Goal: Information Seeking & Learning: Learn about a topic

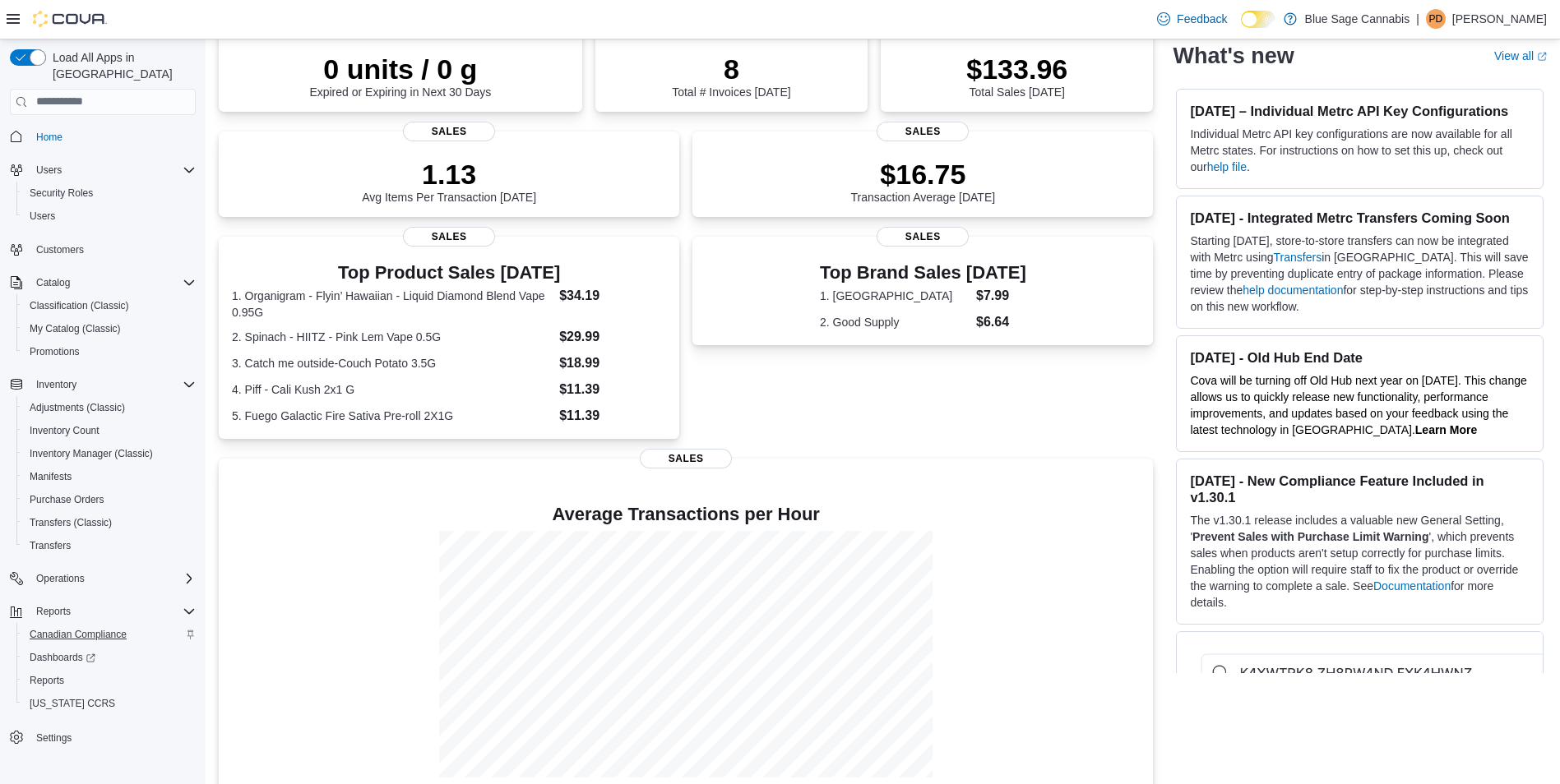
scroll to position [165, 0]
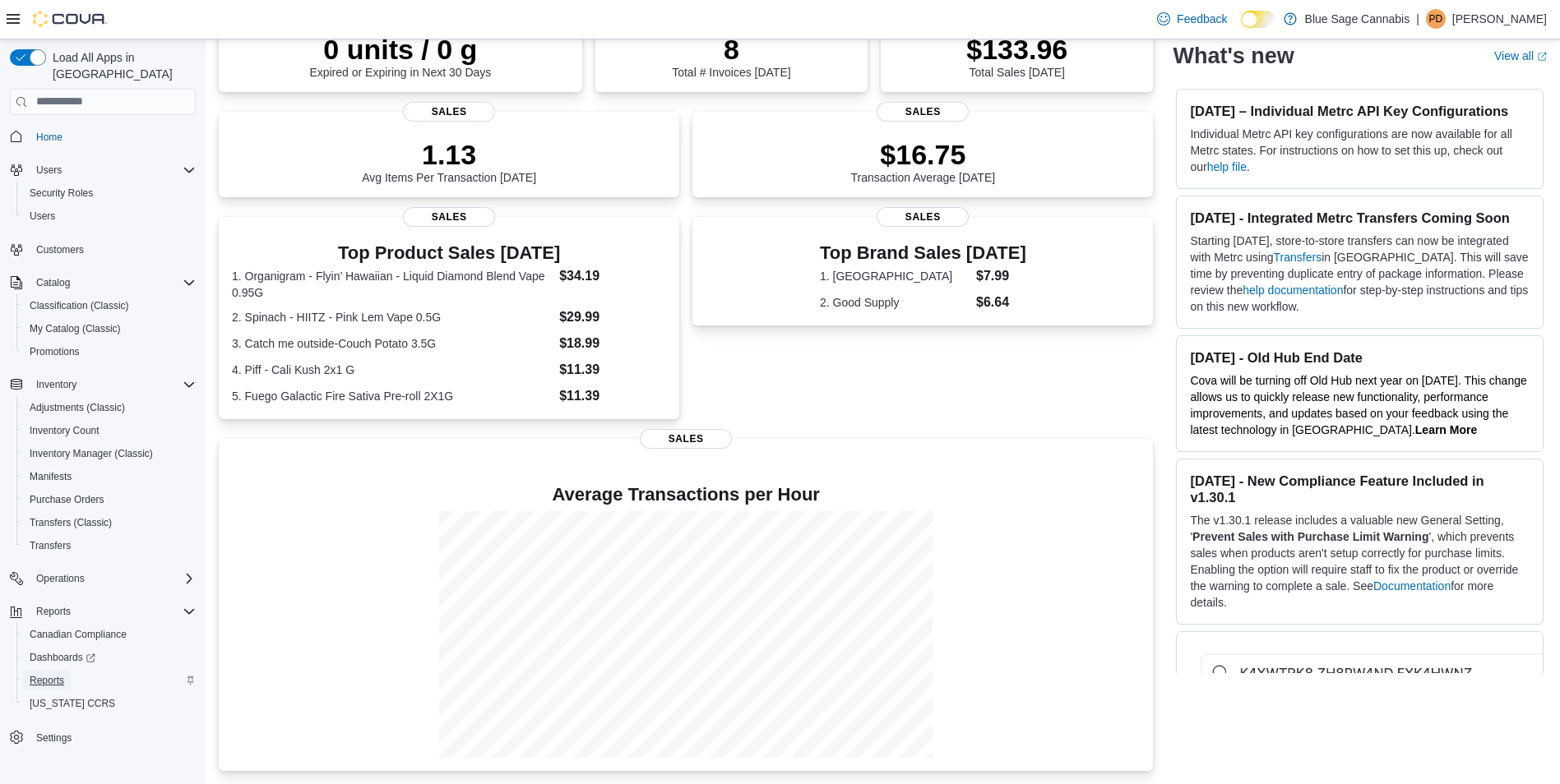
click at [44, 674] on span "Reports" at bounding box center [47, 680] width 35 height 13
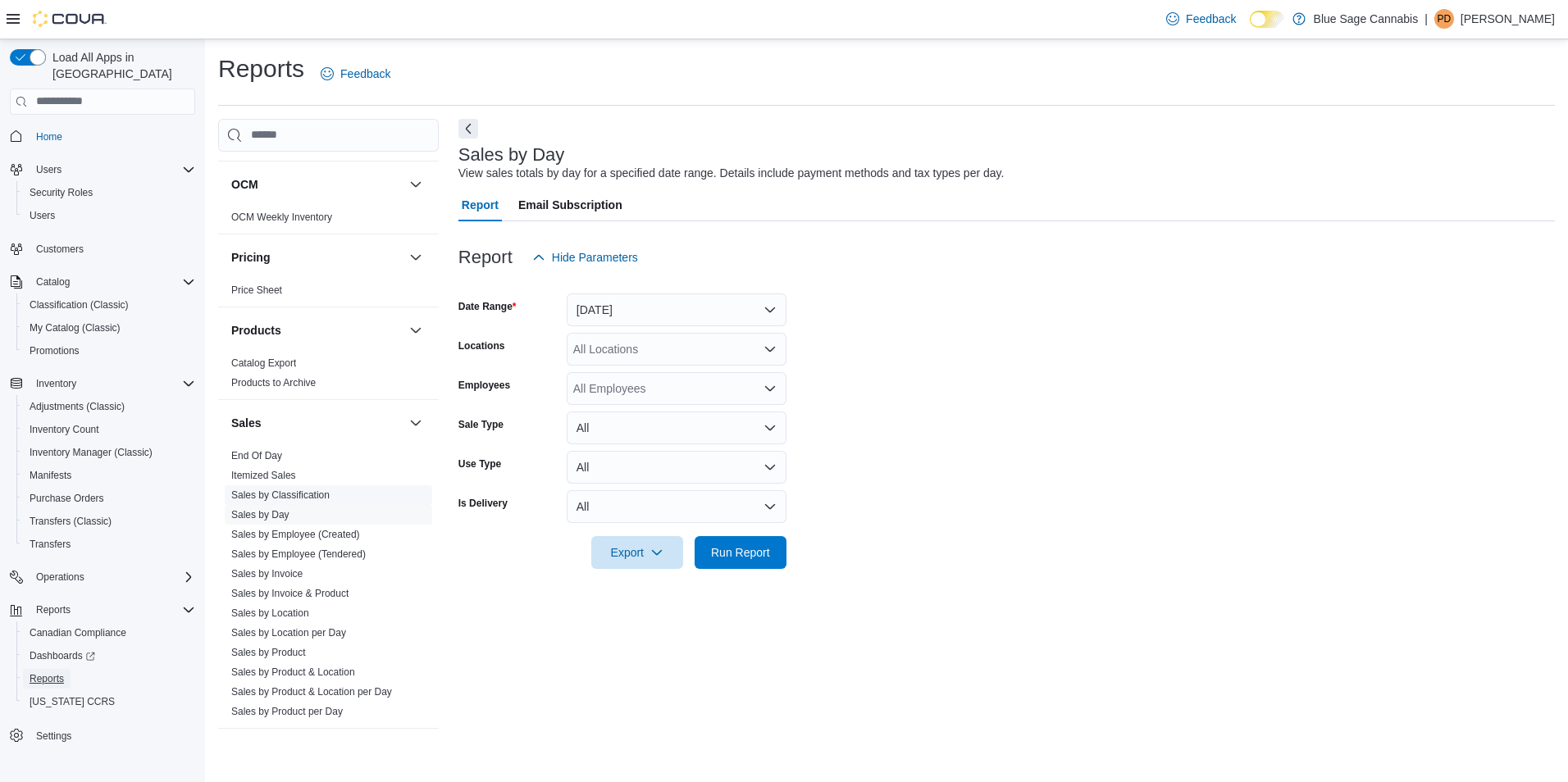
scroll to position [820, 0]
click at [264, 526] on link "Sales by Employee (Created)" at bounding box center [296, 530] width 129 height 11
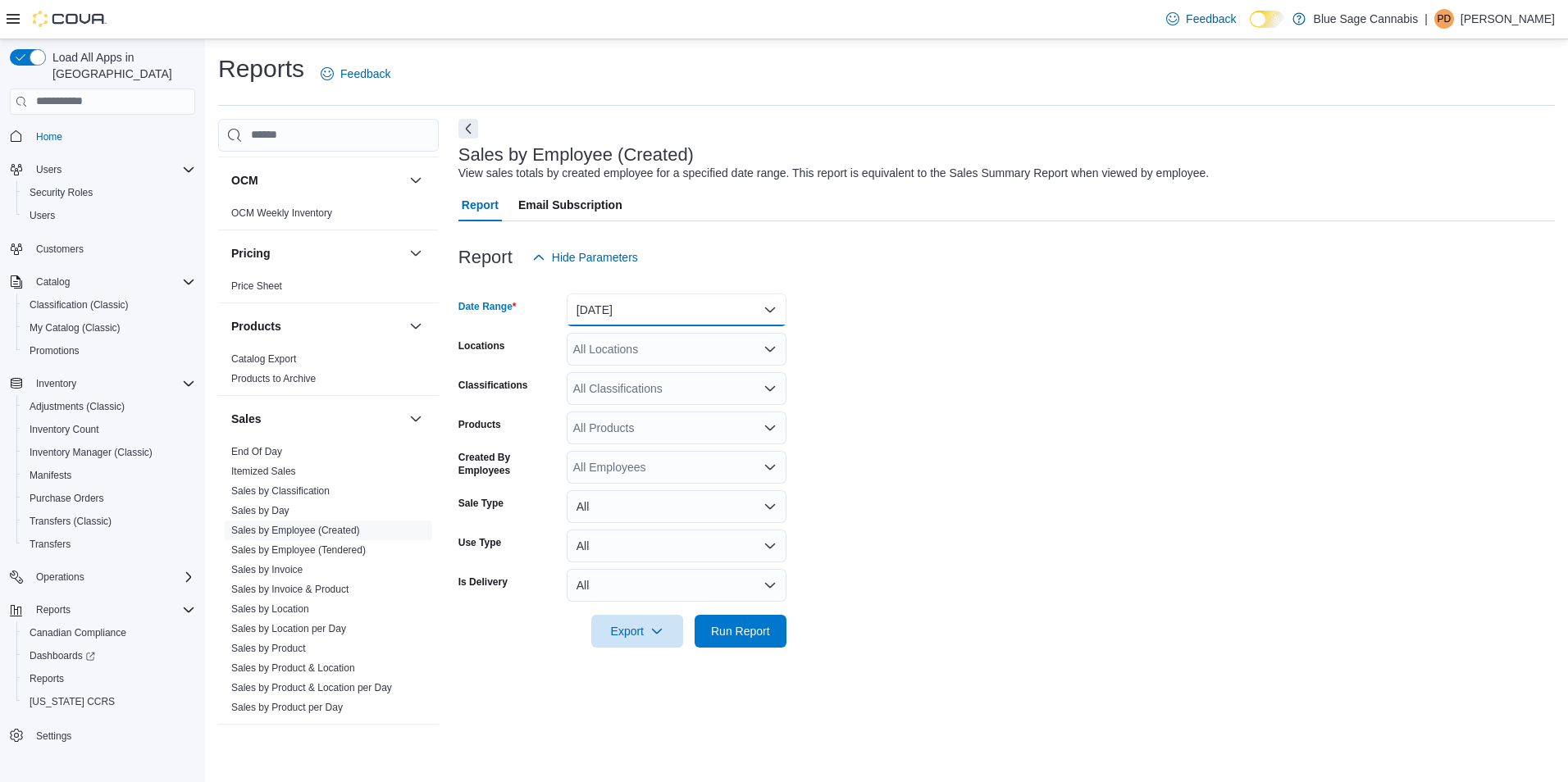
click at [658, 312] on button "[DATE]" at bounding box center [676, 310] width 220 height 33
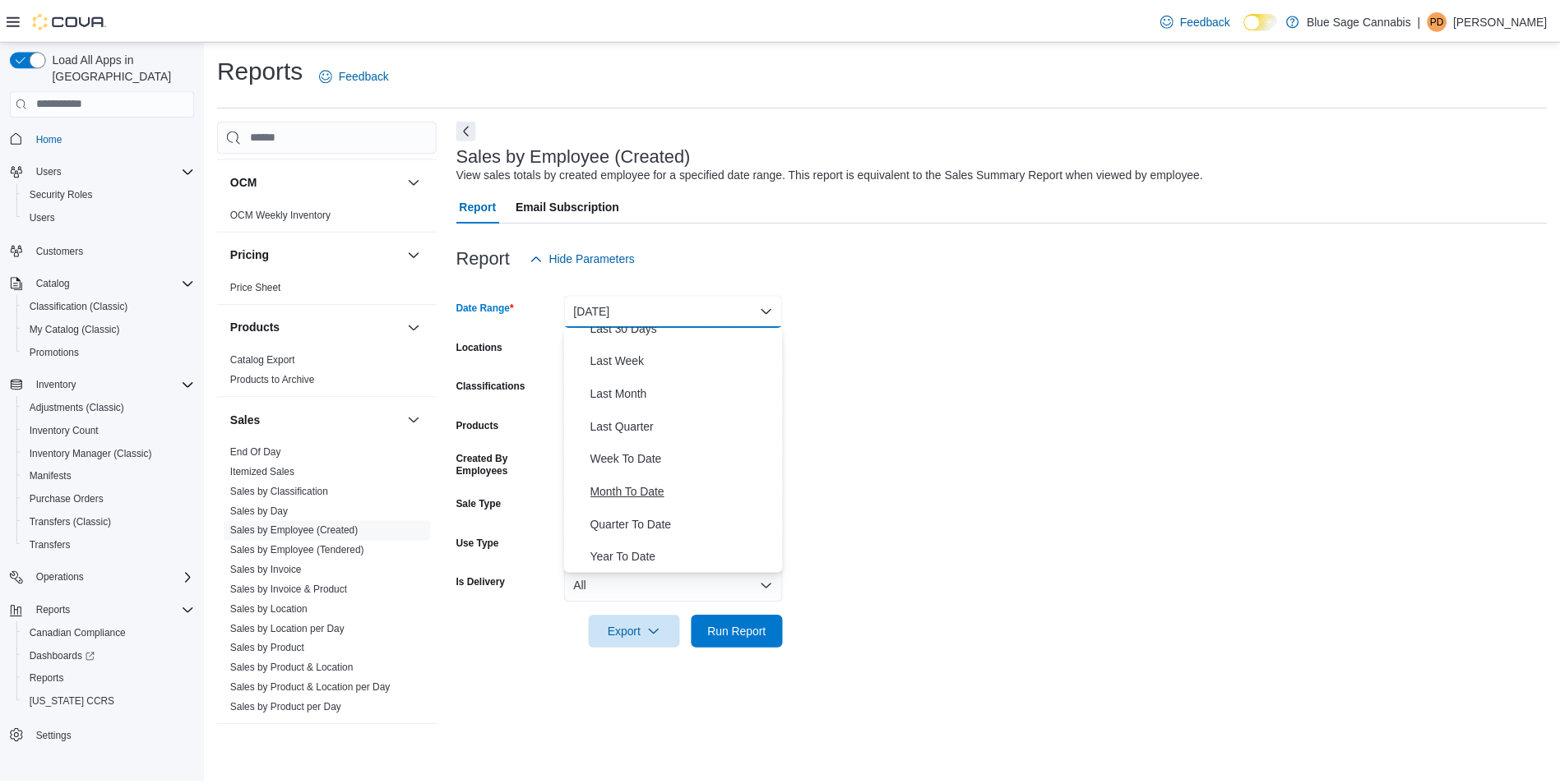
scroll to position [247, 0]
click at [634, 491] on span "Month To Date" at bounding box center [688, 491] width 187 height 20
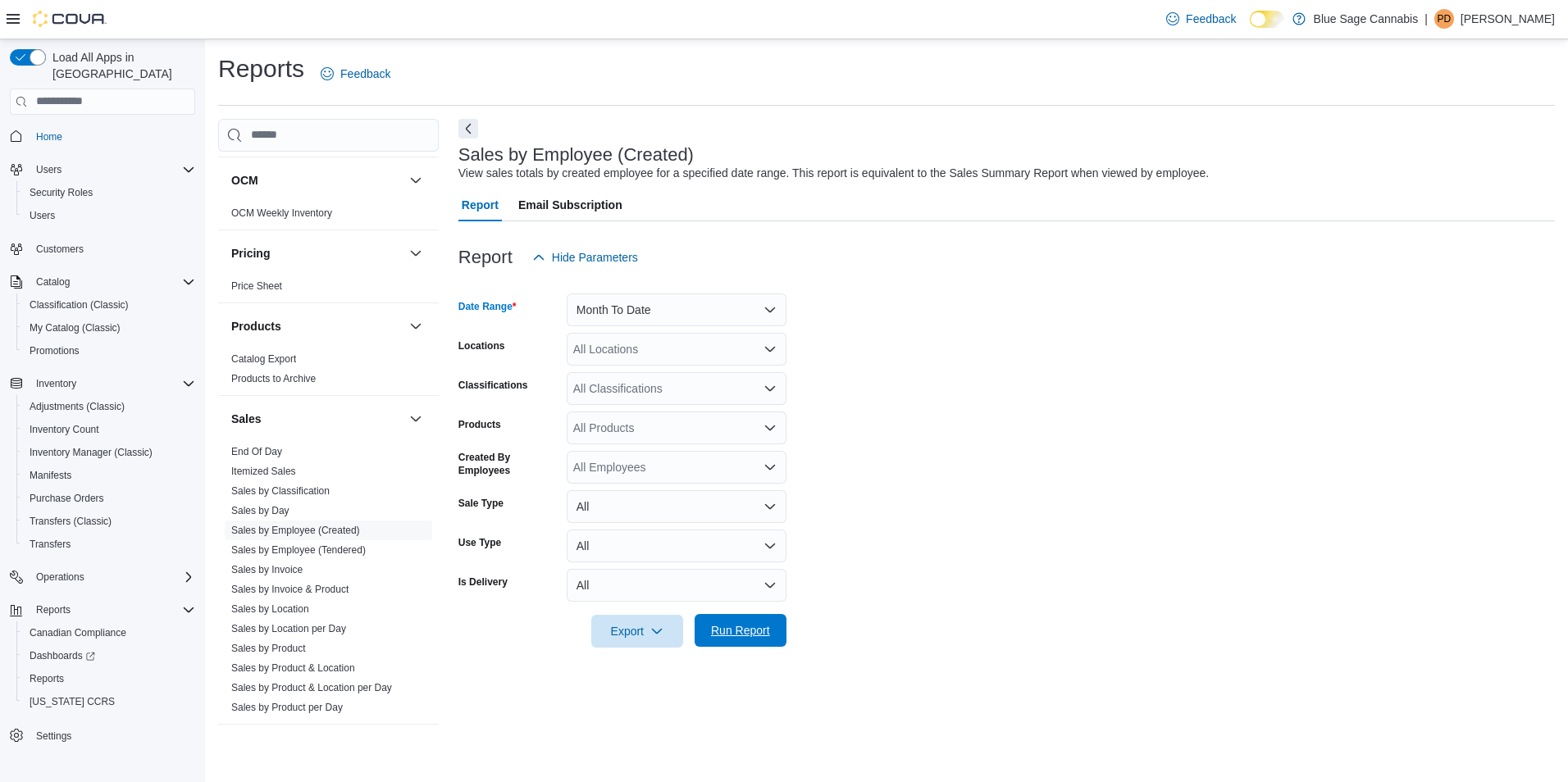
click at [736, 627] on span "Run Report" at bounding box center [741, 630] width 59 height 16
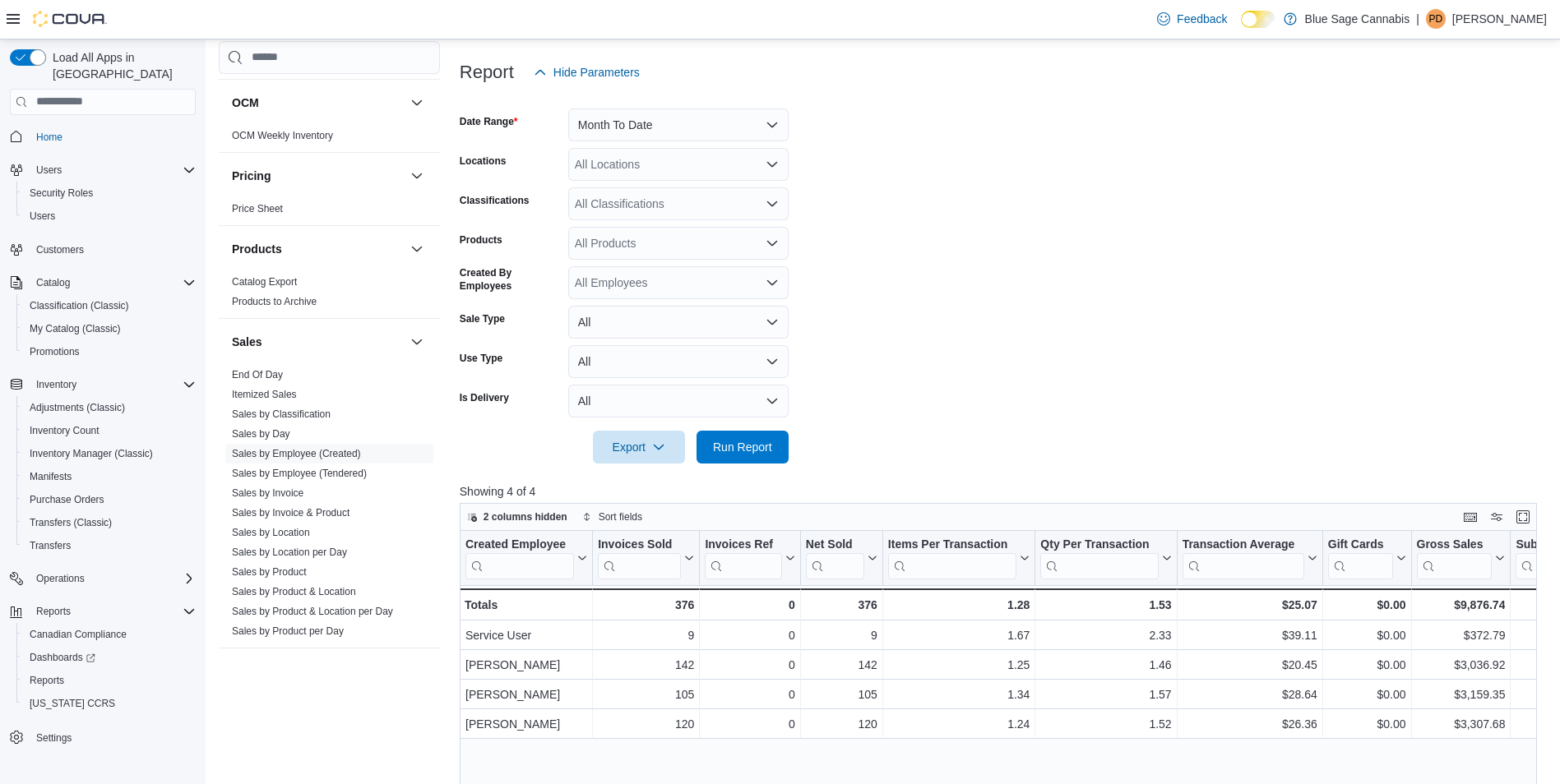
scroll to position [411, 0]
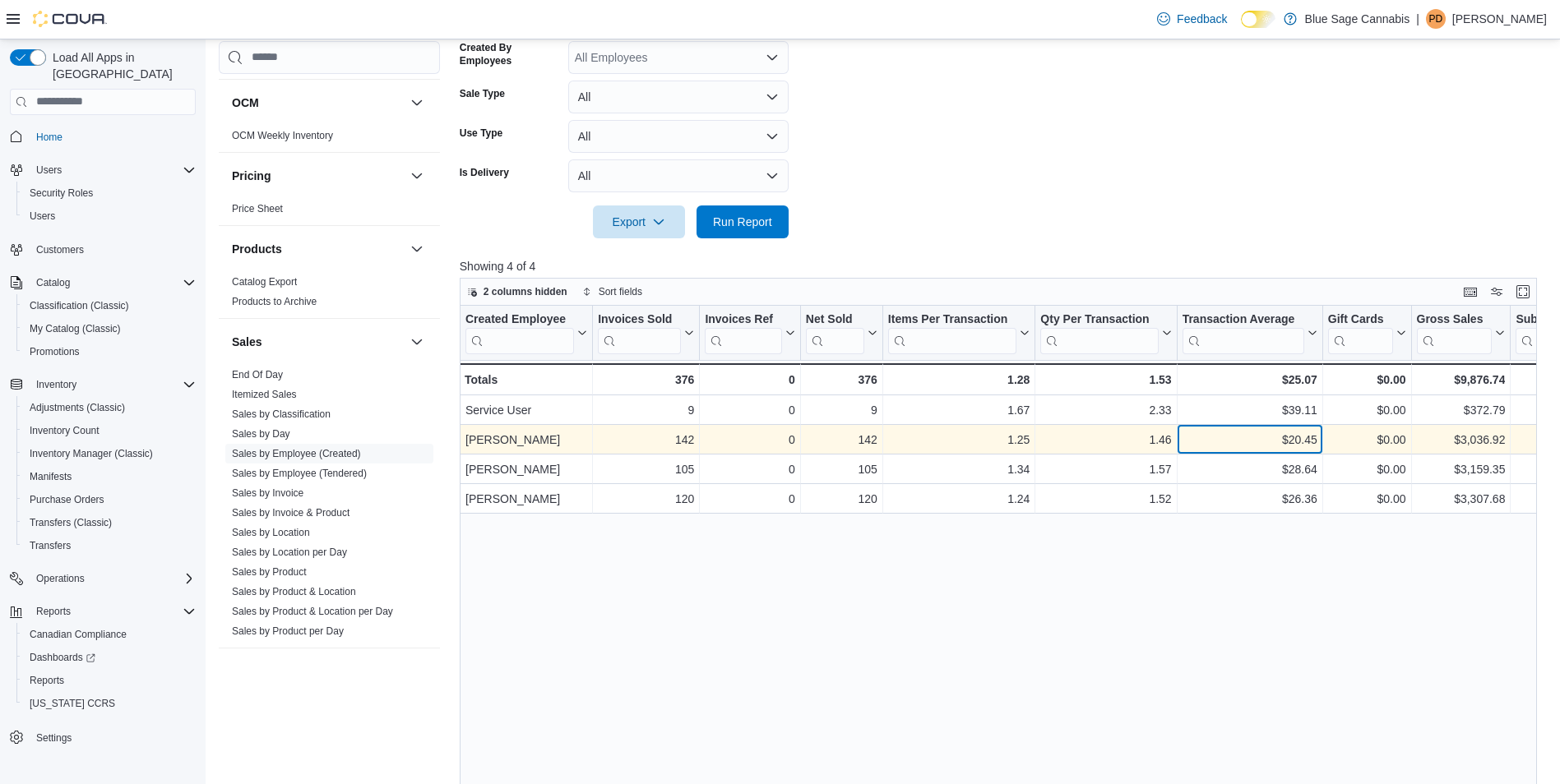
click at [1257, 436] on div "$20.45" at bounding box center [1249, 439] width 135 height 20
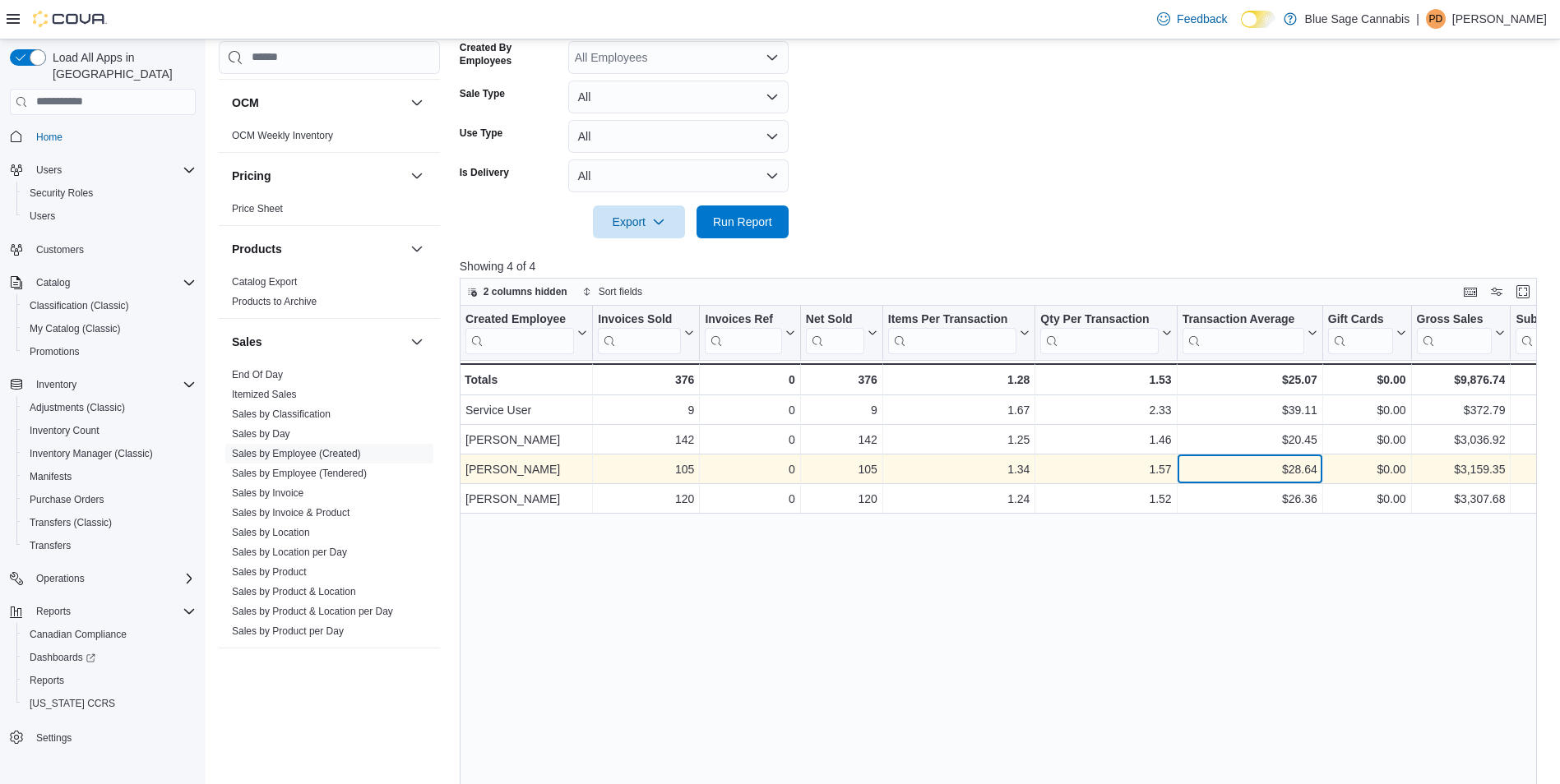
click at [1294, 469] on div "$28.64" at bounding box center [1249, 469] width 135 height 20
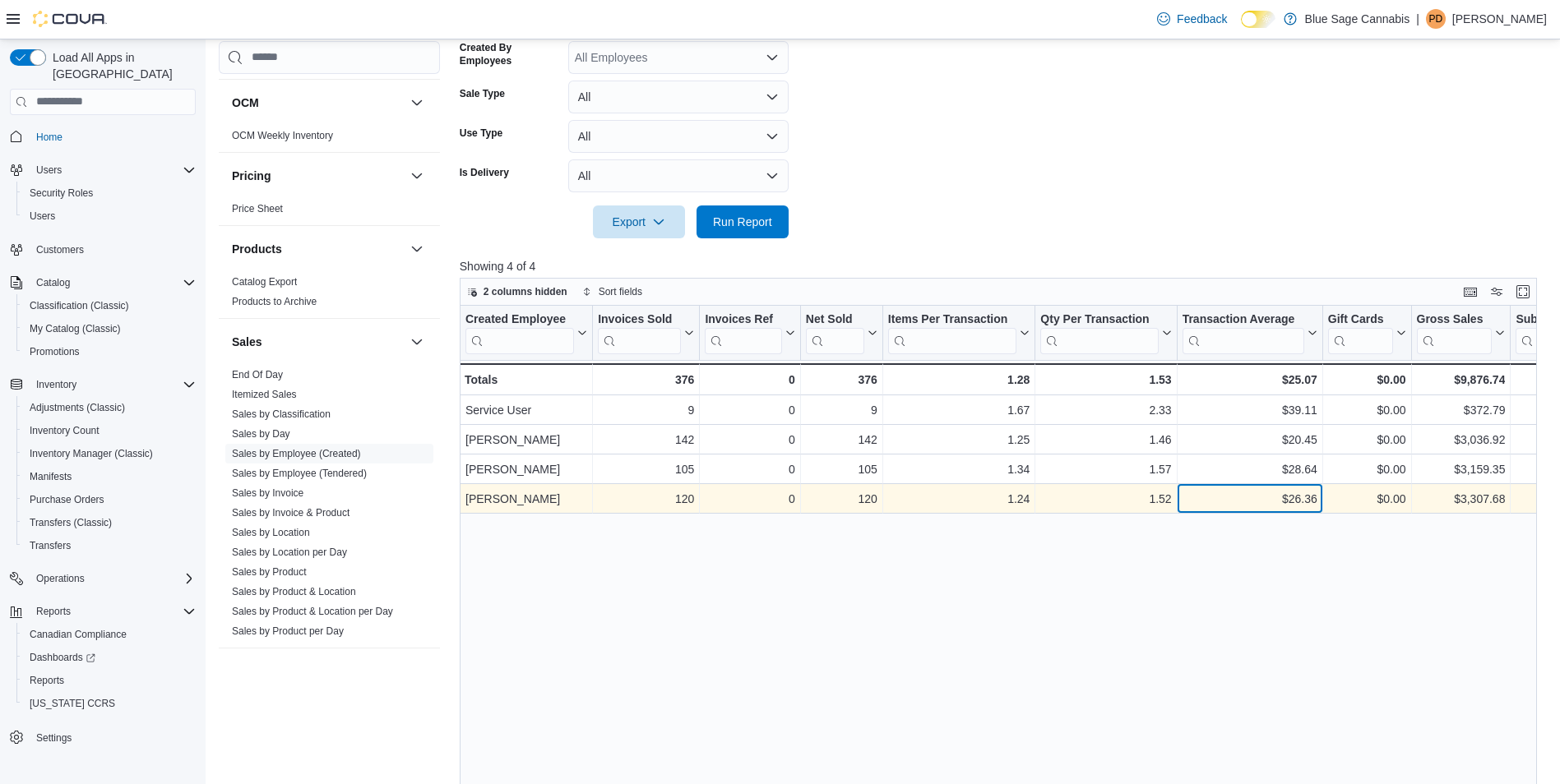
click at [1292, 501] on div "$26.36" at bounding box center [1249, 499] width 135 height 20
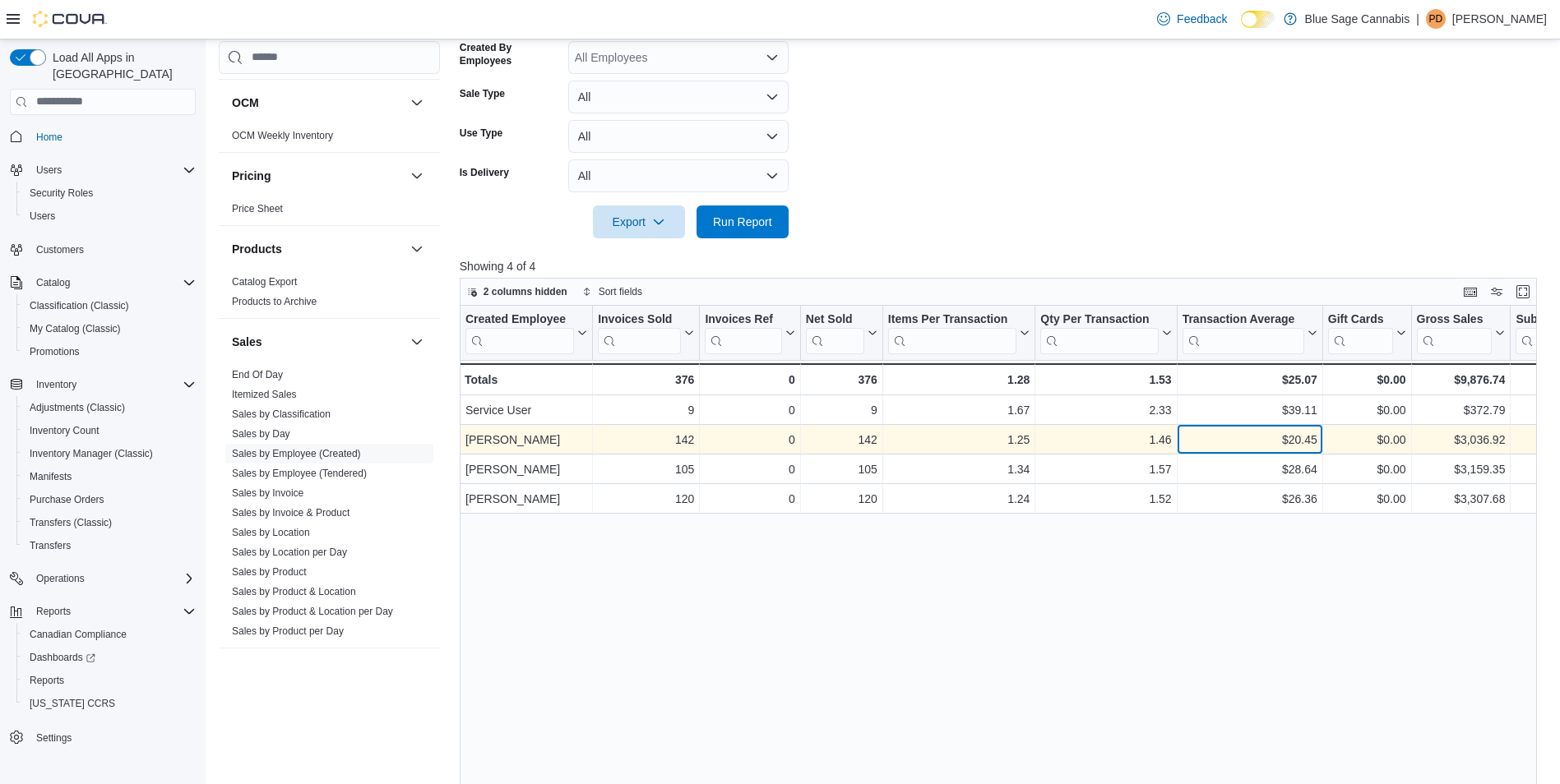
click at [1285, 438] on div "$20.45" at bounding box center [1249, 439] width 135 height 20
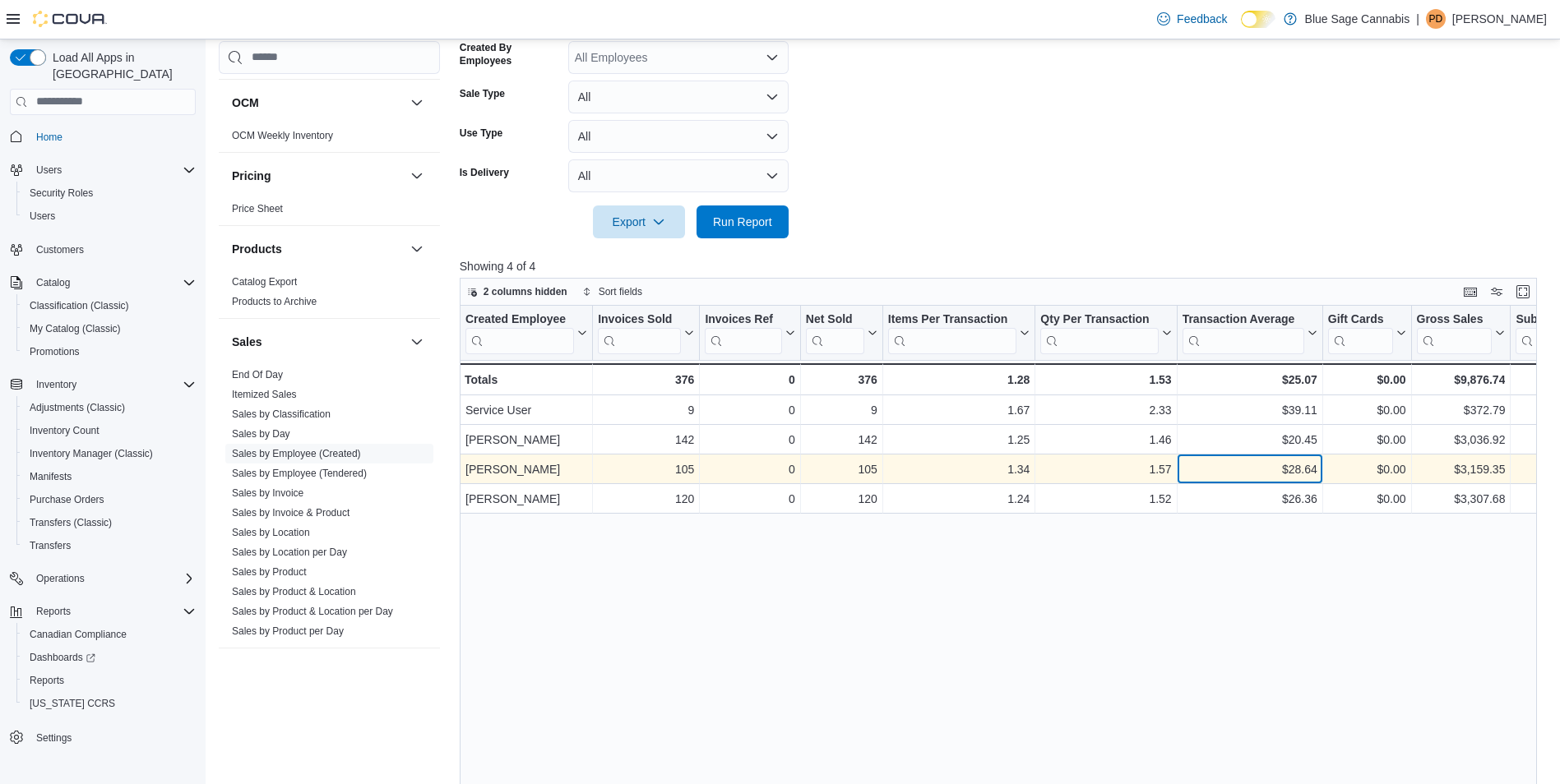
click at [1280, 468] on div "$28.64" at bounding box center [1249, 469] width 135 height 20
drag, startPoint x: 1272, startPoint y: 505, endPoint x: 1272, endPoint y: 484, distance: 21.0
click at [1273, 503] on div "$26.36" at bounding box center [1249, 499] width 135 height 20
click at [1270, 474] on div "$28.64" at bounding box center [1249, 469] width 135 height 20
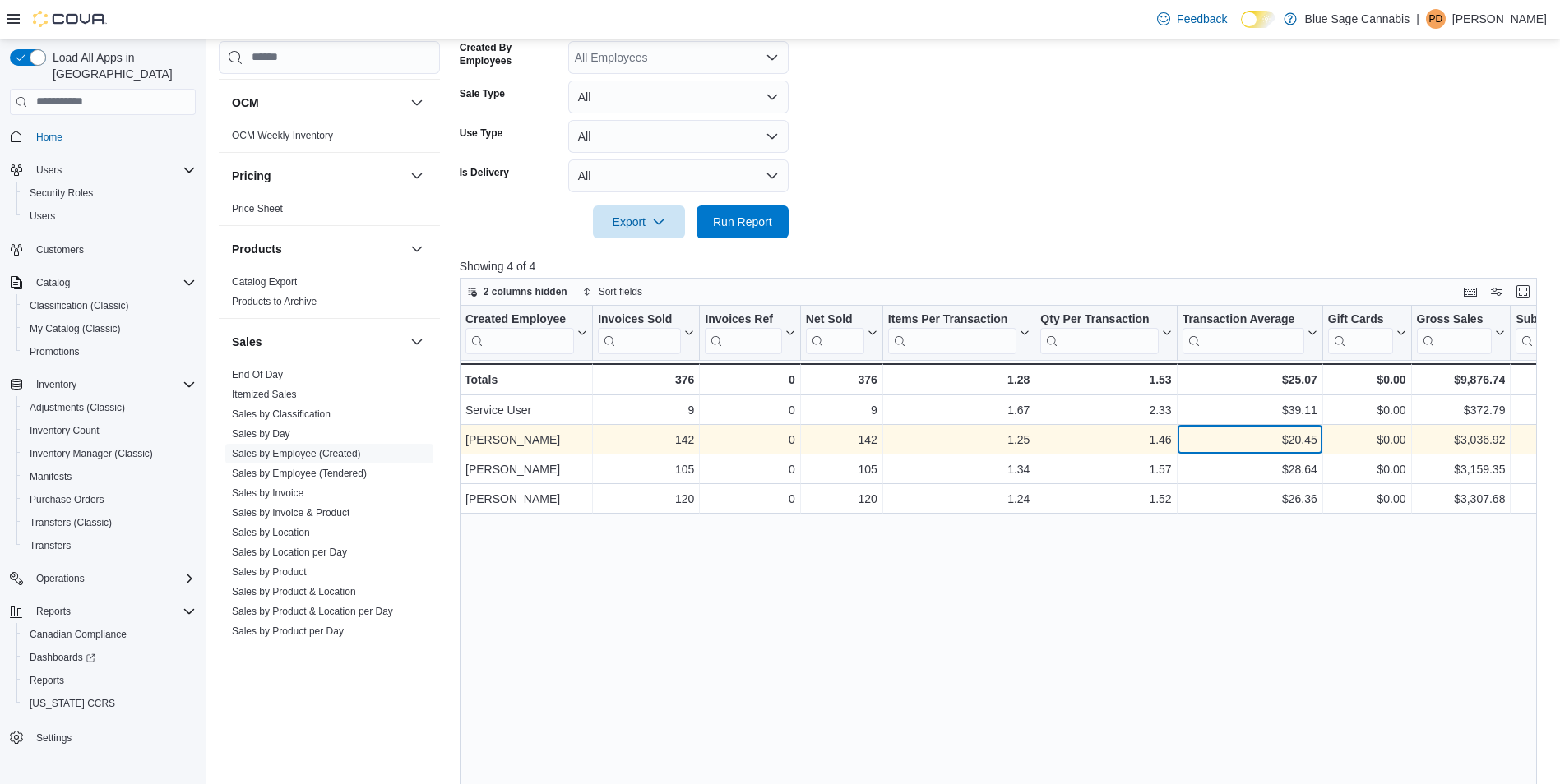
click at [1262, 439] on div "$20.45" at bounding box center [1249, 439] width 135 height 20
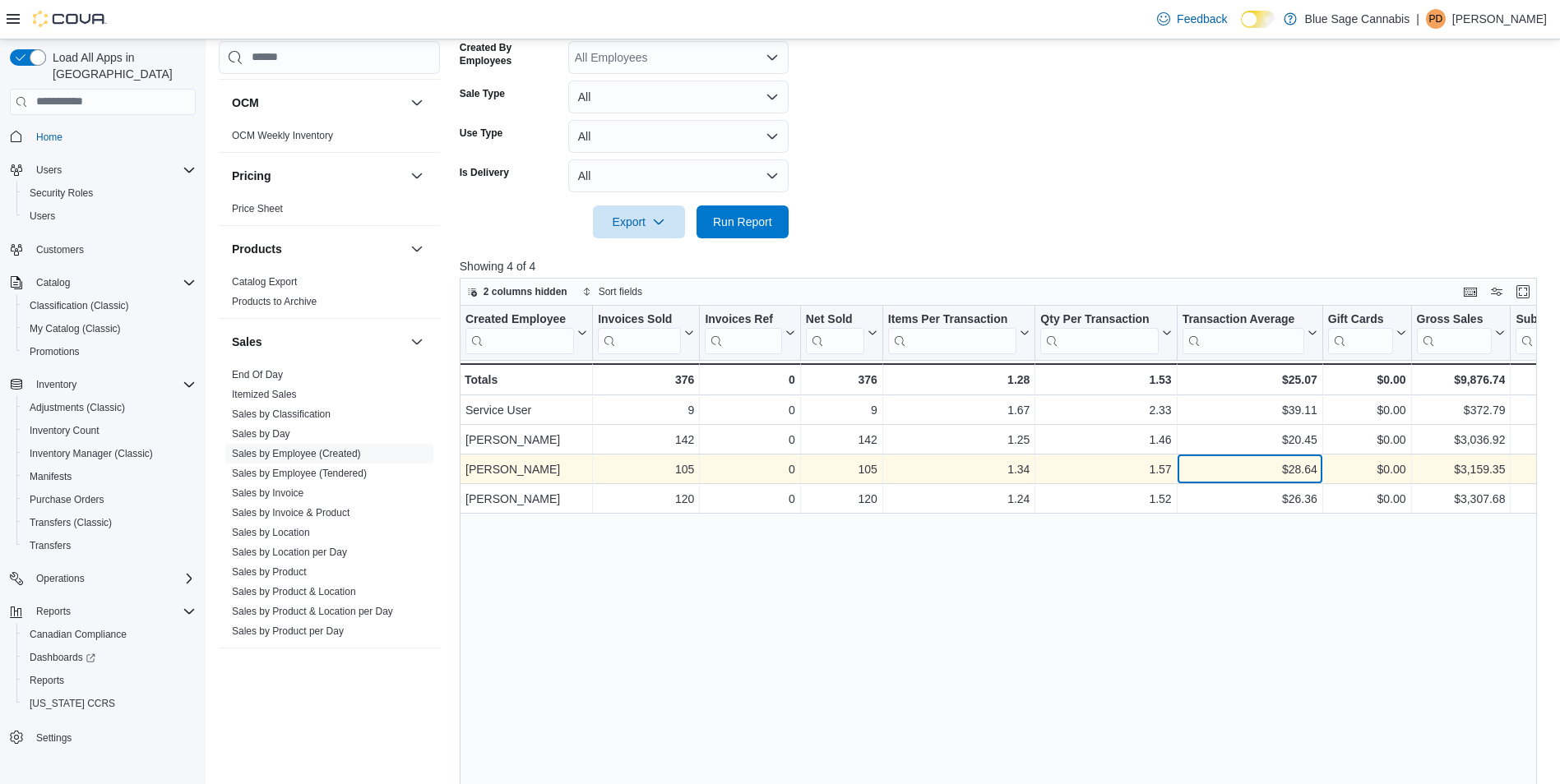
click at [1278, 471] on div "$28.64" at bounding box center [1249, 469] width 135 height 20
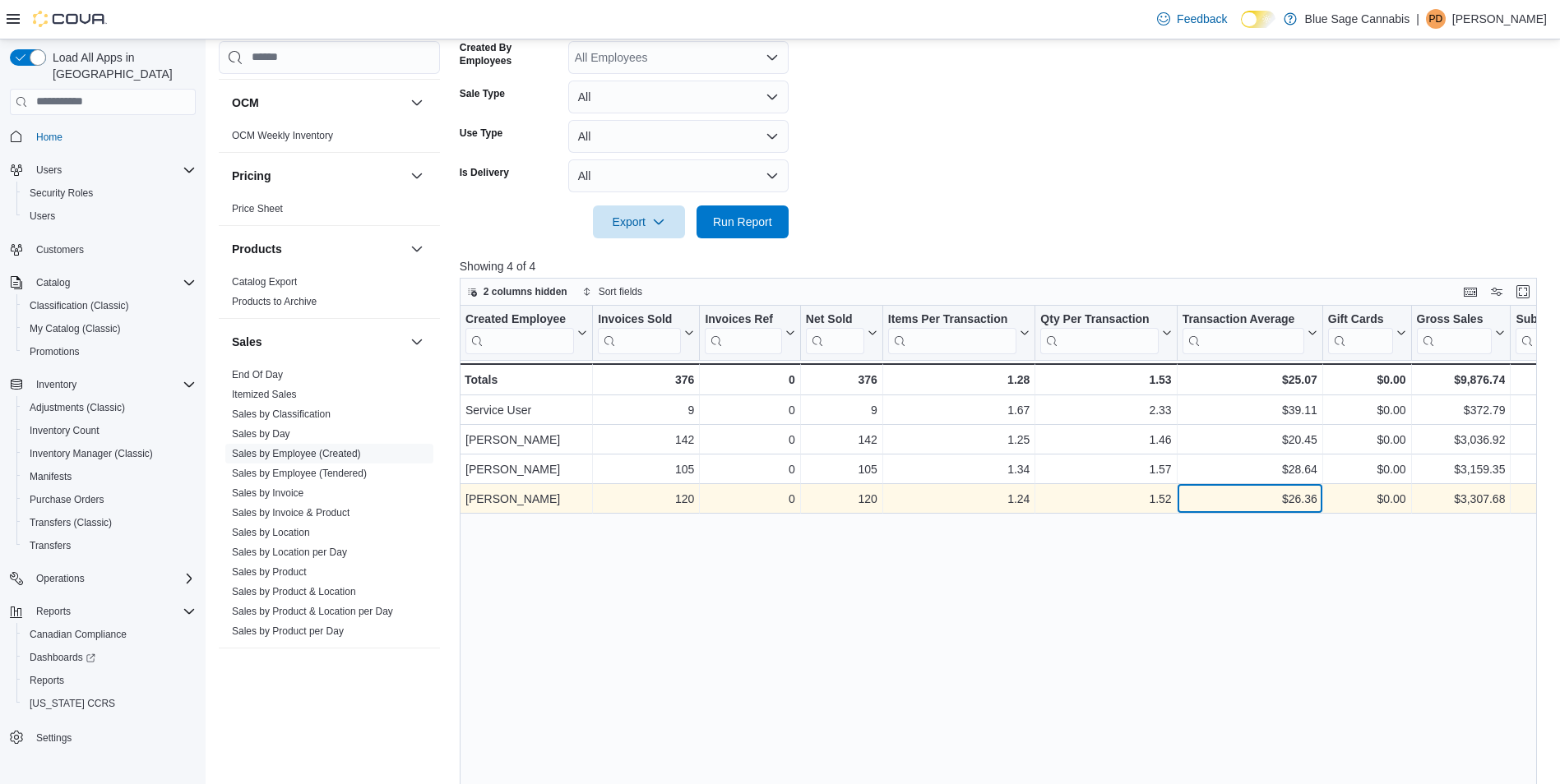
drag, startPoint x: 1276, startPoint y: 492, endPoint x: 1270, endPoint y: 465, distance: 27.7
click at [1276, 491] on div "$26.36" at bounding box center [1249, 499] width 135 height 20
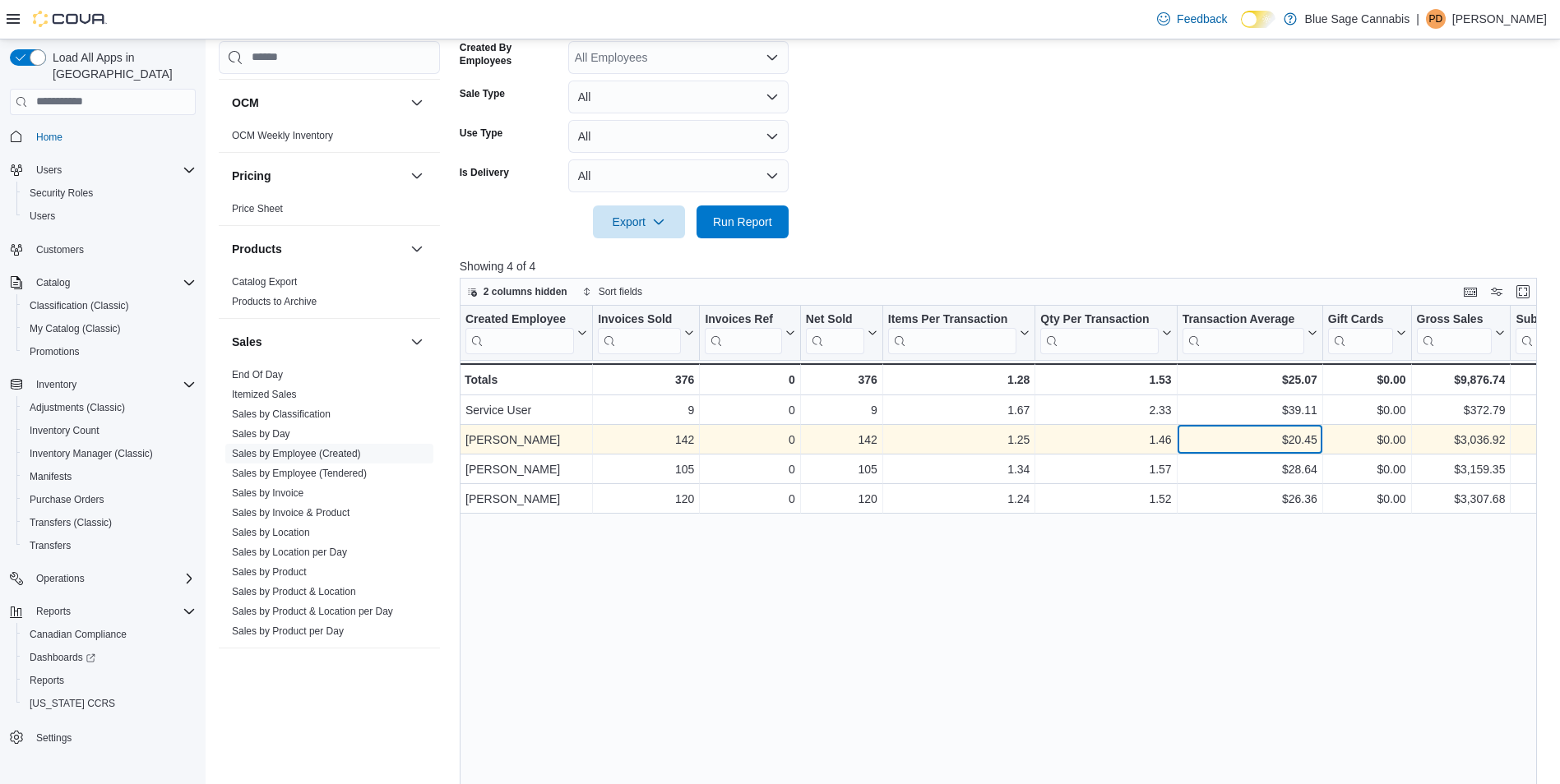
click at [1267, 436] on div "$20.45" at bounding box center [1249, 439] width 135 height 20
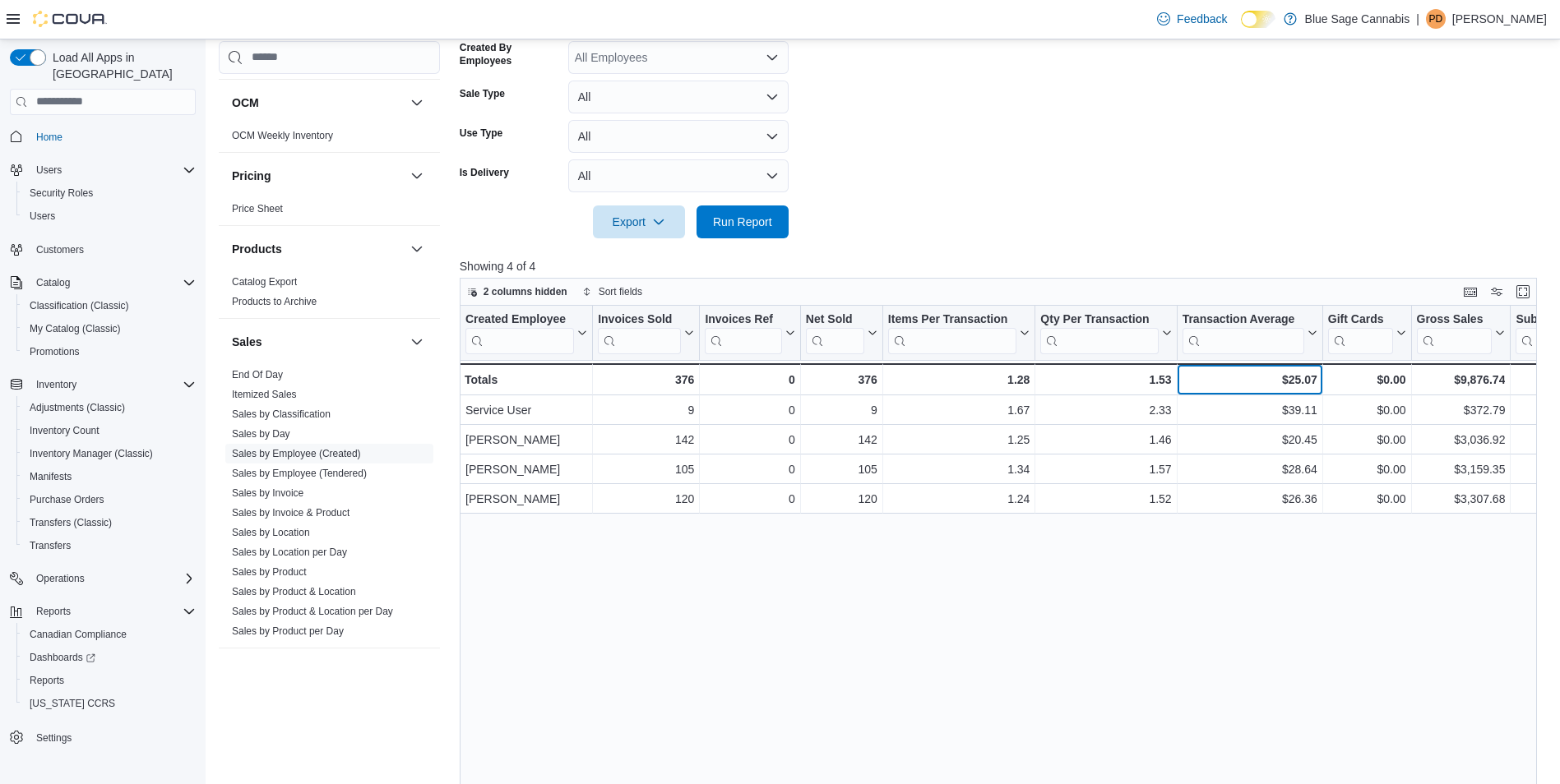
click at [1239, 374] on div "$25.07" at bounding box center [1249, 380] width 135 height 20
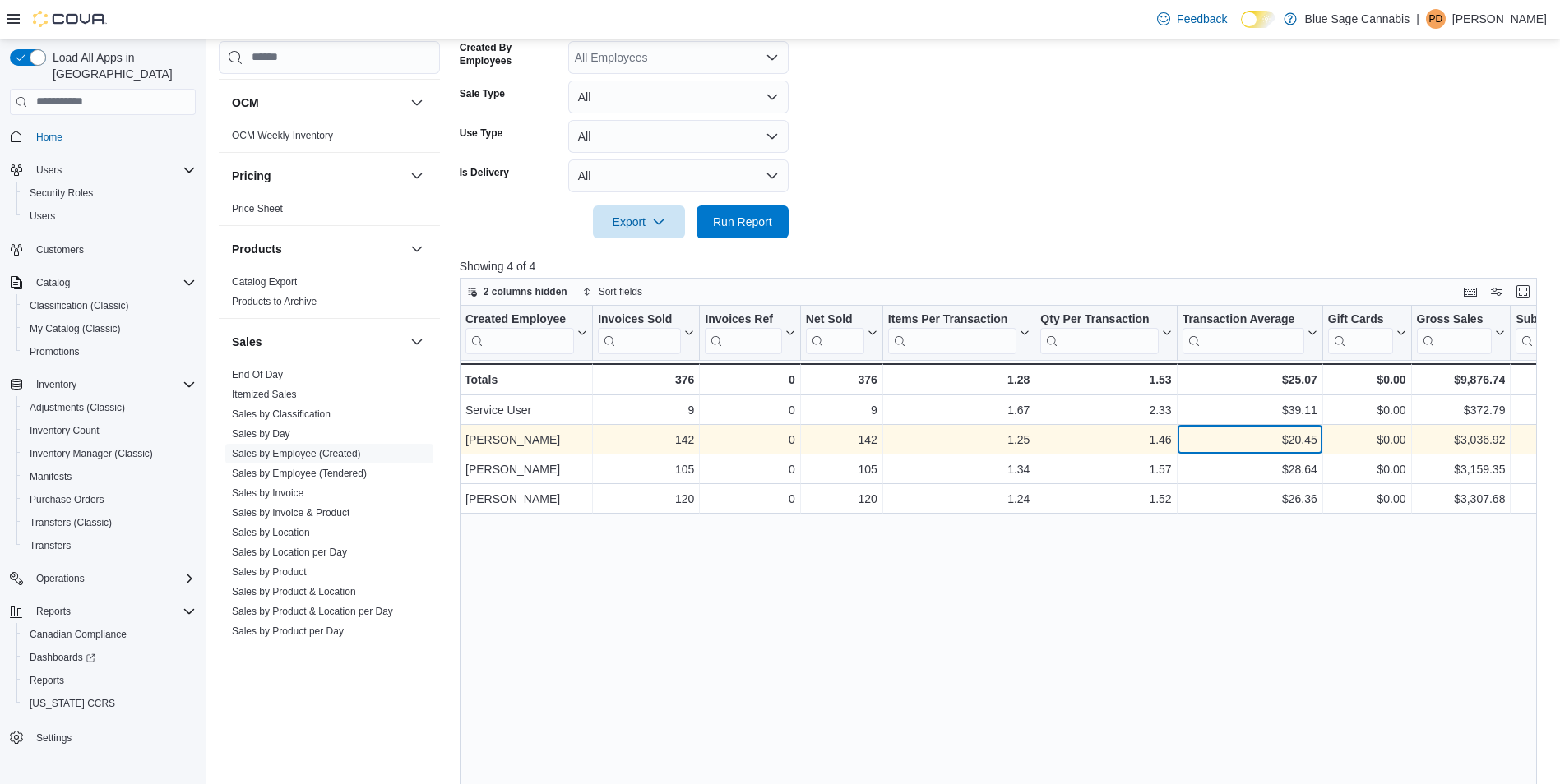
click at [1236, 437] on div "$20.45" at bounding box center [1249, 439] width 135 height 20
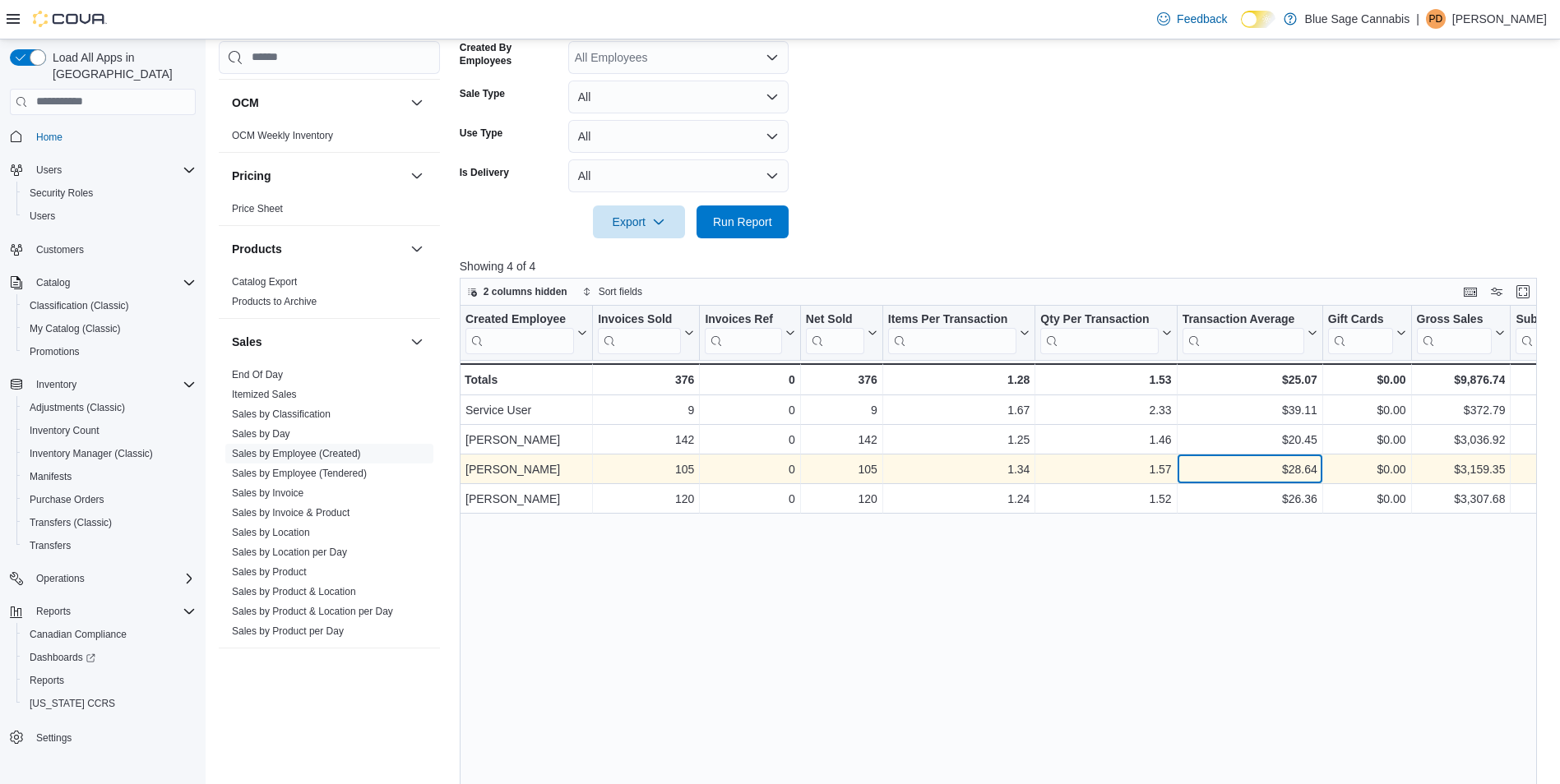
click at [1250, 468] on div "$28.64" at bounding box center [1249, 469] width 135 height 20
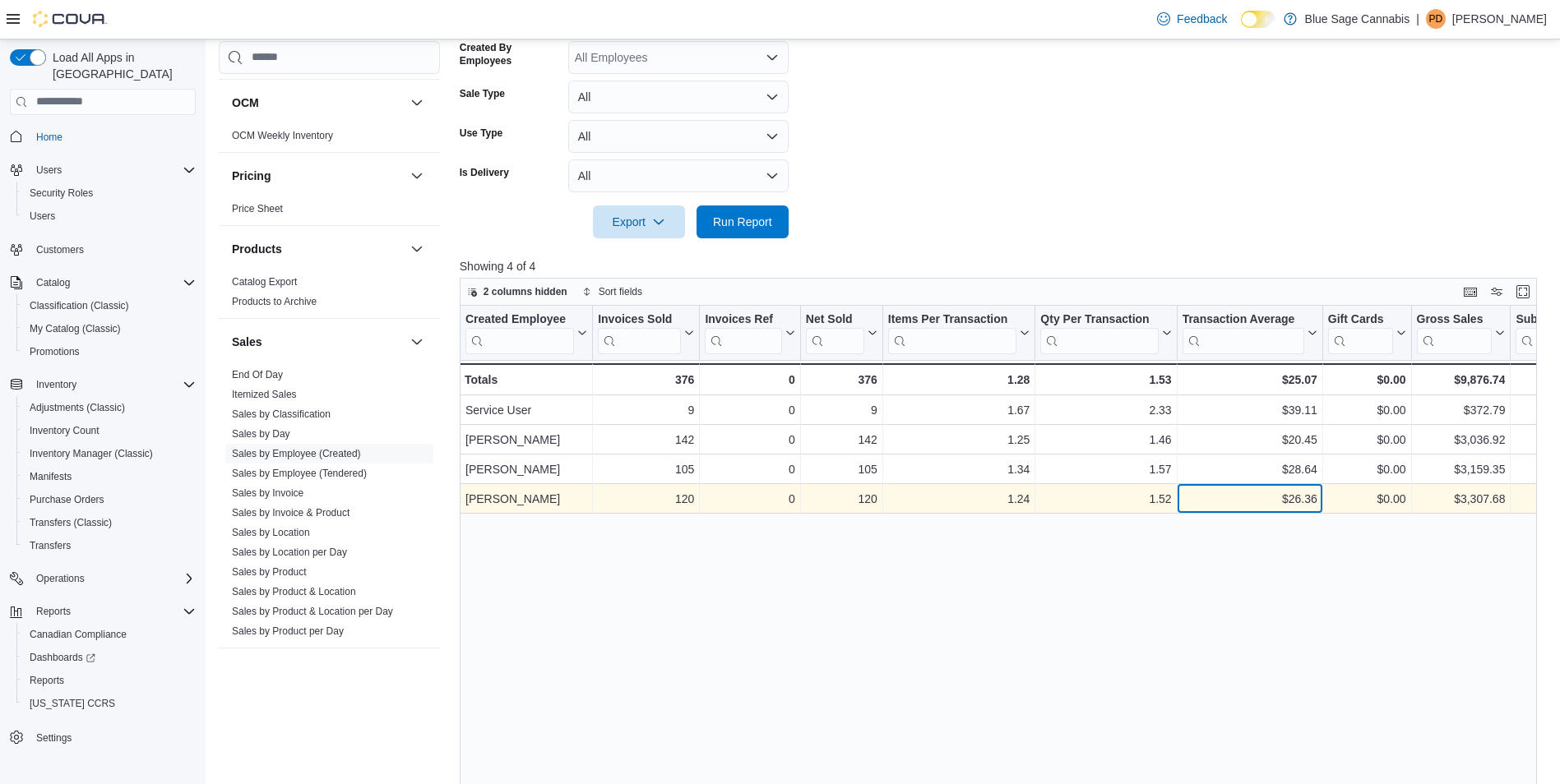
click at [1236, 490] on div "$26.36" at bounding box center [1249, 499] width 135 height 20
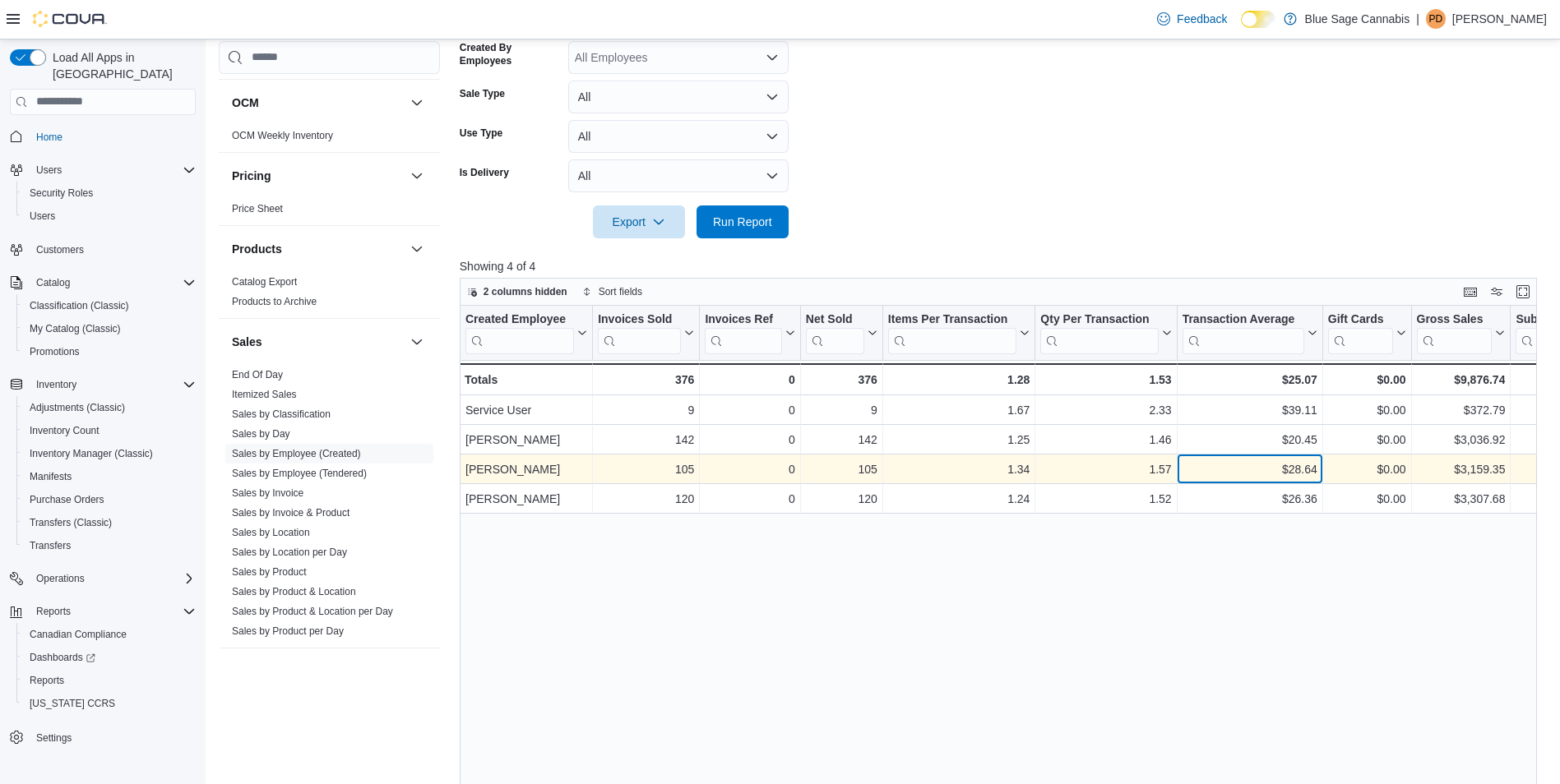
click at [1247, 468] on div "$28.64" at bounding box center [1249, 469] width 135 height 20
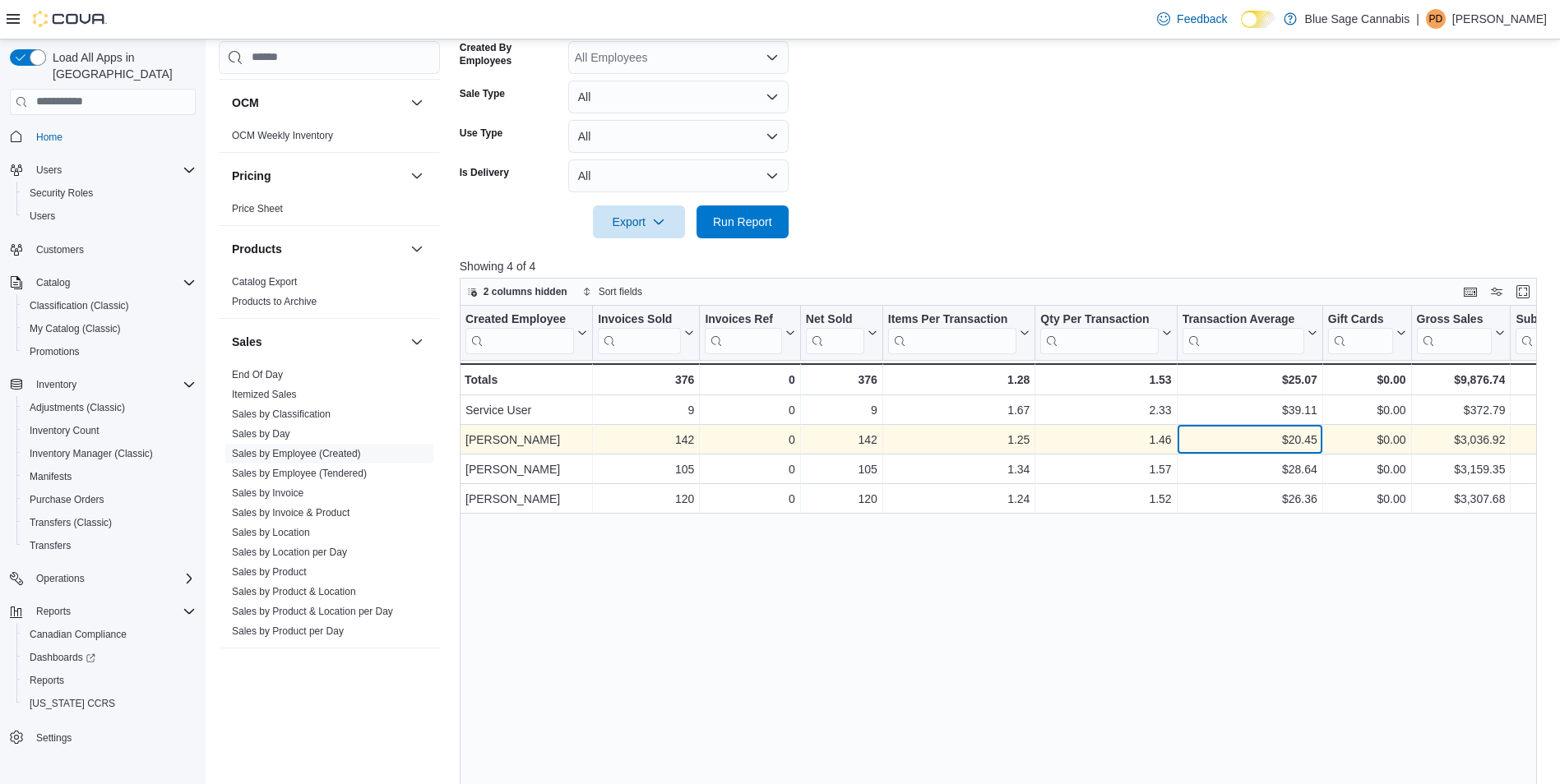
click at [1248, 433] on div "$20.45" at bounding box center [1249, 439] width 135 height 20
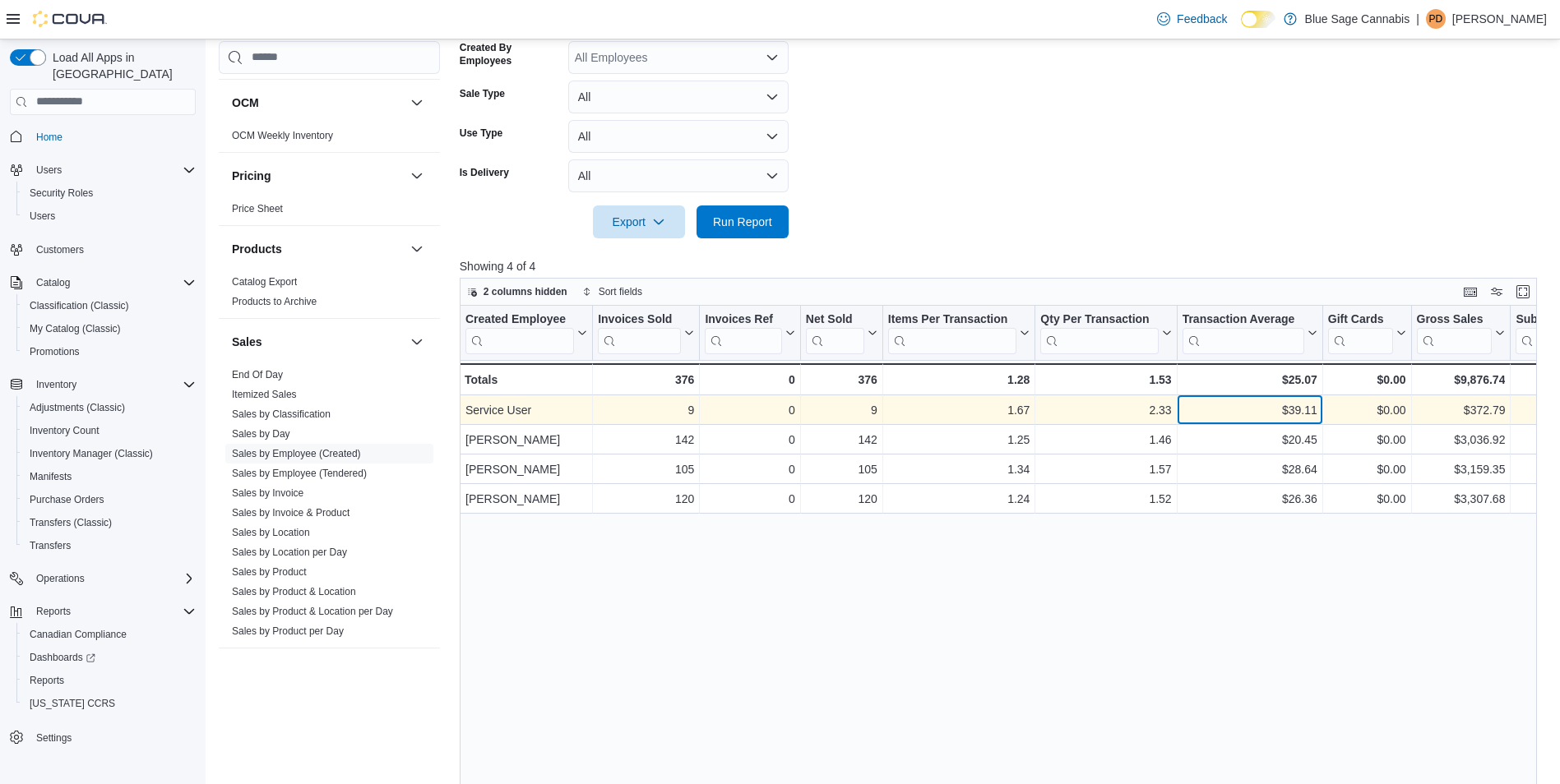
click at [1248, 408] on div "$39.11" at bounding box center [1249, 410] width 135 height 20
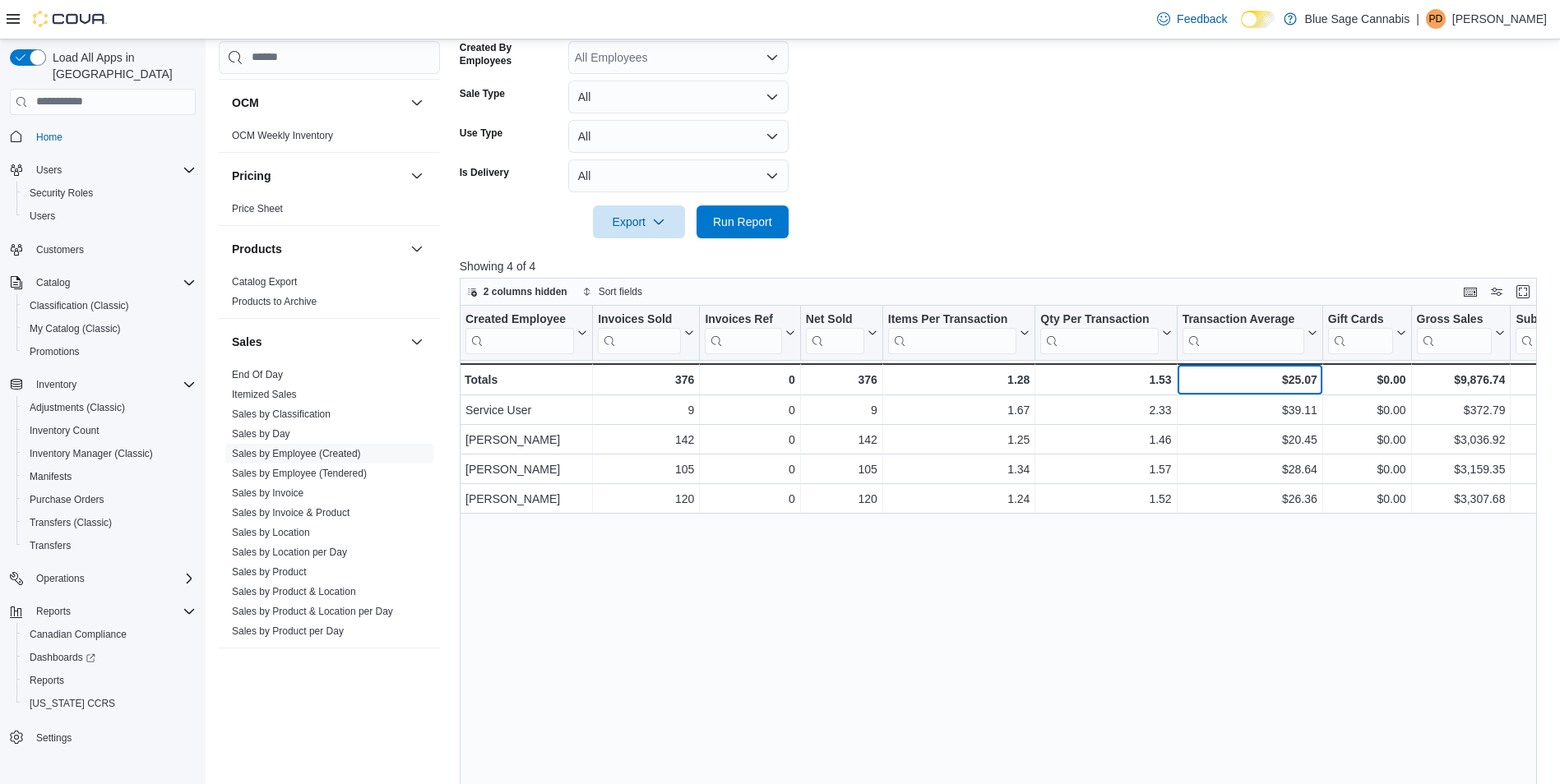
click at [1250, 388] on div "$25.07" at bounding box center [1249, 380] width 135 height 20
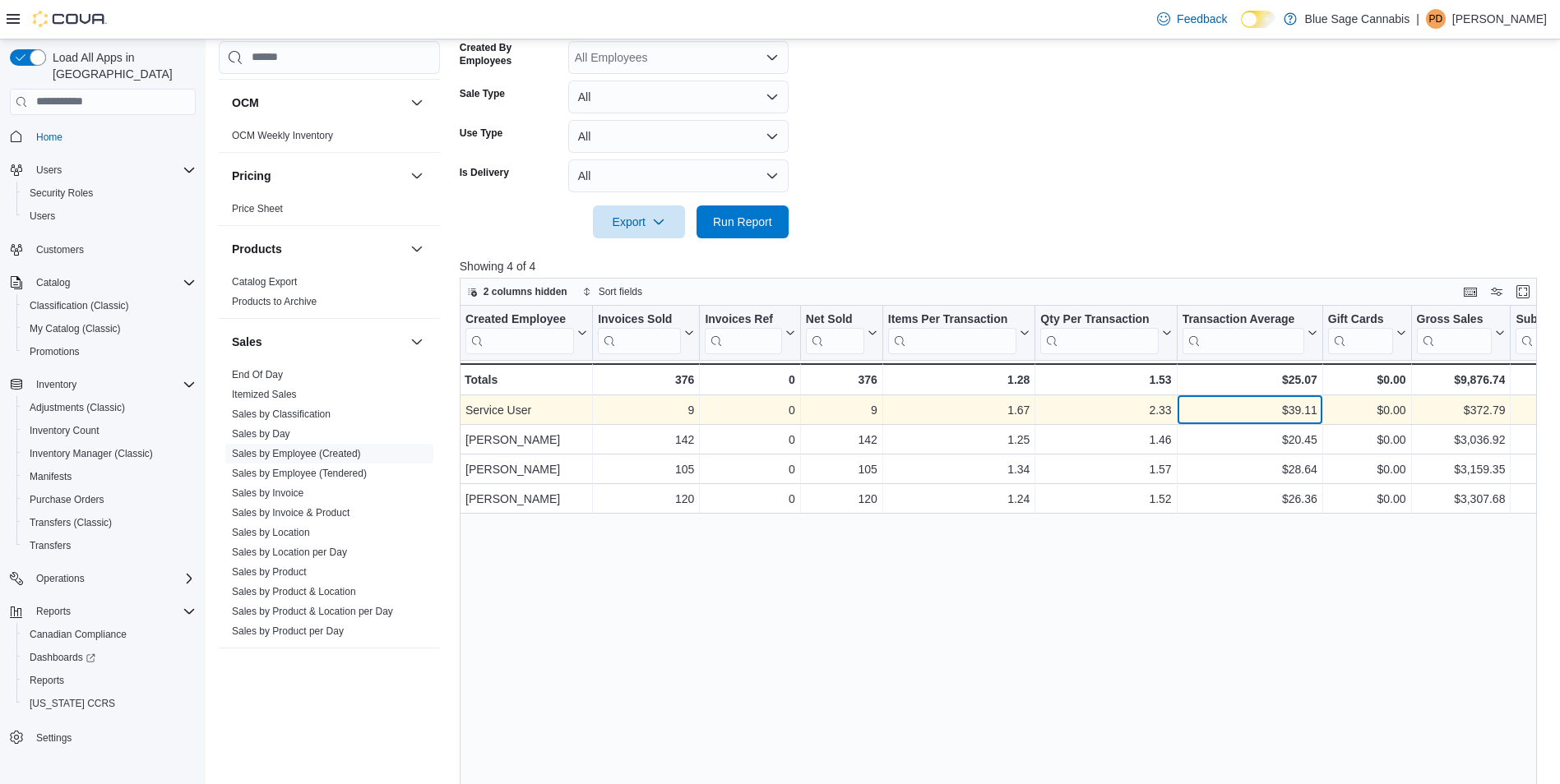
click at [1250, 406] on div "$39.11" at bounding box center [1249, 410] width 135 height 20
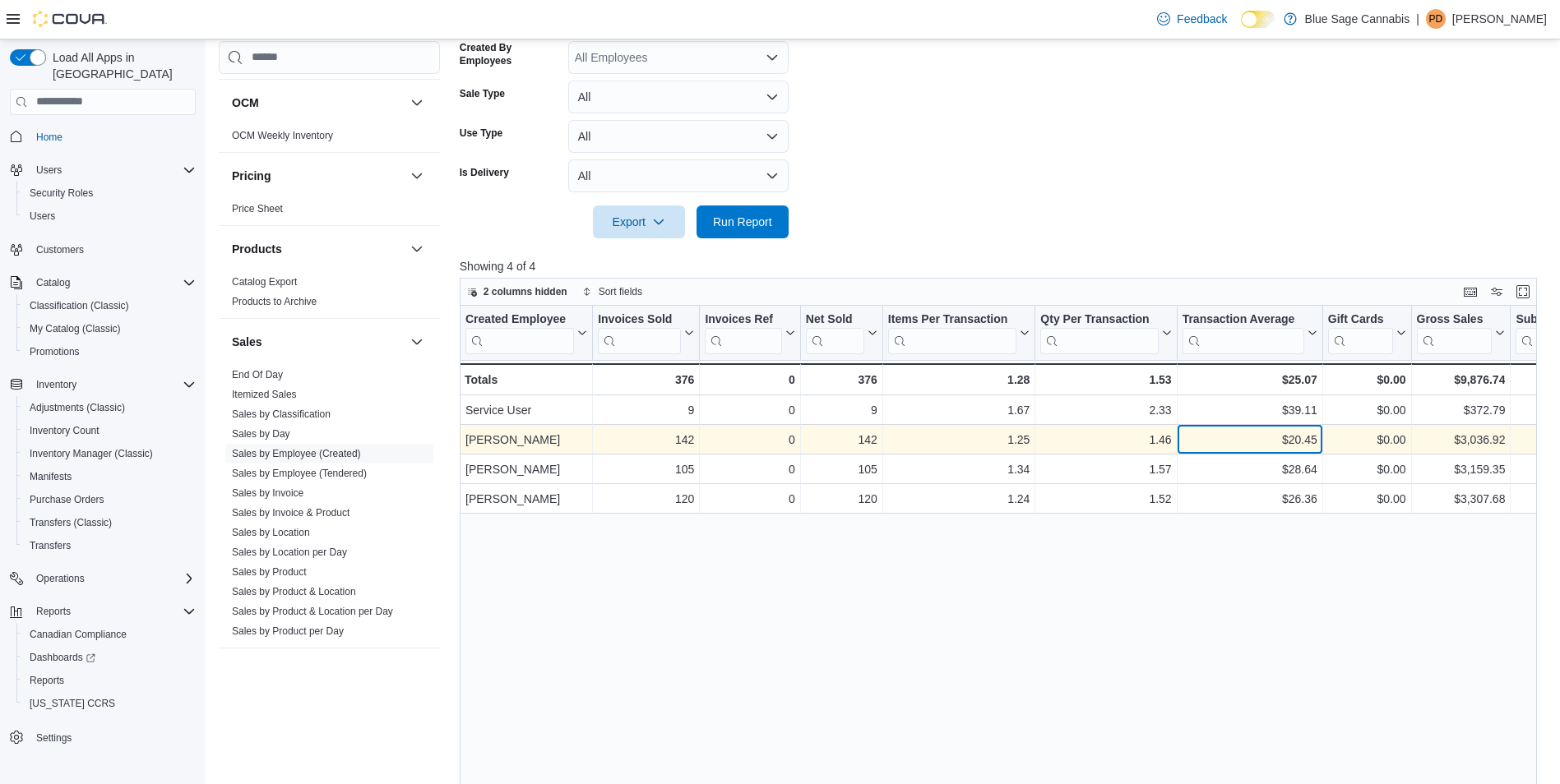
click at [1253, 433] on div "$20.45" at bounding box center [1249, 439] width 135 height 20
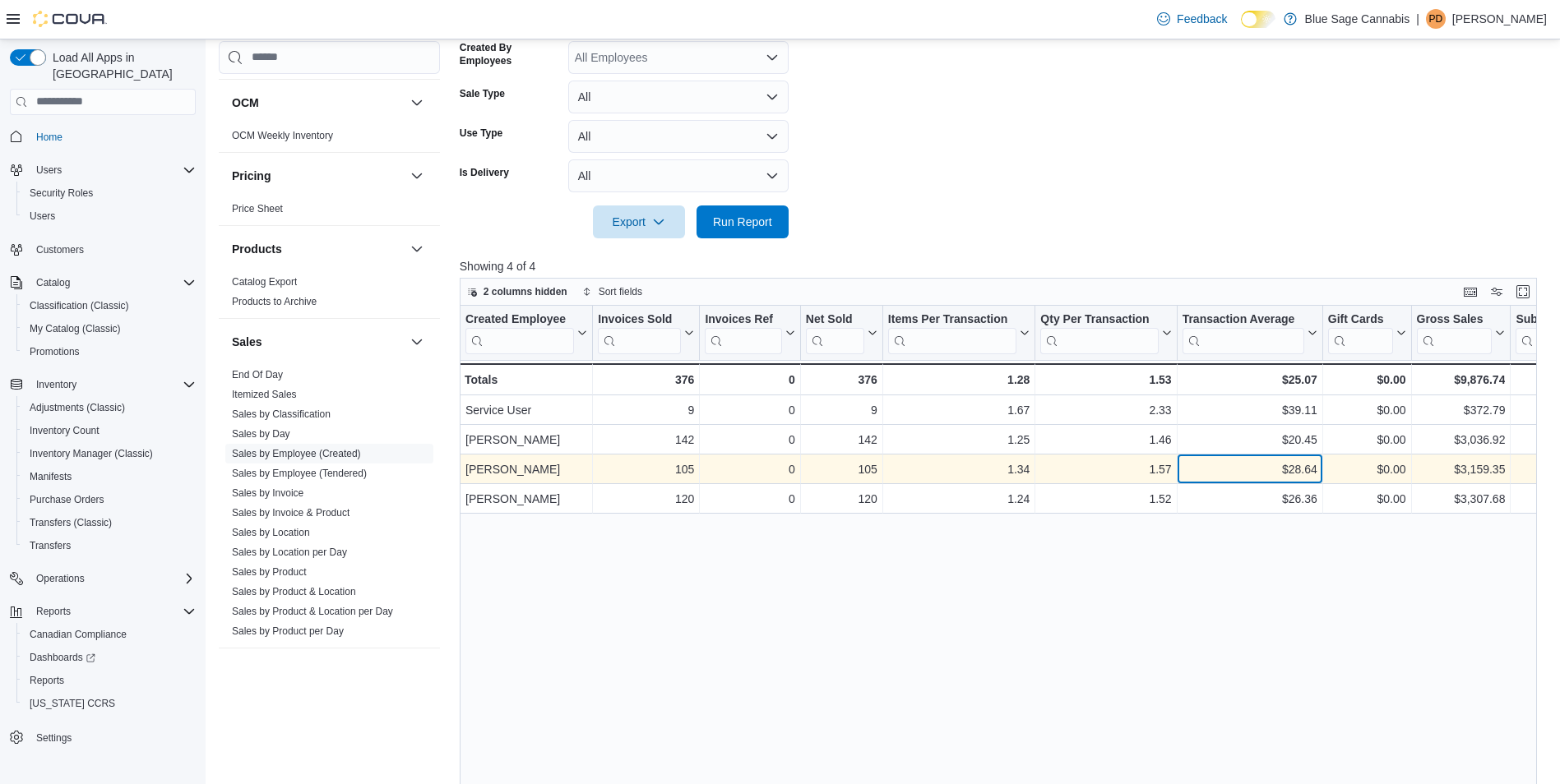
click at [1256, 461] on div "$28.64" at bounding box center [1249, 469] width 135 height 20
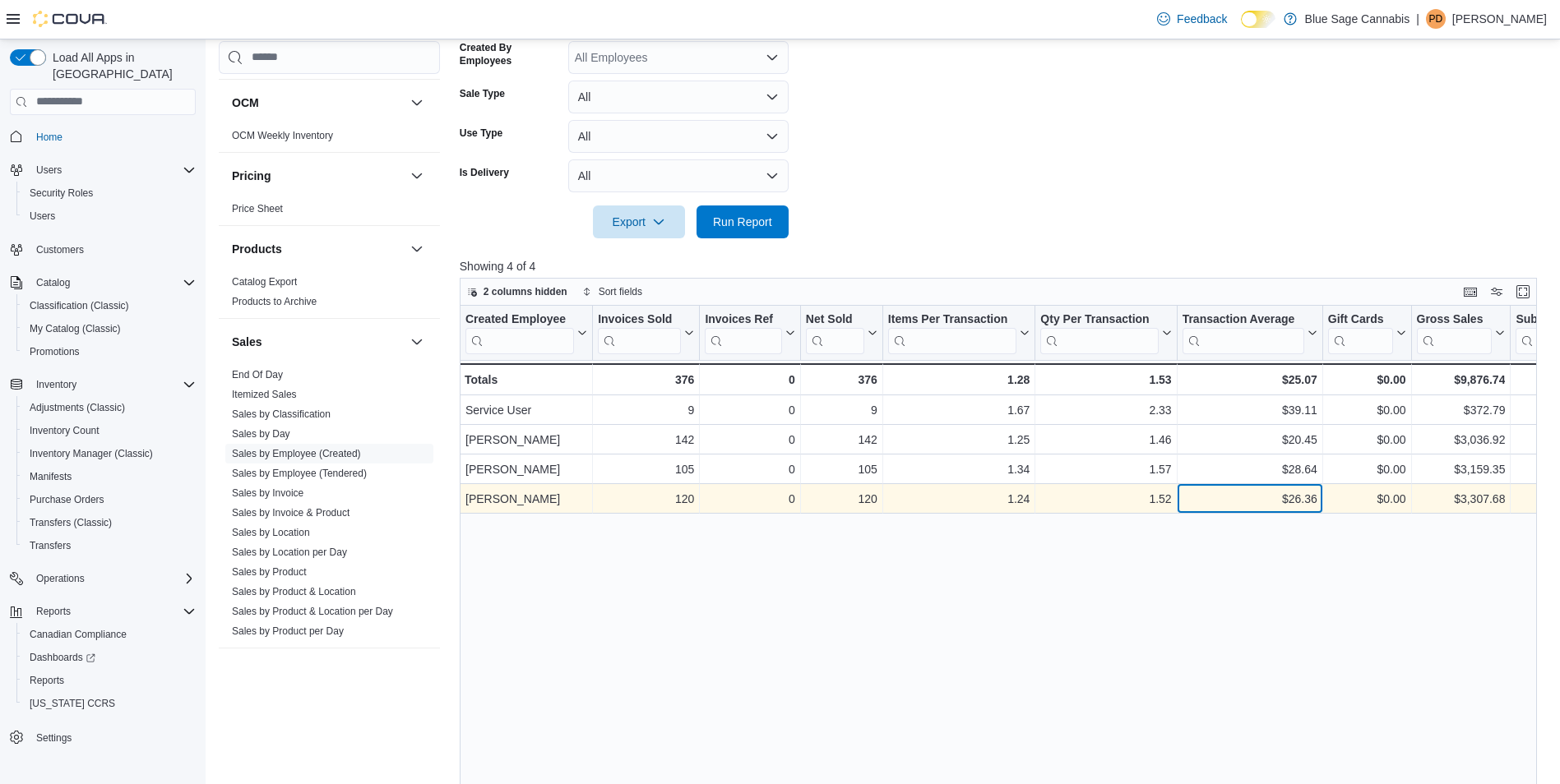
click at [1252, 492] on div "$26.36" at bounding box center [1249, 499] width 135 height 20
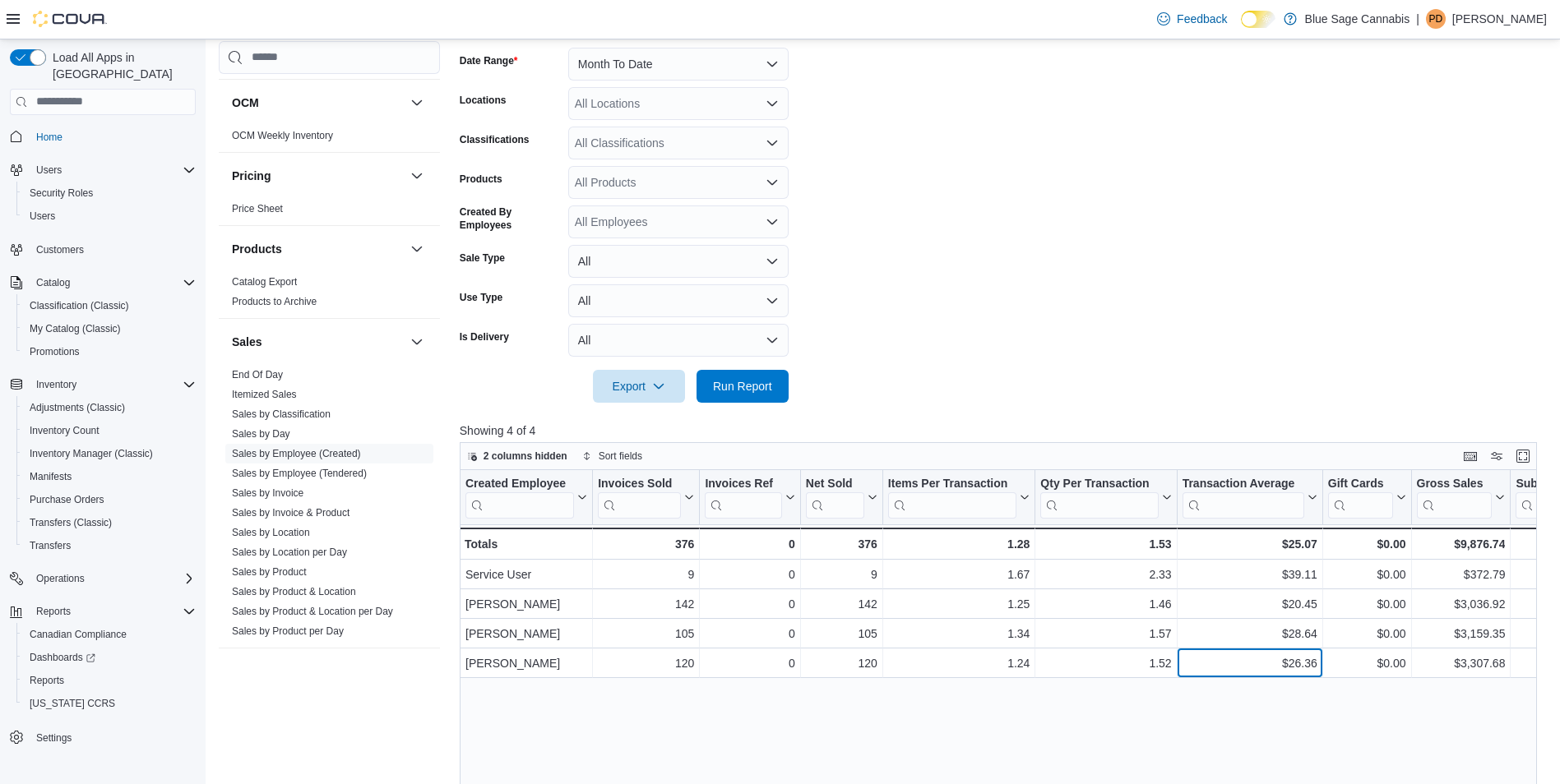
scroll to position [0, 0]
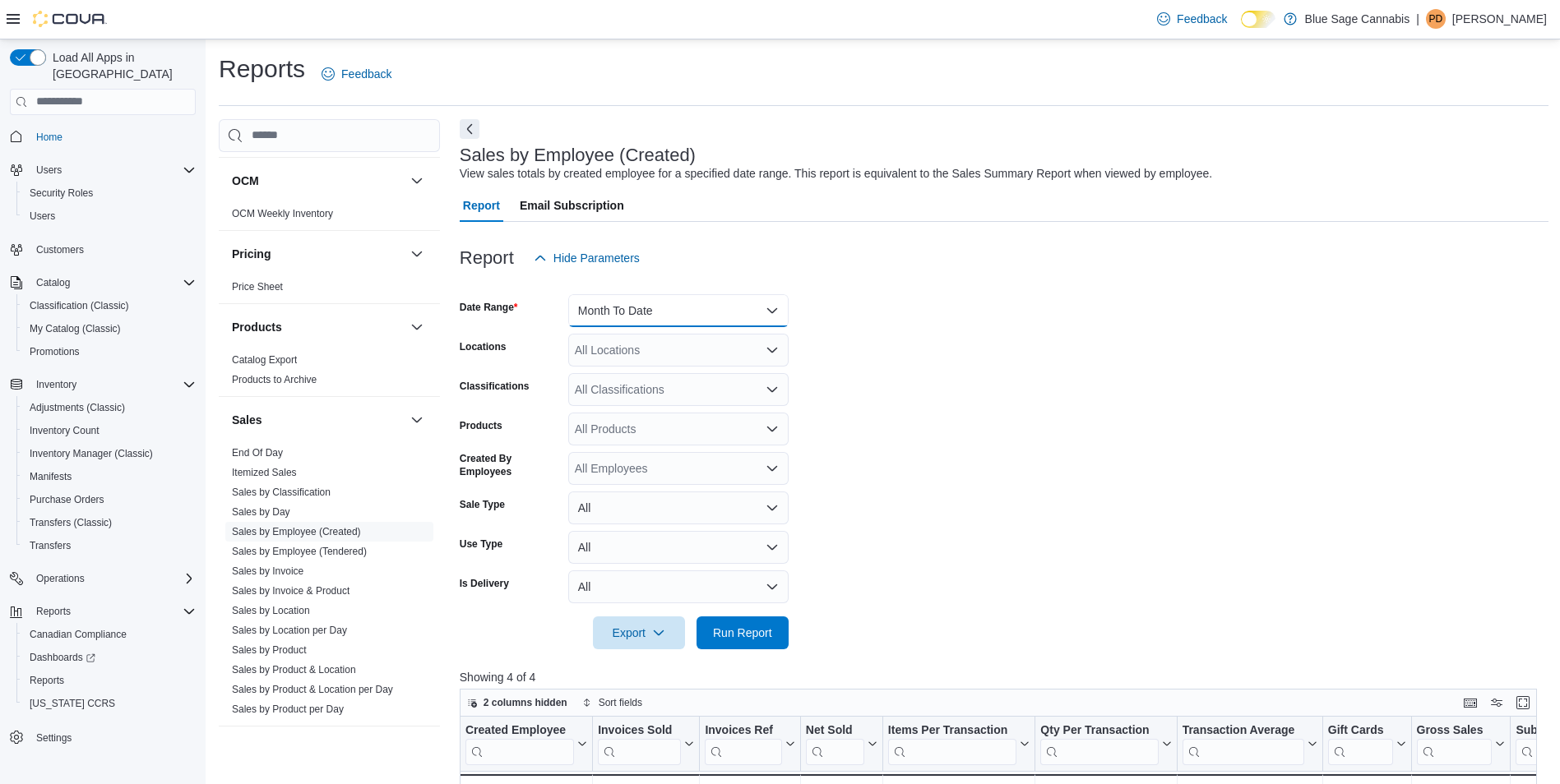
click at [666, 315] on button "Month To Date" at bounding box center [678, 311] width 220 height 33
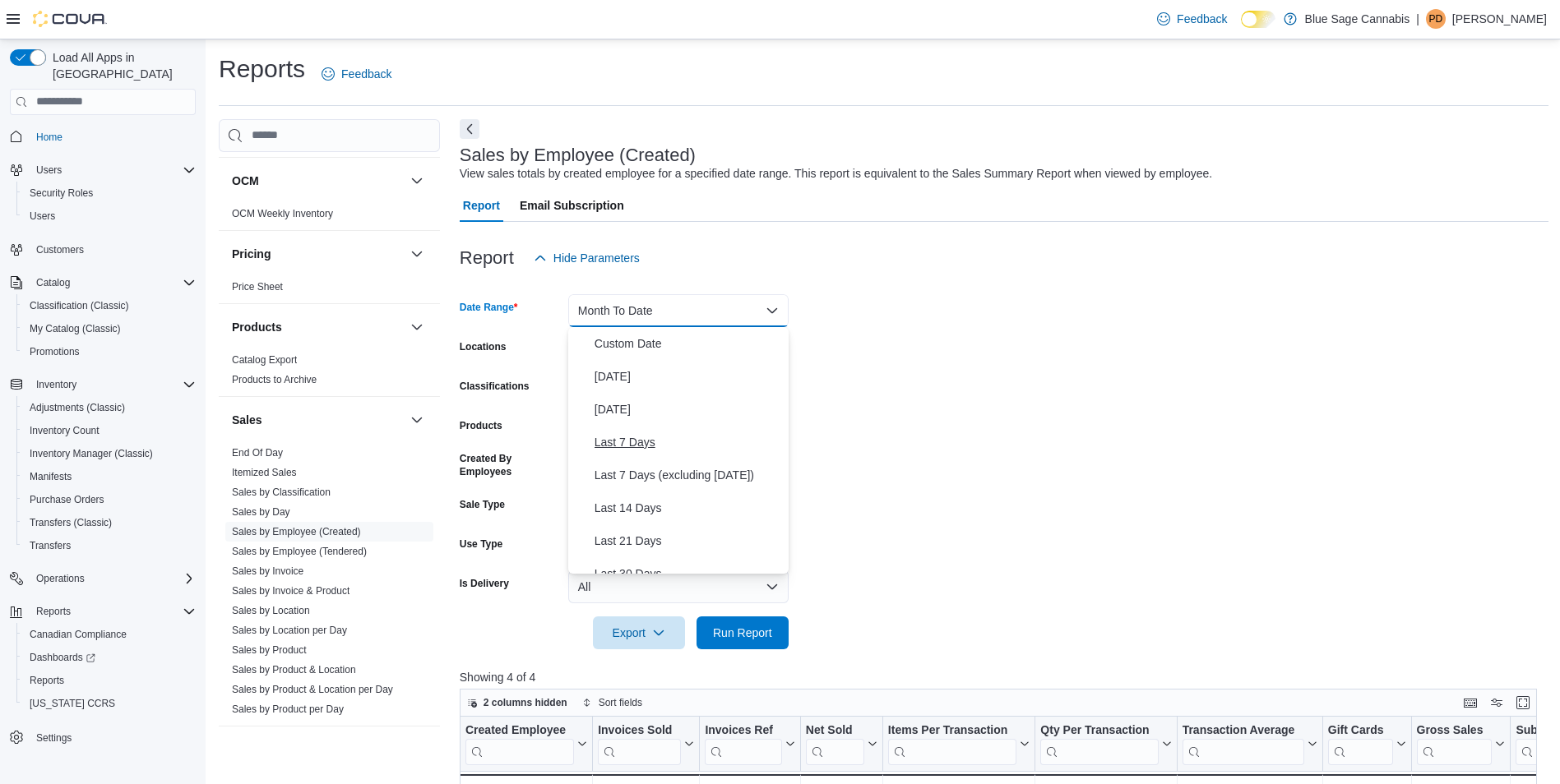
scroll to position [247, 0]
click at [632, 392] on span "Last Month" at bounding box center [688, 393] width 187 height 20
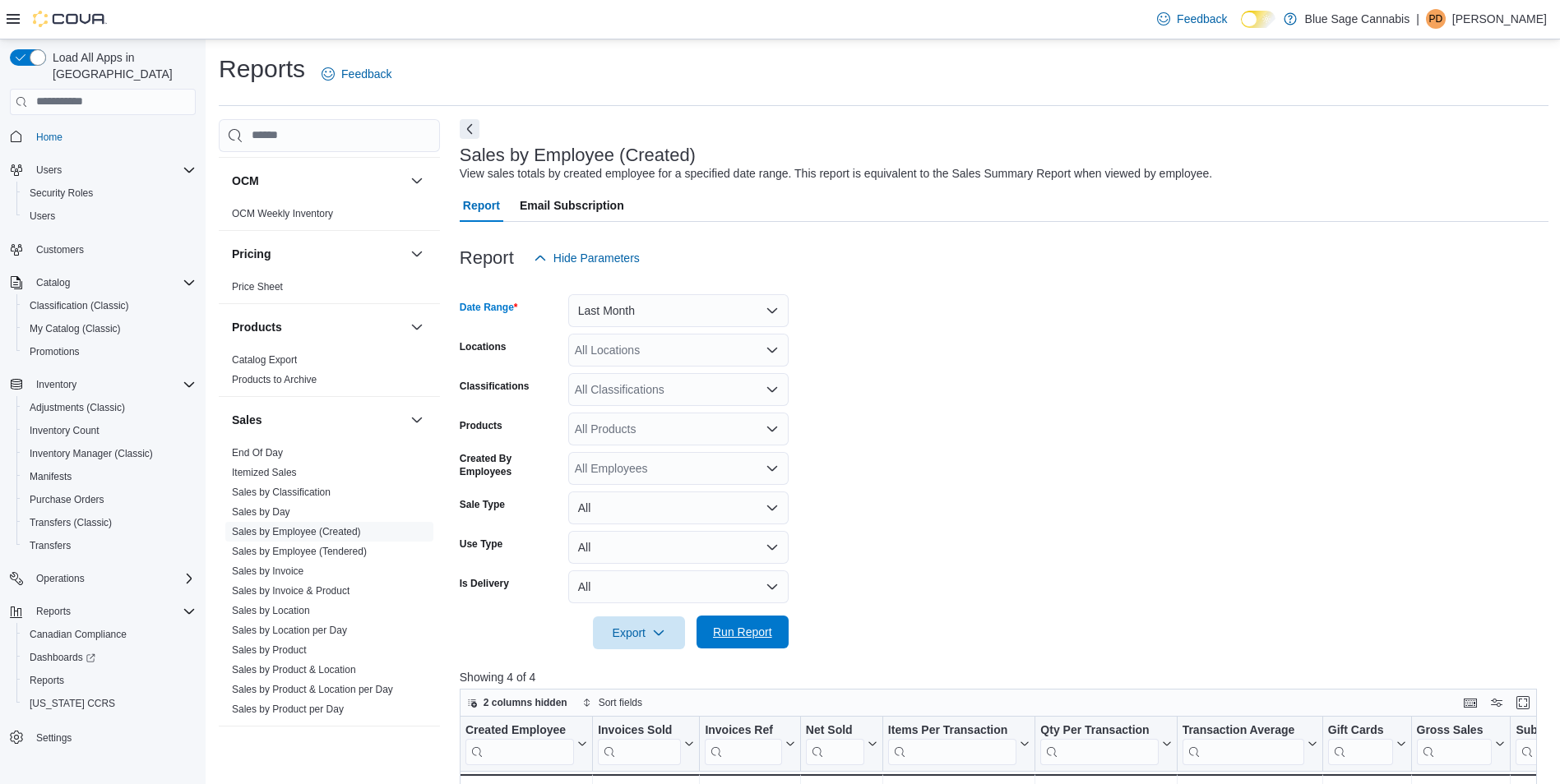
click at [743, 635] on span "Run Report" at bounding box center [743, 632] width 60 height 16
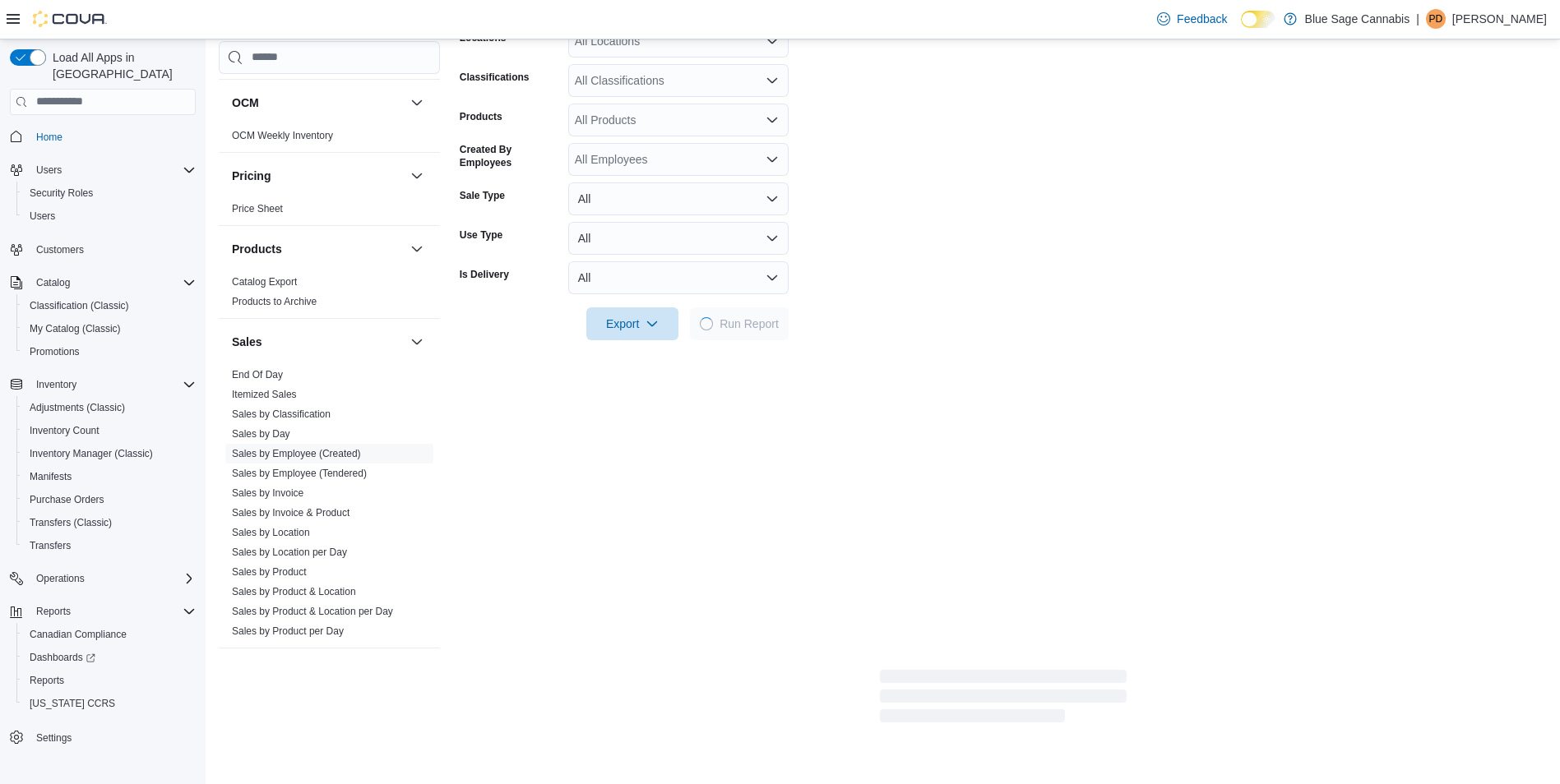
scroll to position [329, 0]
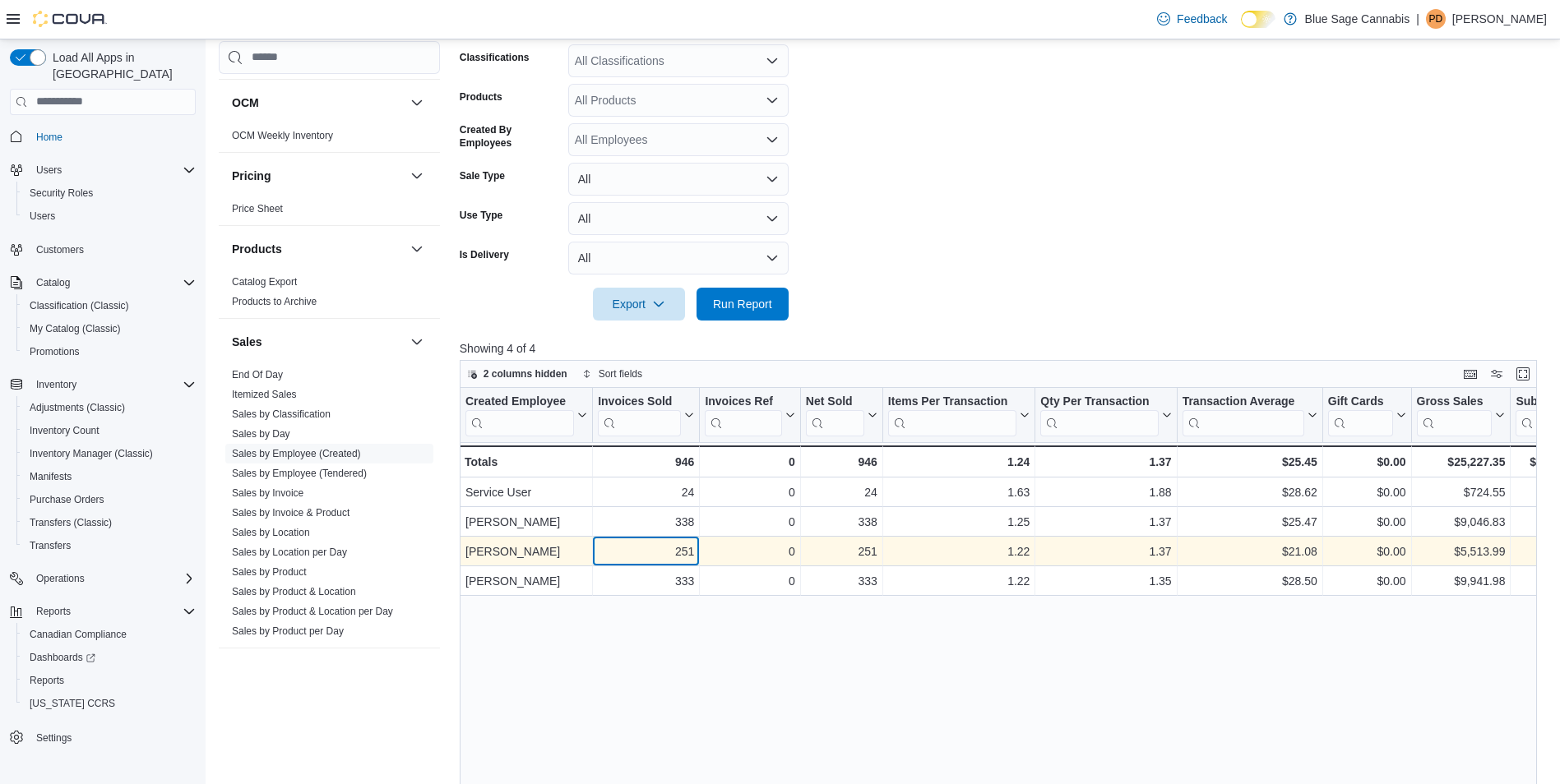
click at [599, 554] on div "251" at bounding box center [645, 552] width 96 height 20
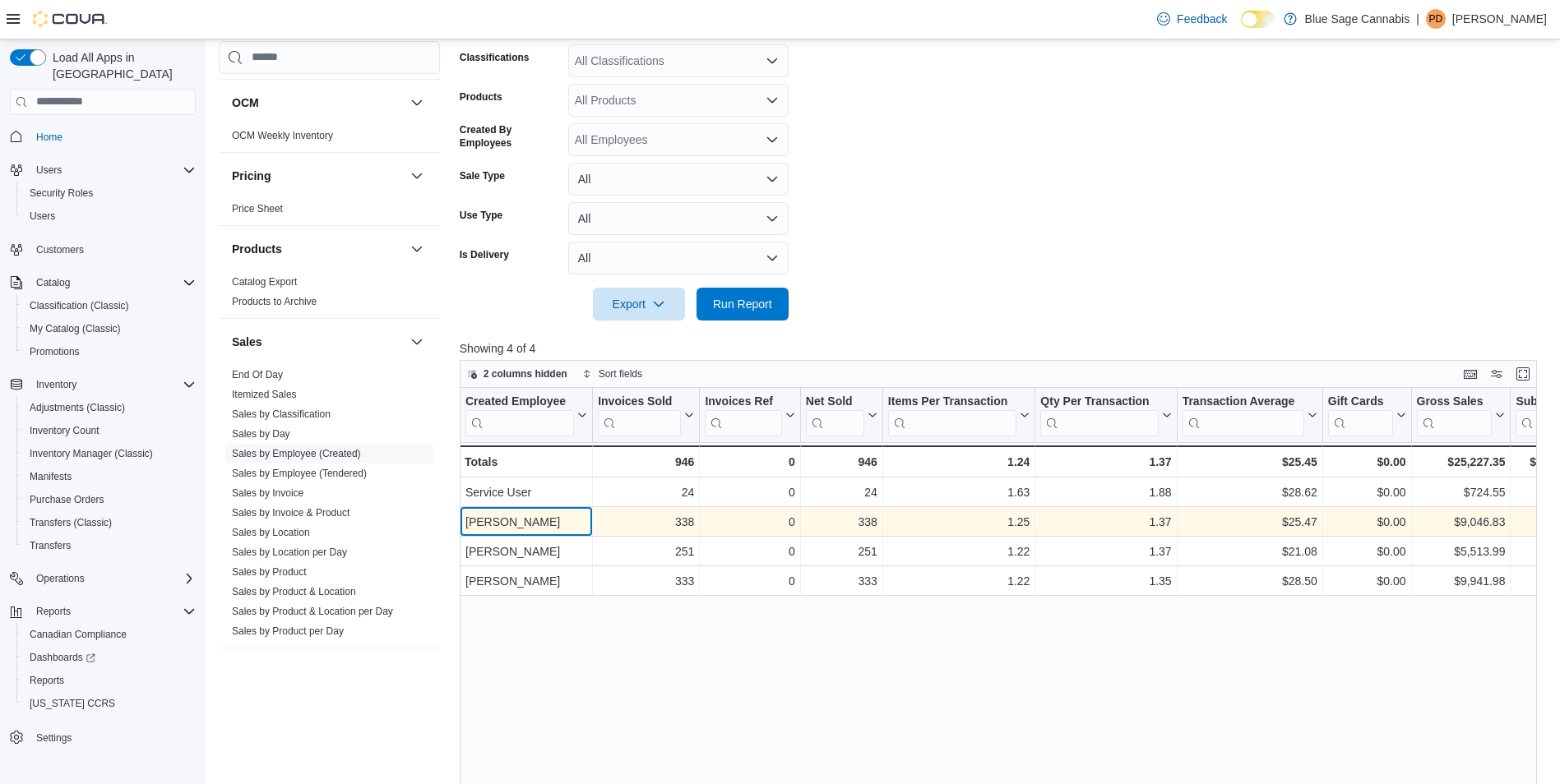
click at [565, 516] on div "[PERSON_NAME]" at bounding box center [526, 522] width 122 height 20
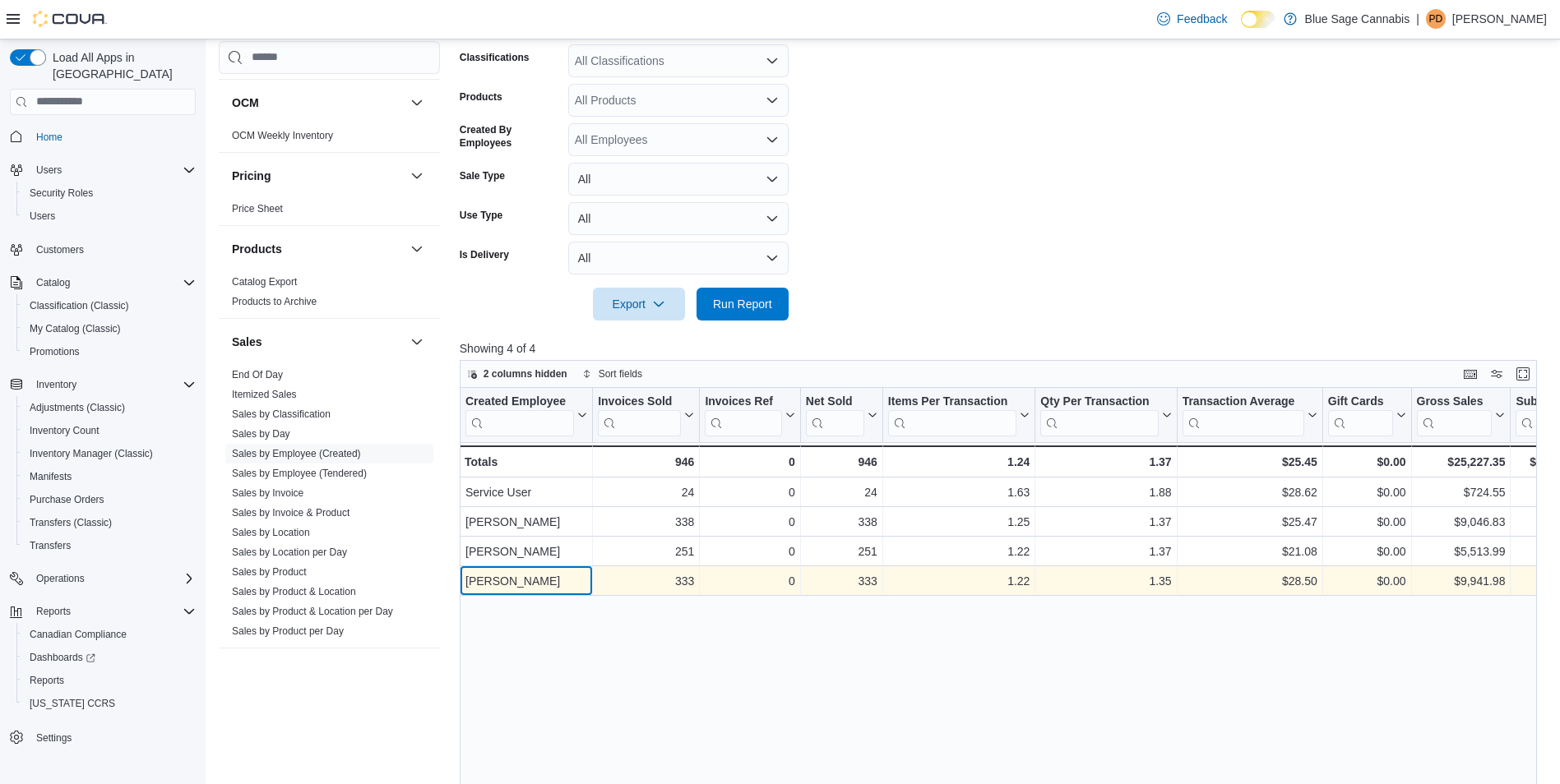
click at [550, 586] on div "[PERSON_NAME]" at bounding box center [526, 581] width 122 height 20
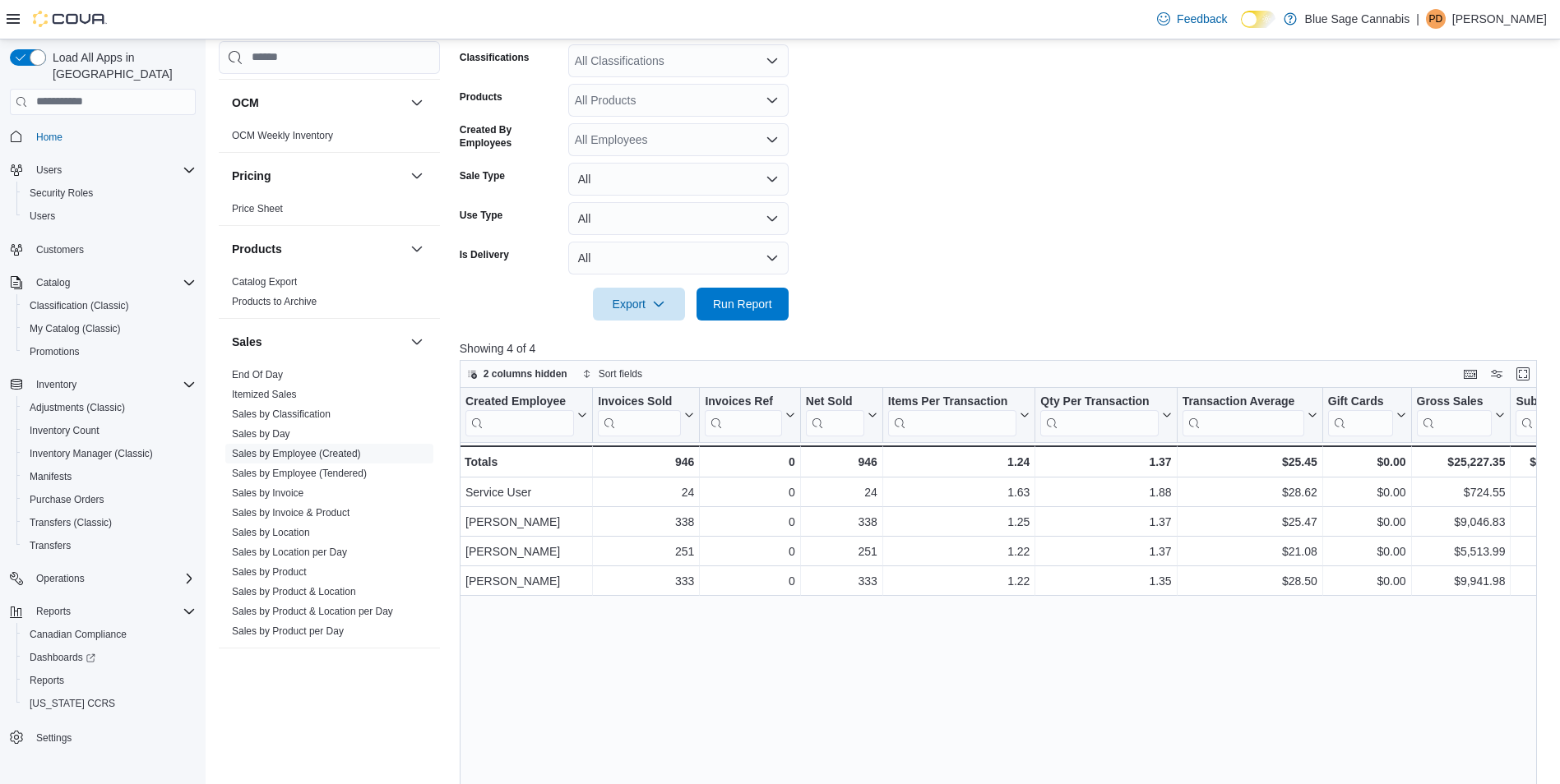
click at [1039, 205] on form "Date Range Last Month Locations All Locations Classifications All Classificatio…" at bounding box center [1004, 133] width 1089 height 375
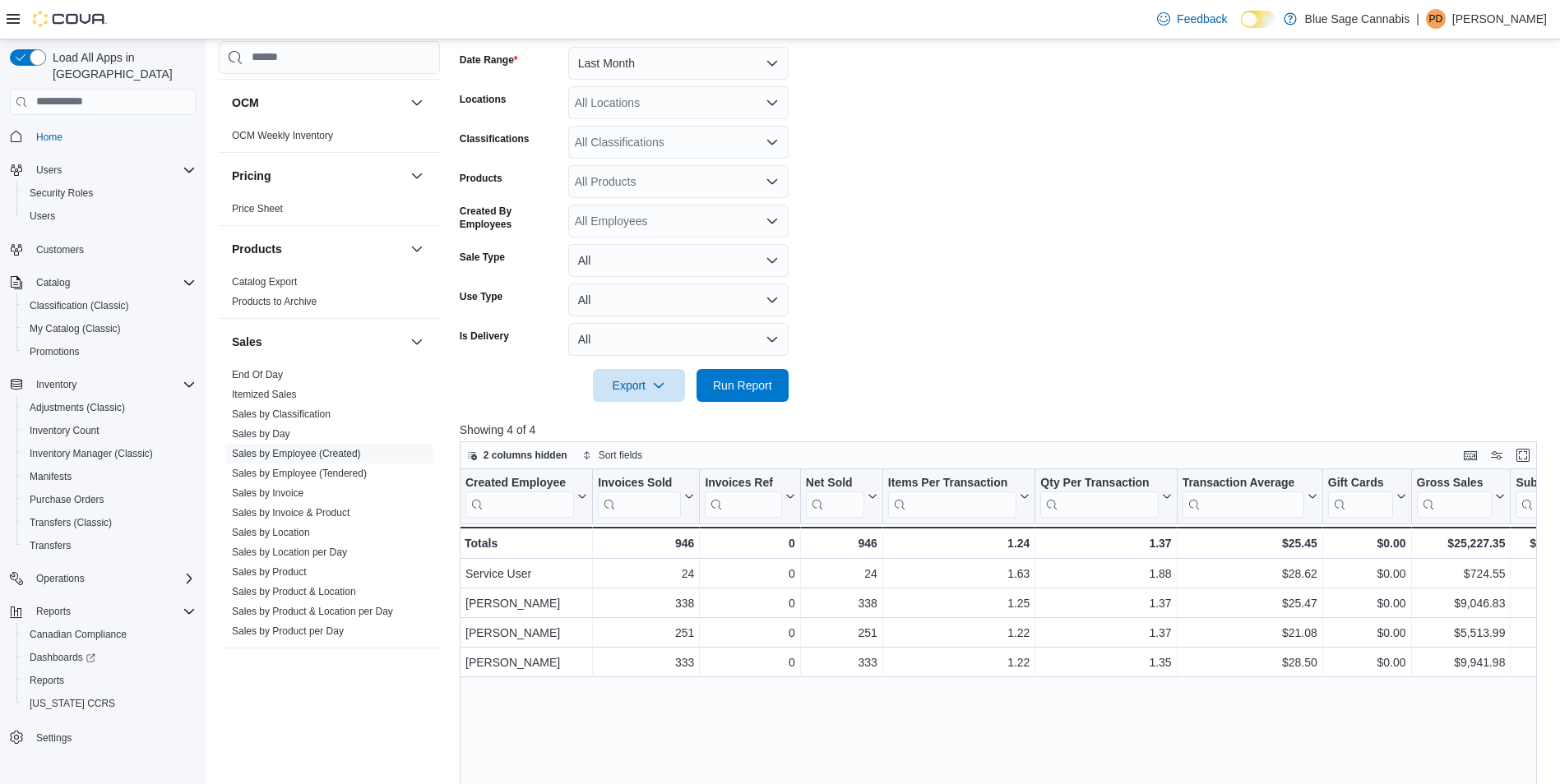
scroll to position [0, 0]
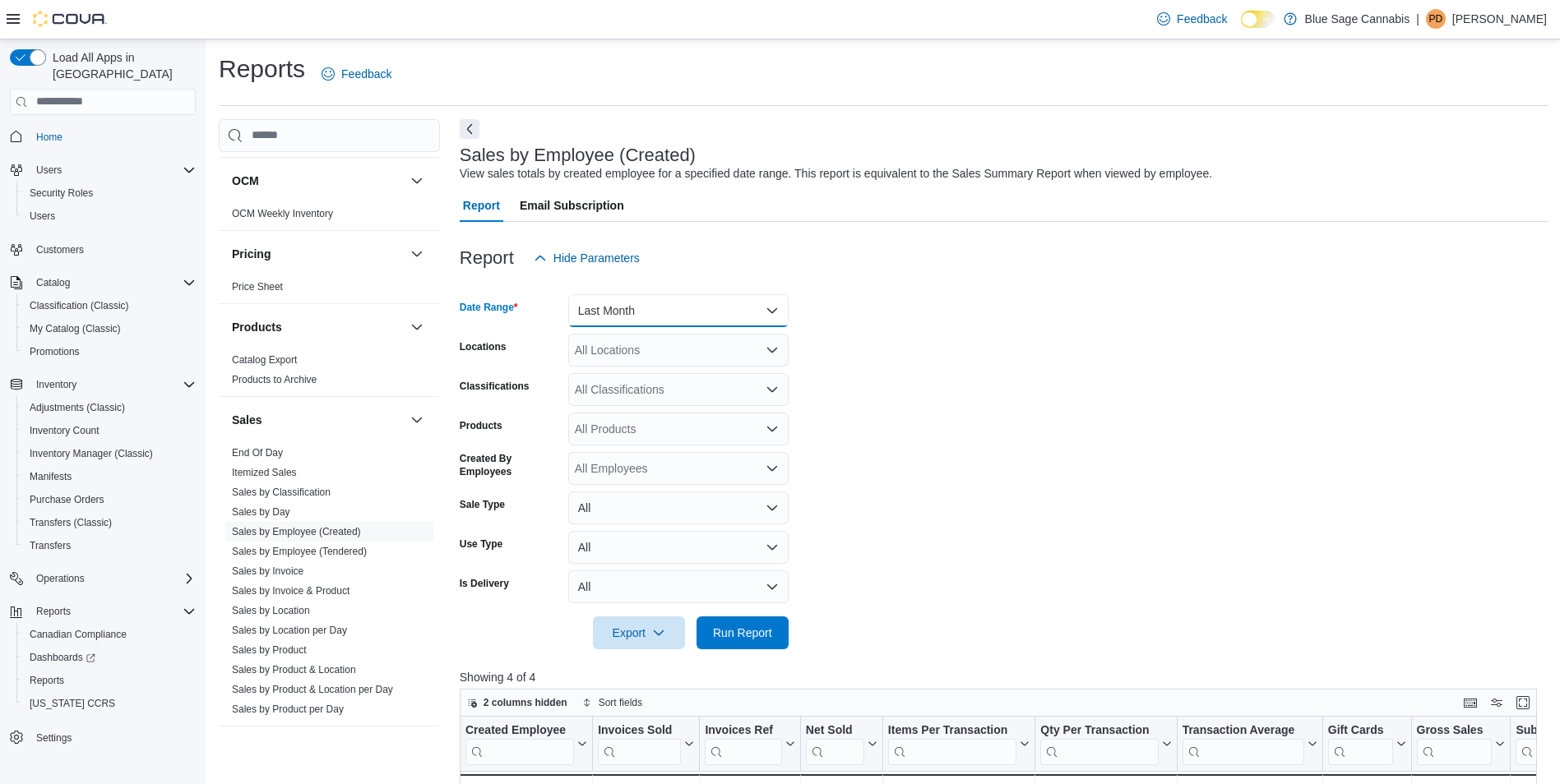
click at [681, 314] on button "Last Month" at bounding box center [678, 311] width 220 height 33
click at [1131, 373] on form "Date Range Last Month Locations All Locations Classifications All Classificatio…" at bounding box center [1004, 462] width 1089 height 375
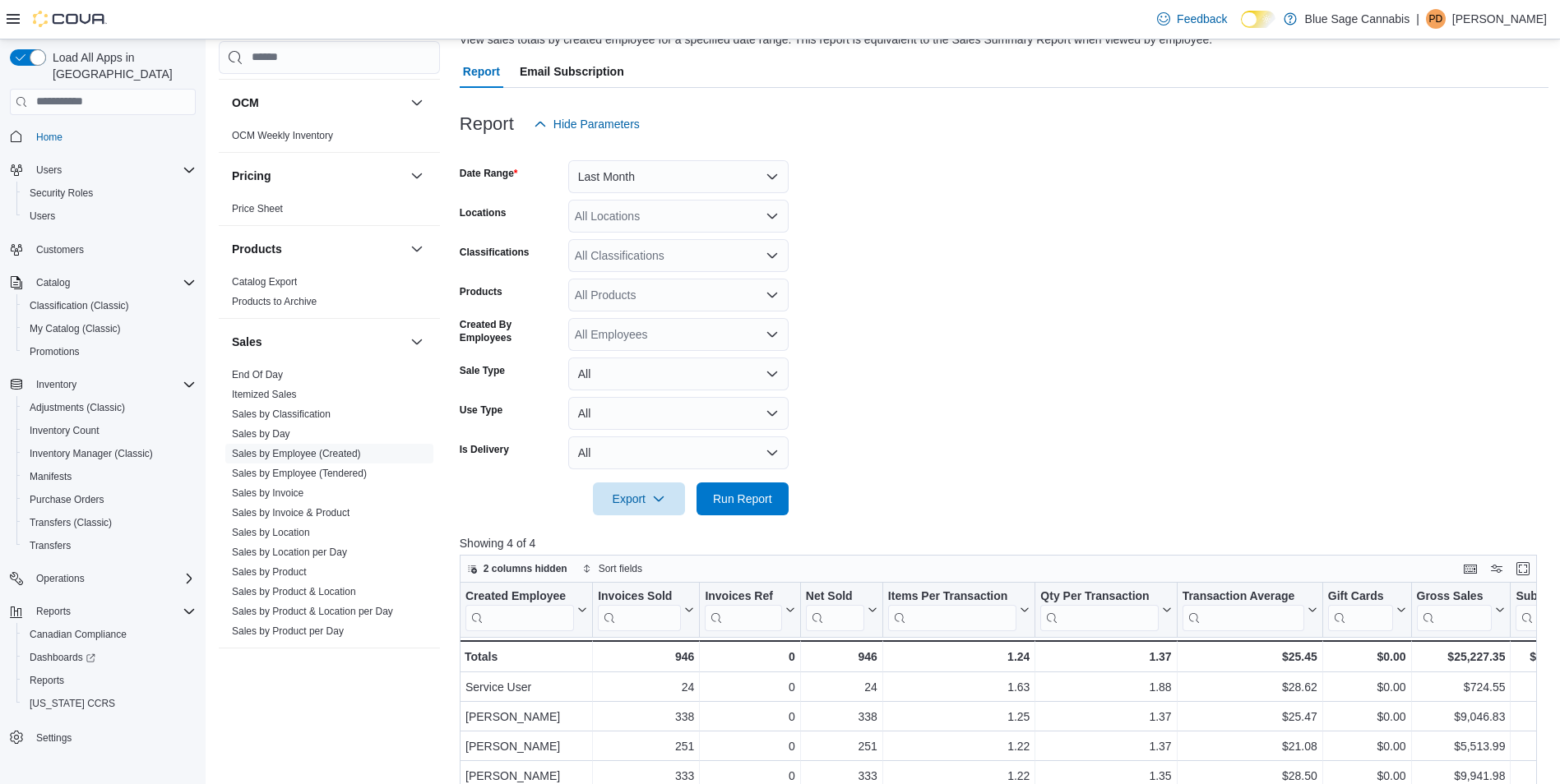
scroll to position [0, 0]
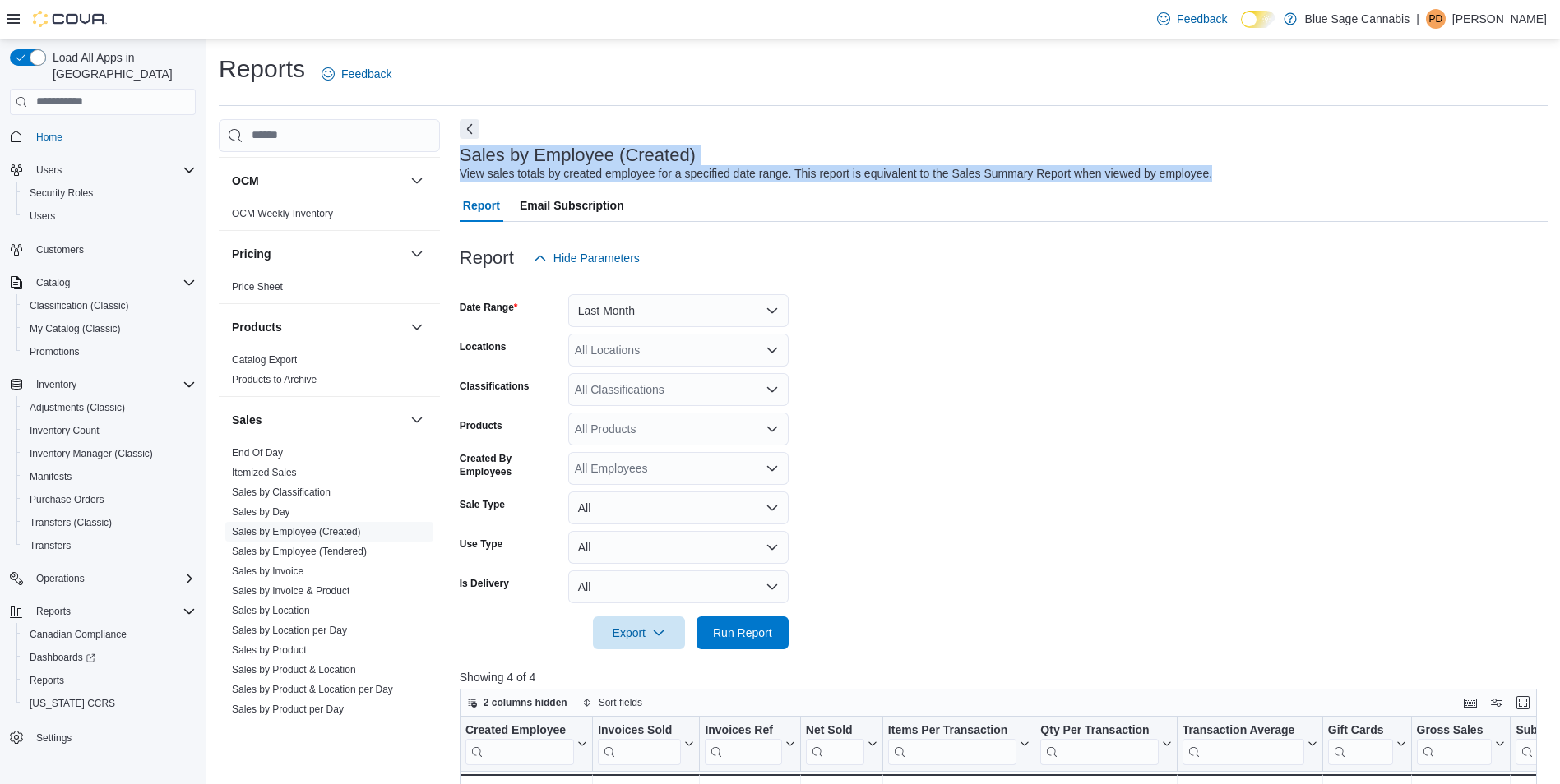
drag, startPoint x: 460, startPoint y: 154, endPoint x: 1229, endPoint y: 174, distance: 769.3
click at [1229, 174] on div "Sales by Employee (Created) View sales totals by created employee for a specifi…" at bounding box center [999, 164] width 1081 height 37
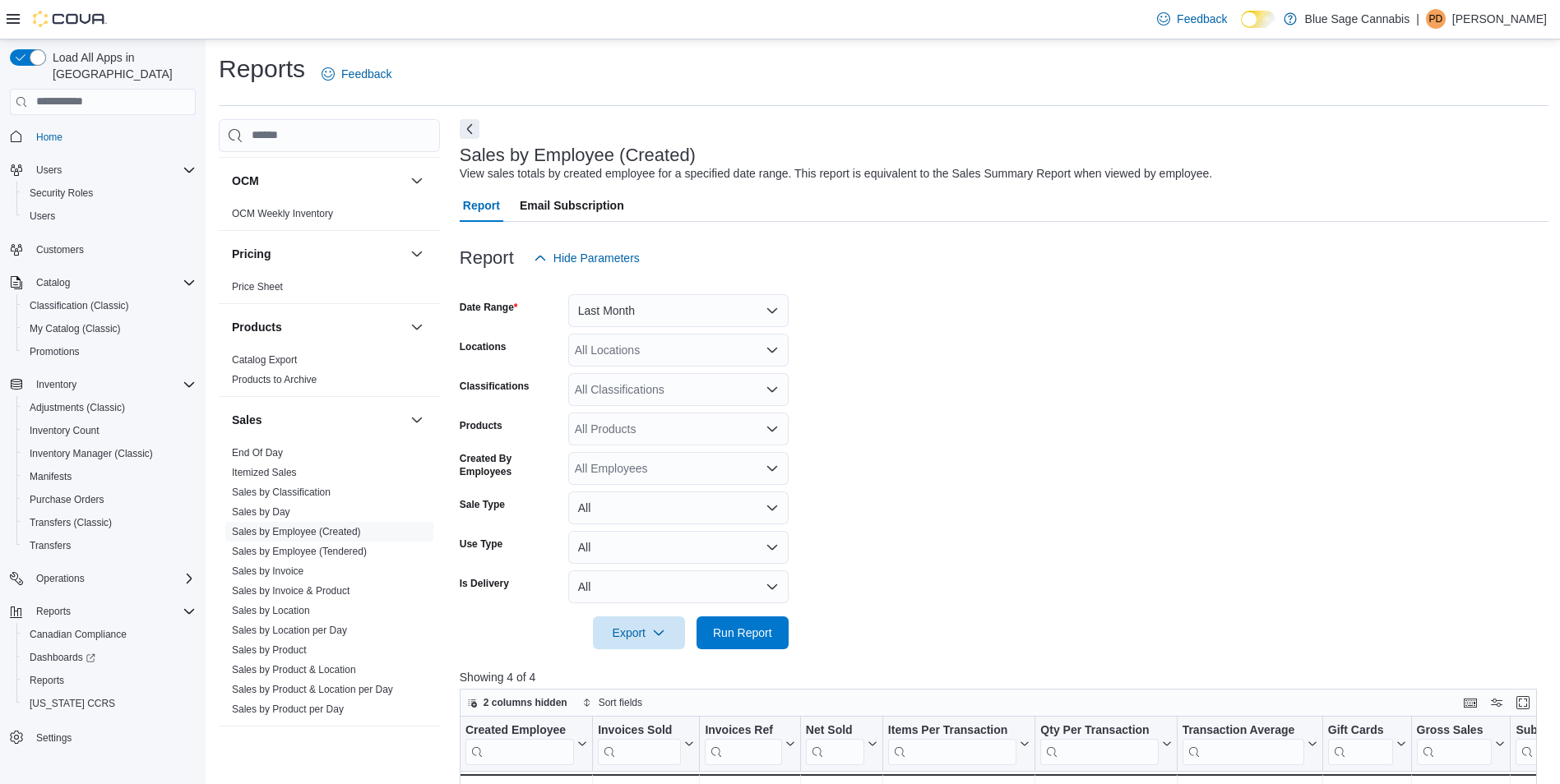
click at [1002, 327] on form "Date Range Last Month Locations All Locations Classifications All Classificatio…" at bounding box center [1004, 462] width 1089 height 375
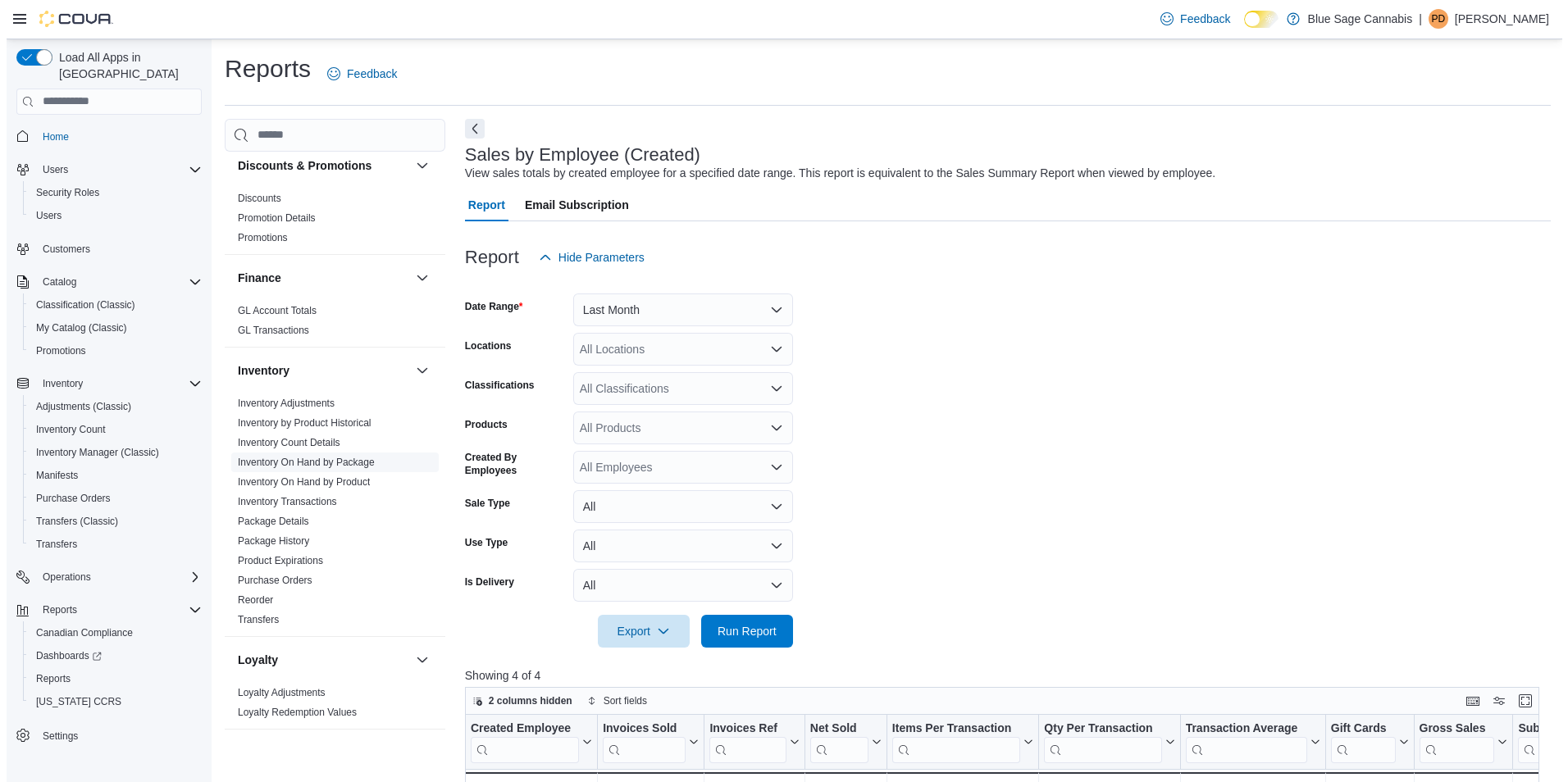
scroll to position [246, 0]
click at [289, 465] on link "Inventory On Hand by Package" at bounding box center [300, 463] width 137 height 11
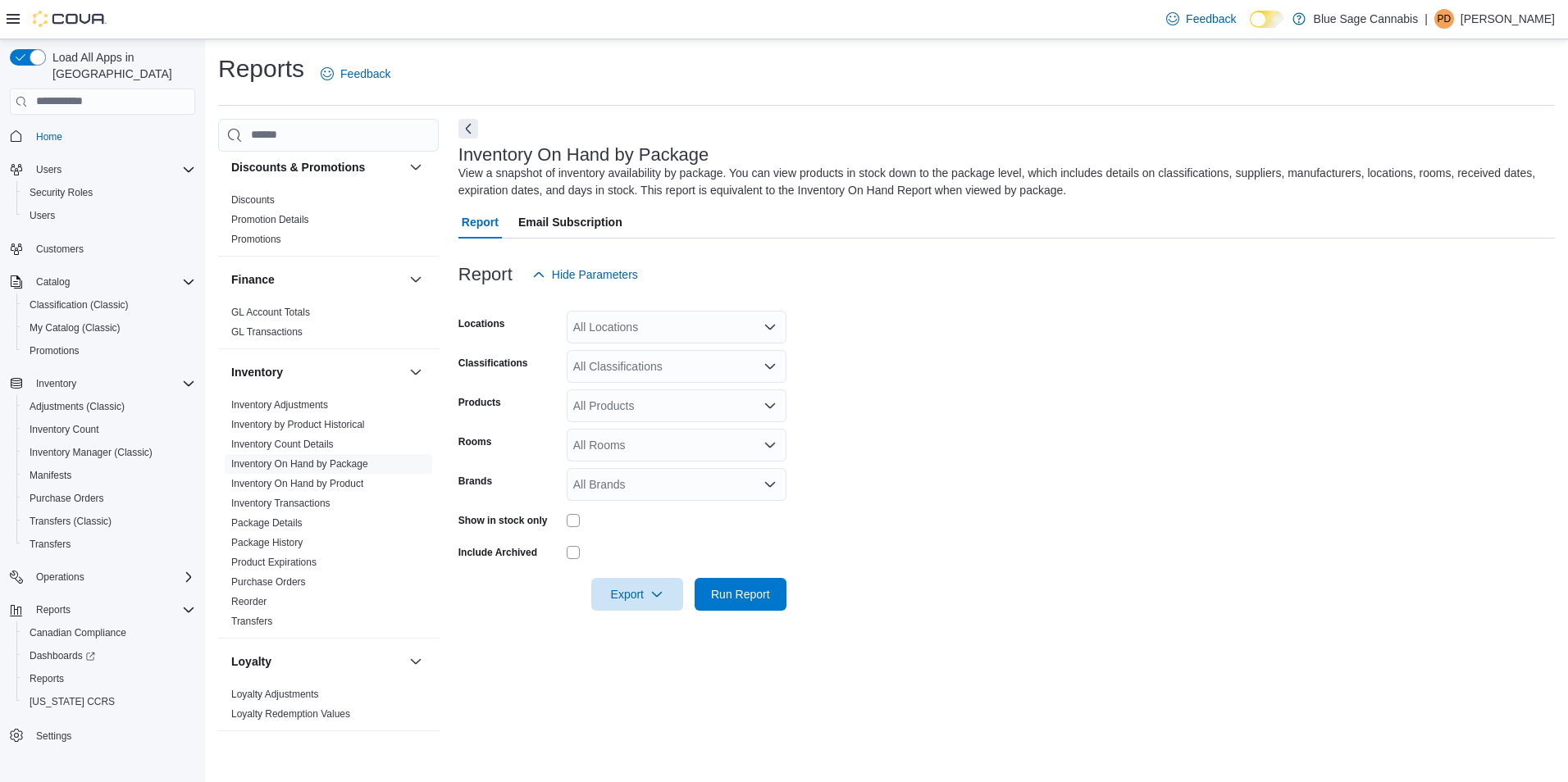
click at [636, 332] on div "All Locations" at bounding box center [676, 327] width 220 height 33
click at [658, 372] on span "[STREET_ADDRESS]" at bounding box center [658, 378] width 113 height 16
click at [665, 359] on span "Blue Sage Cannabis" at bounding box center [646, 355] width 105 height 16
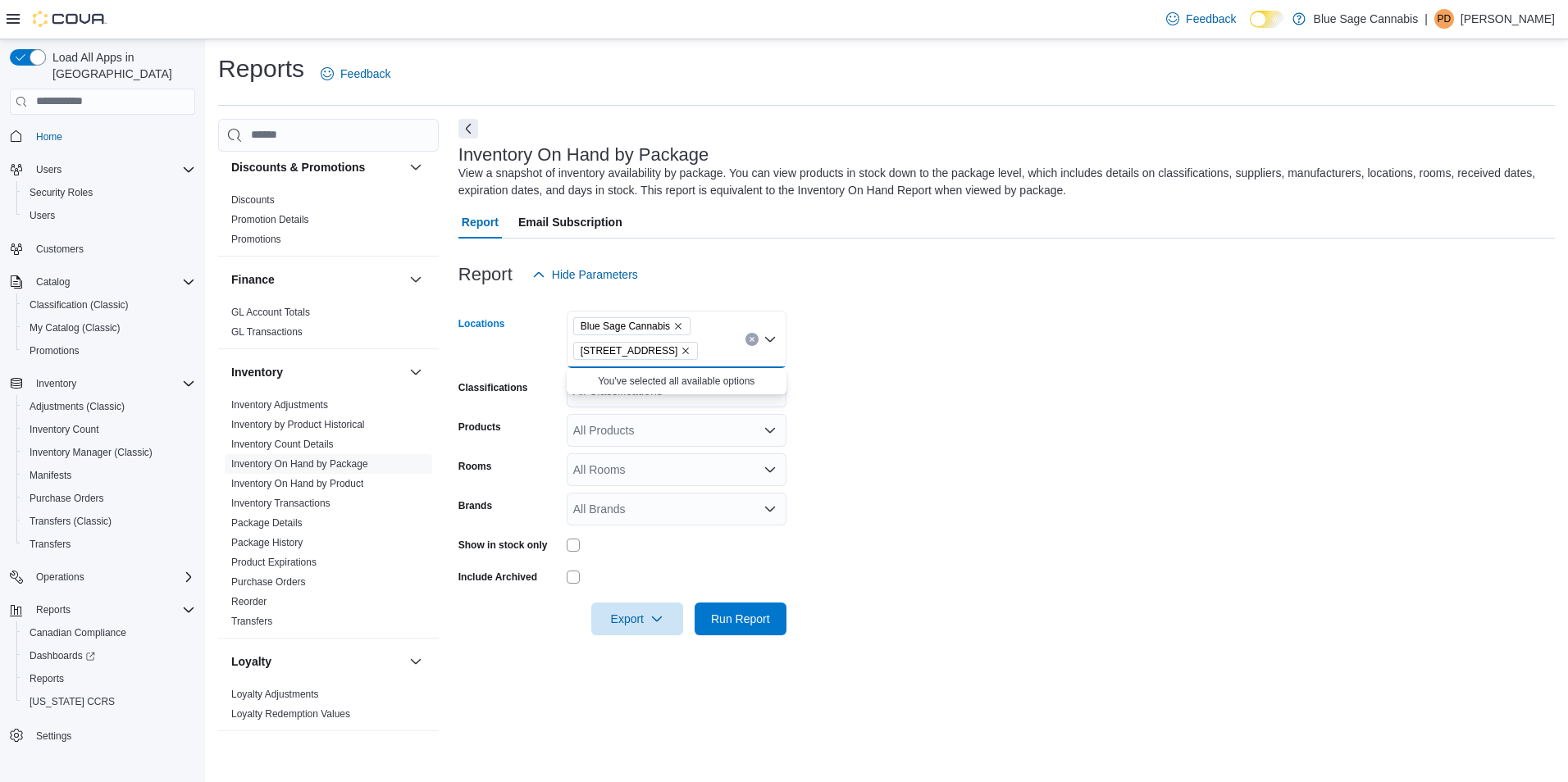
click at [850, 387] on form "Locations Blue Sage Cannabis [STREET_ADDRESS] Combo box. Selected. Blue Sage Ca…" at bounding box center [1006, 463] width 1096 height 344
click at [710, 391] on div "All Classifications" at bounding box center [676, 391] width 220 height 33
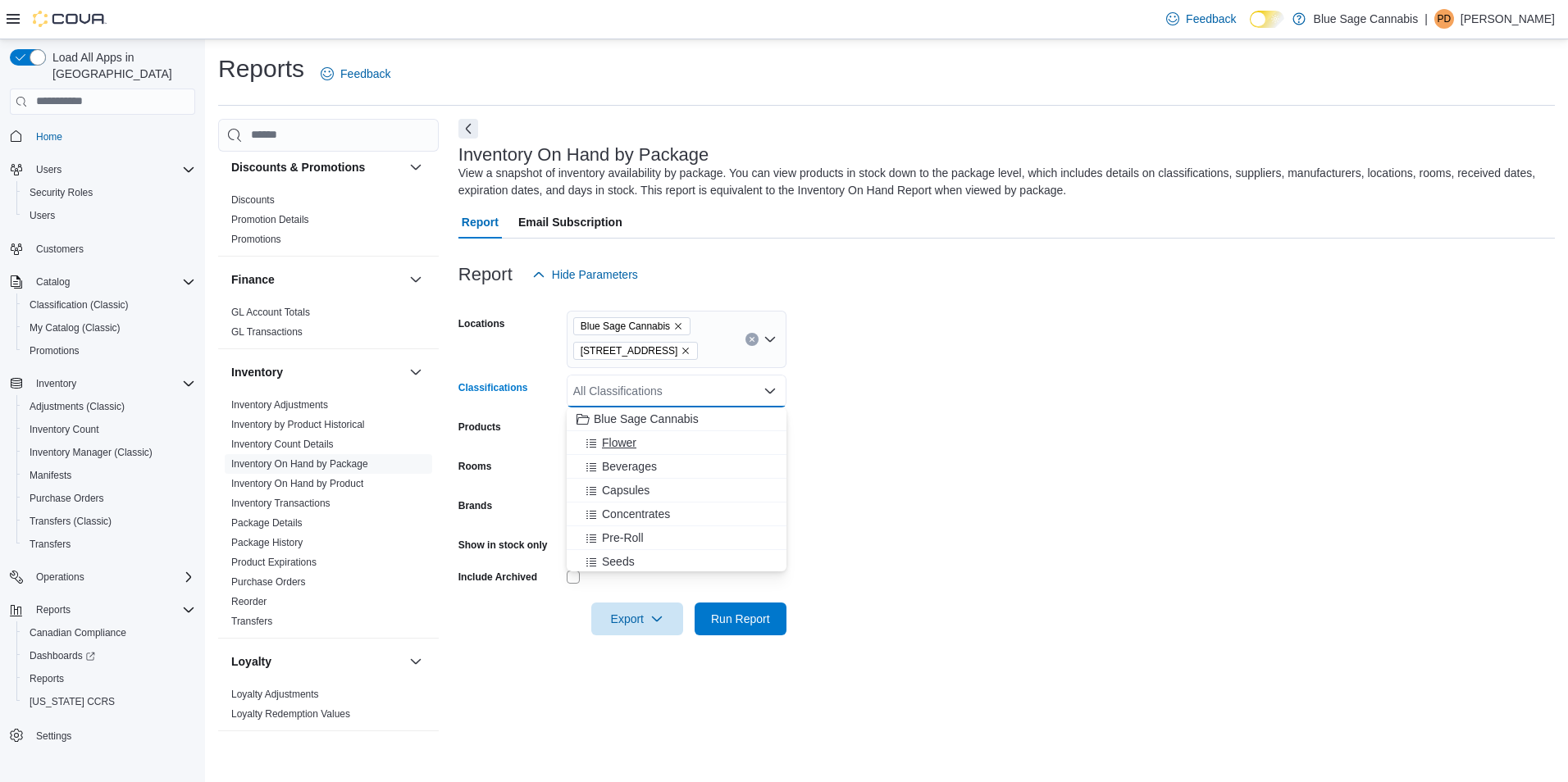
click at [592, 440] on icon "Choose from the following options" at bounding box center [591, 444] width 9 height 9
click at [597, 445] on icon "Choose from the following options" at bounding box center [591, 444] width 13 height 13
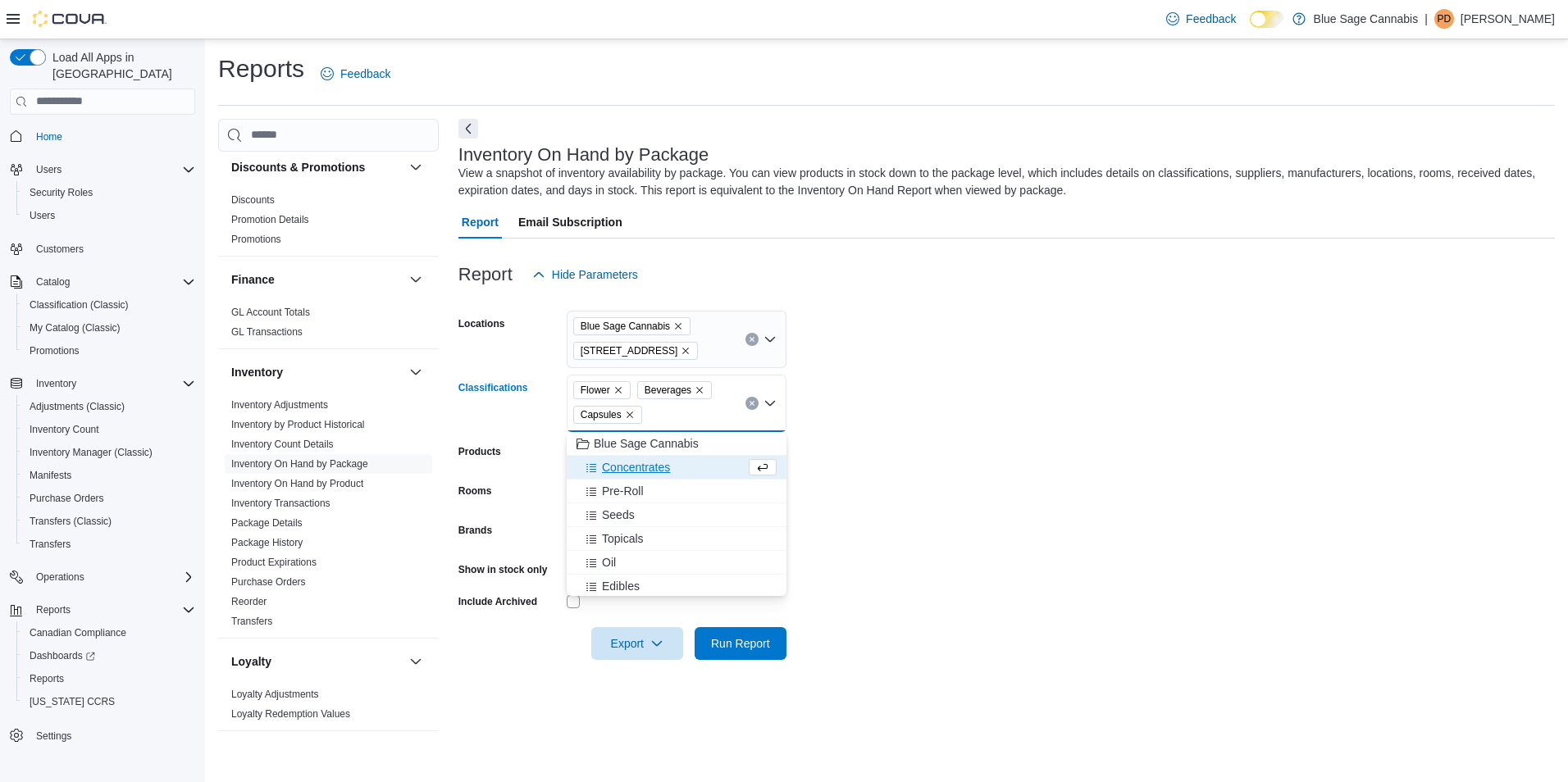
click at [617, 469] on span "Concentrates" at bounding box center [635, 467] width 68 height 16
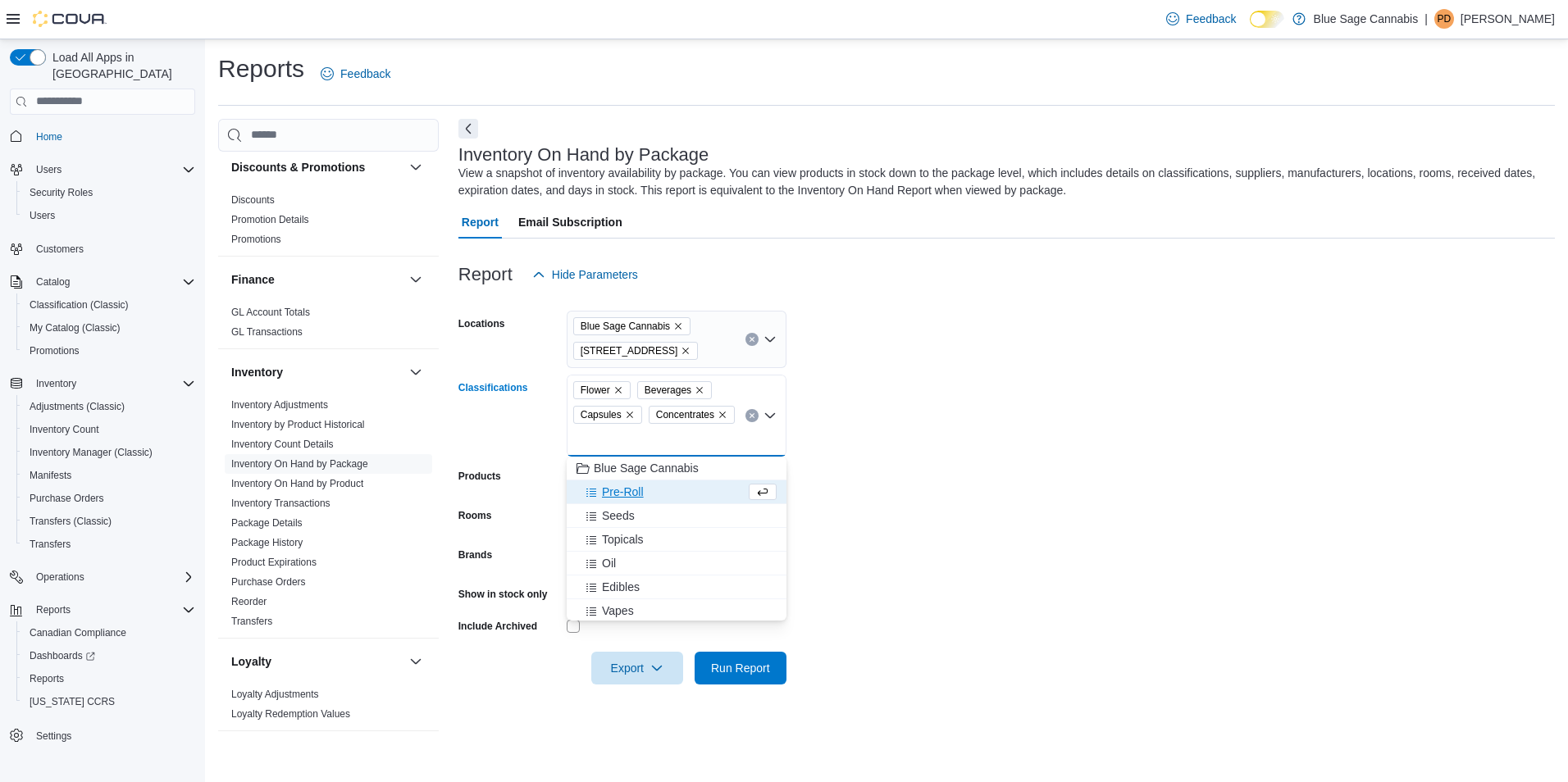
click at [615, 486] on span "Pre-Roll" at bounding box center [623, 492] width 42 height 16
click at [617, 516] on span "Topicals" at bounding box center [623, 515] width 42 height 16
click at [610, 515] on span "Oil" at bounding box center [609, 515] width 14 height 16
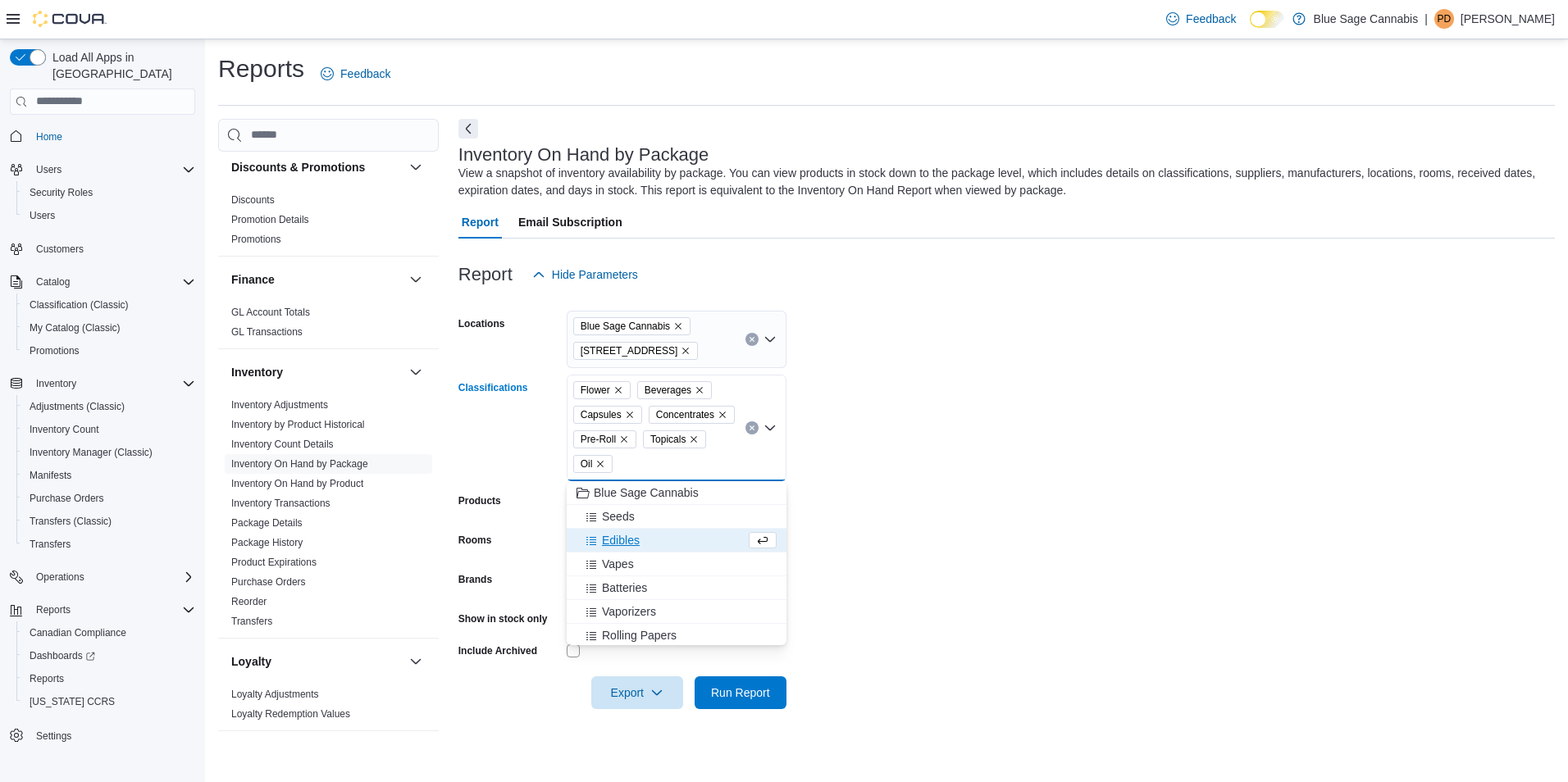
click at [615, 537] on span "Edibles" at bounding box center [621, 540] width 38 height 16
click at [617, 537] on span "Vapes" at bounding box center [617, 540] width 32 height 16
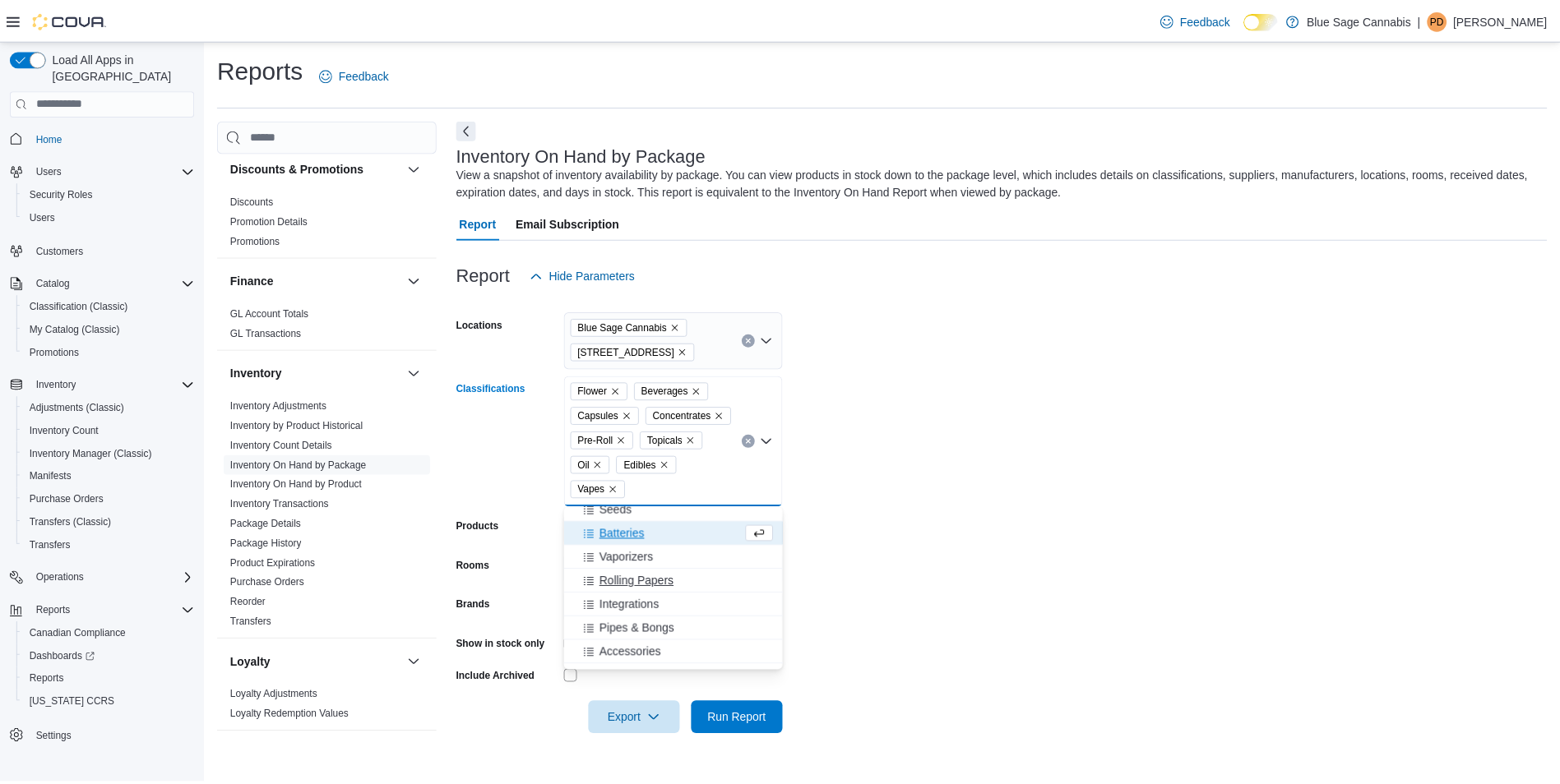
scroll to position [50, 0]
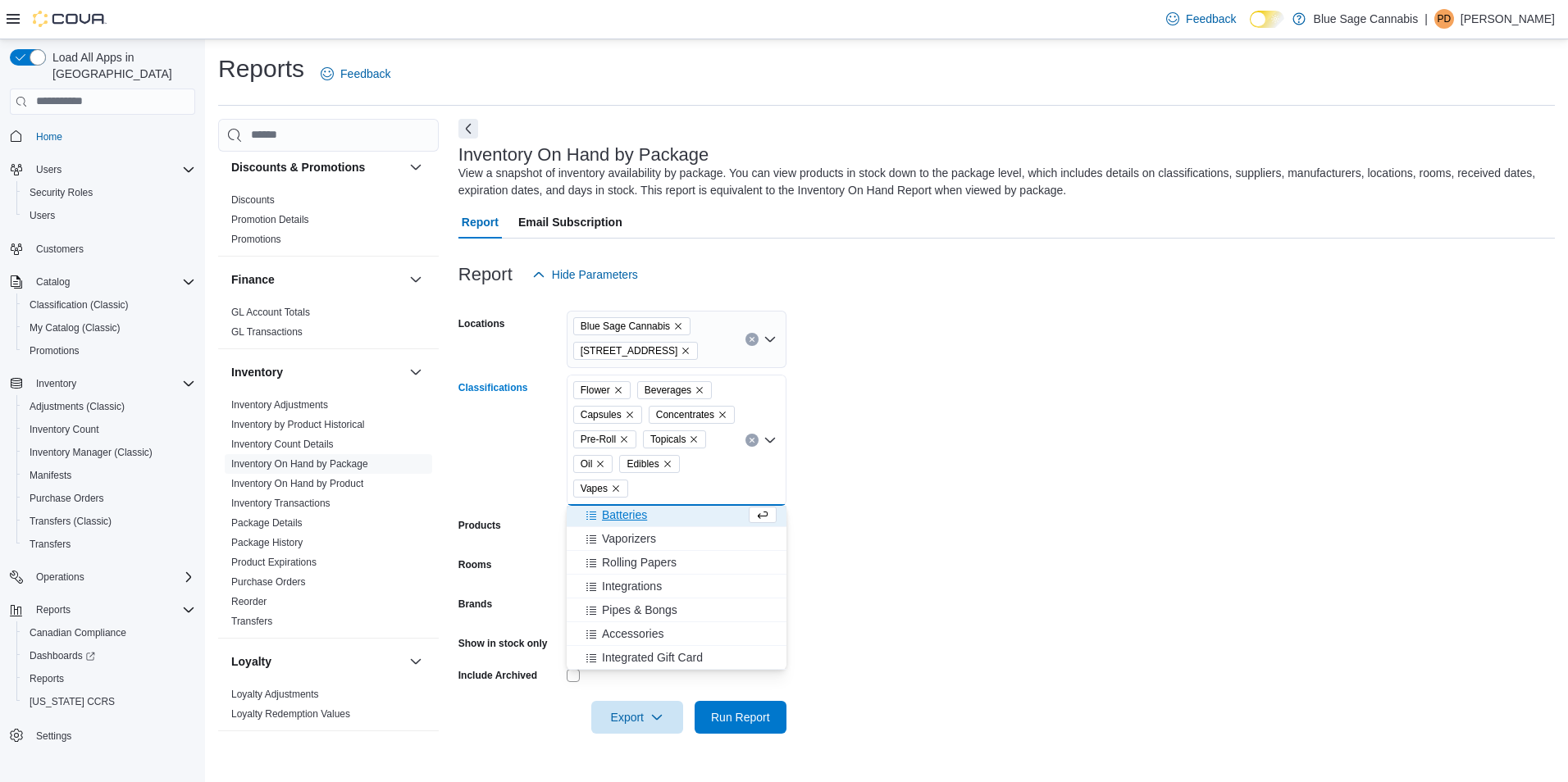
click at [996, 608] on form "Locations Blue Sage Cannabis [STREET_ADDRESS] E. Classifications Flower Beverag…" at bounding box center [1006, 512] width 1096 height 443
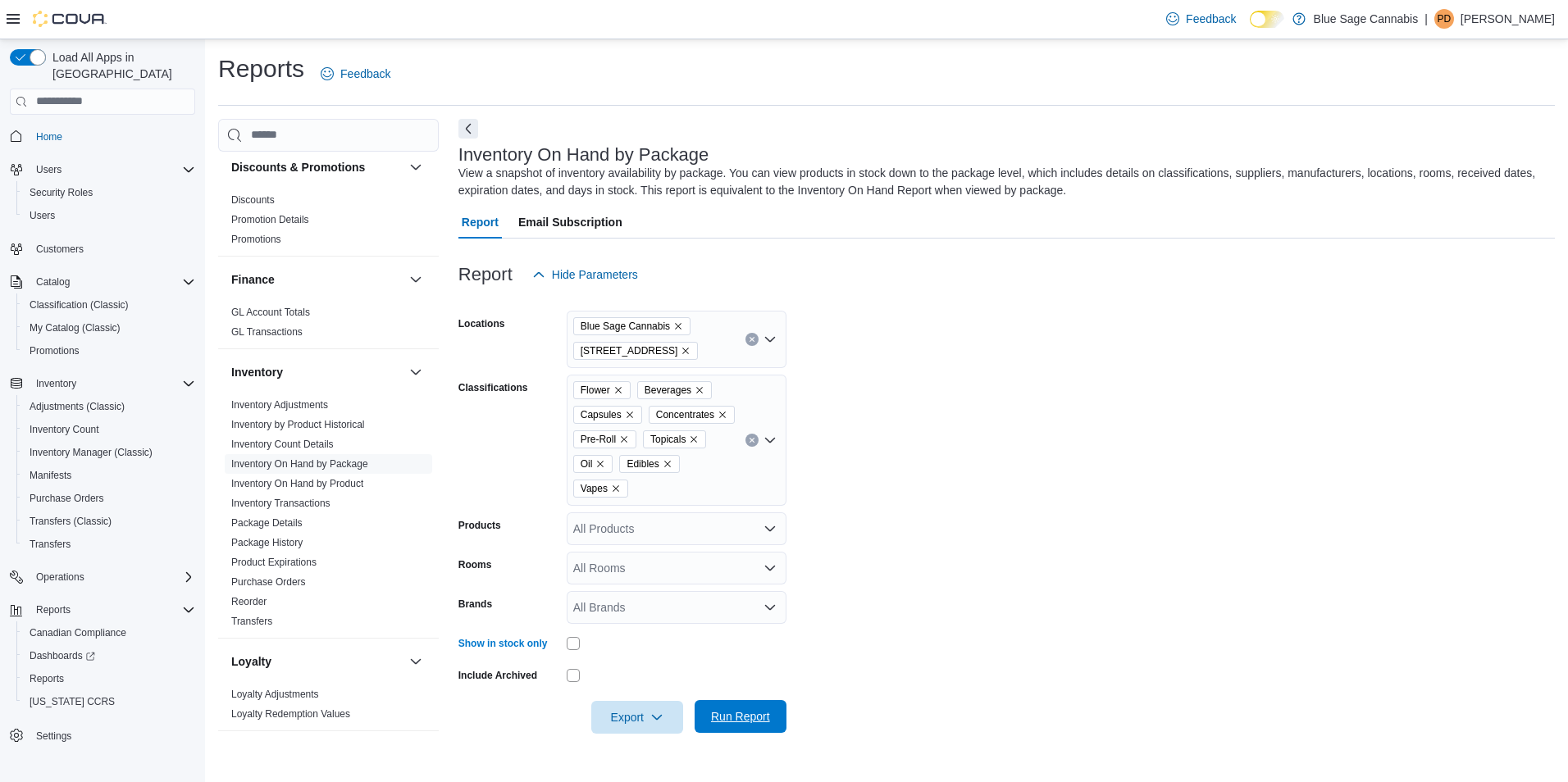
click at [753, 703] on span "Run Report" at bounding box center [741, 717] width 72 height 33
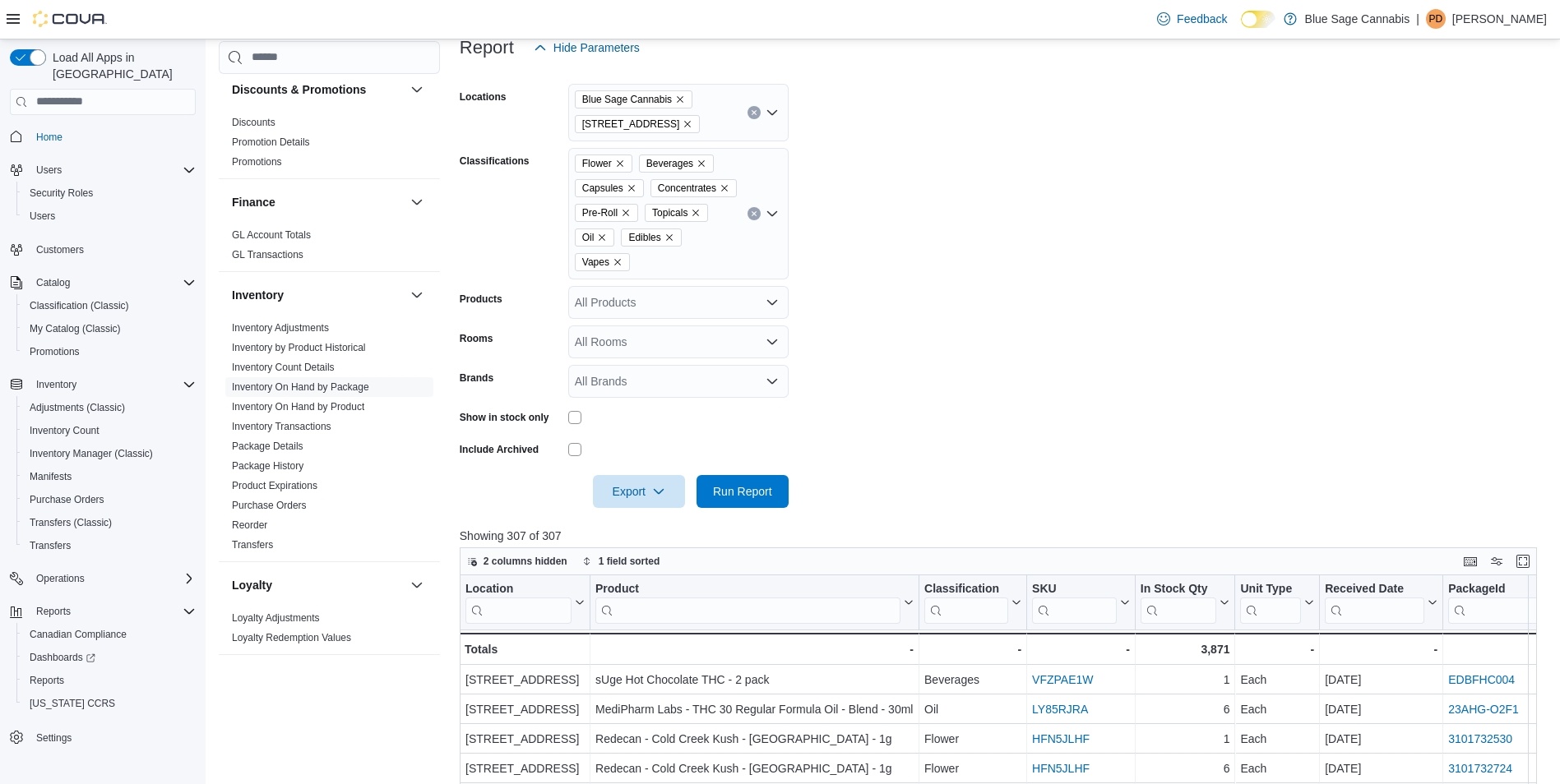
scroll to position [247, 0]
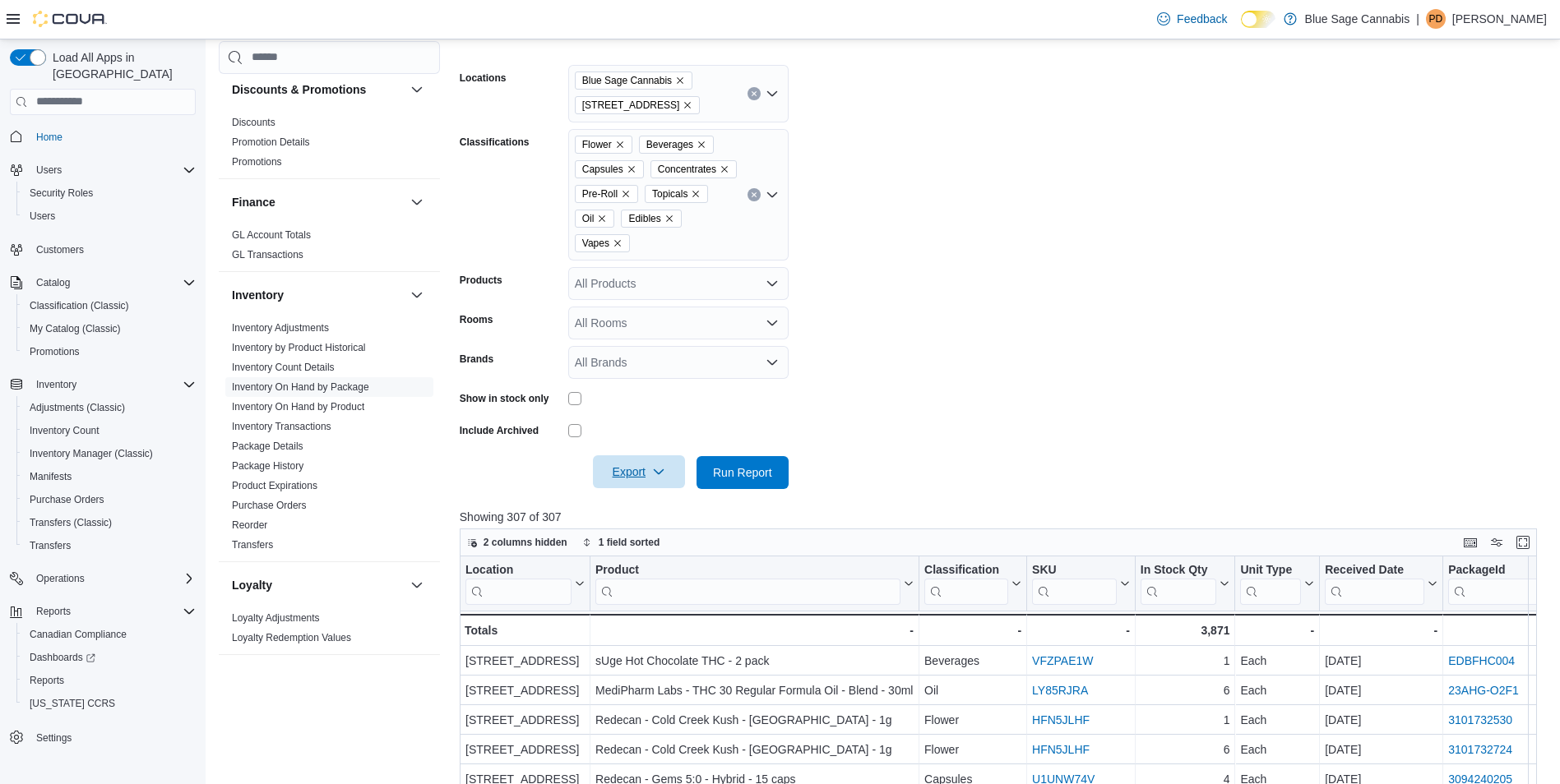
click at [606, 469] on span "Export" at bounding box center [639, 472] width 73 height 33
click at [612, 499] on span "Export to Excel" at bounding box center [642, 505] width 74 height 13
drag, startPoint x: 1534, startPoint y: 0, endPoint x: 1512, endPoint y: 161, distance: 162.5
click at [1512, 161] on form "Locations Blue Sage Cannabis [STREET_ADDRESS] E. Classifications Flower Beverag…" at bounding box center [1004, 267] width 1089 height 444
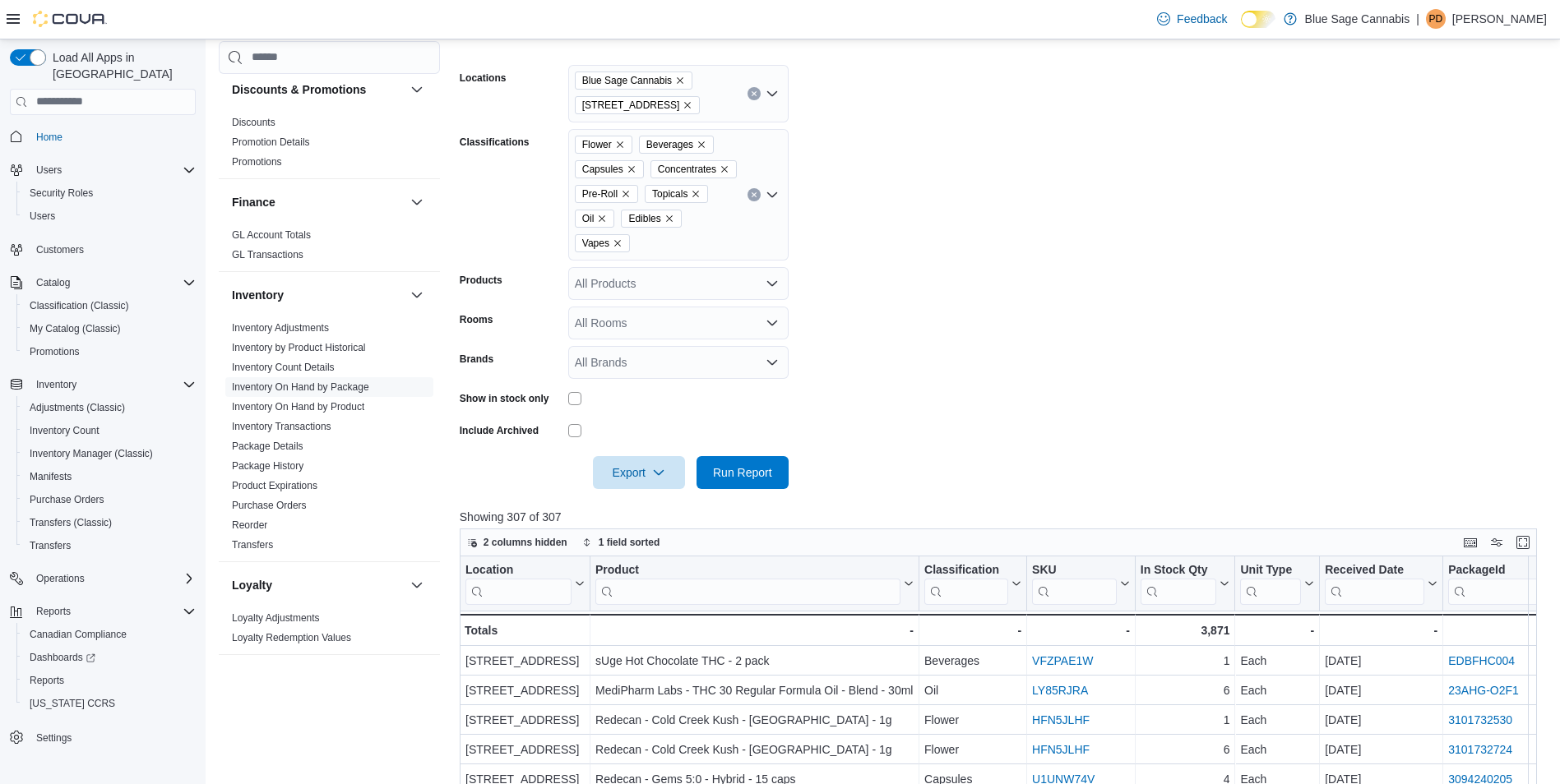
click at [1517, 87] on form "Locations Blue Sage Cannabis [STREET_ADDRESS] E. Classifications Flower Beverag…" at bounding box center [1004, 267] width 1089 height 444
click at [62, 276] on span "Catalog" at bounding box center [53, 282] width 34 height 13
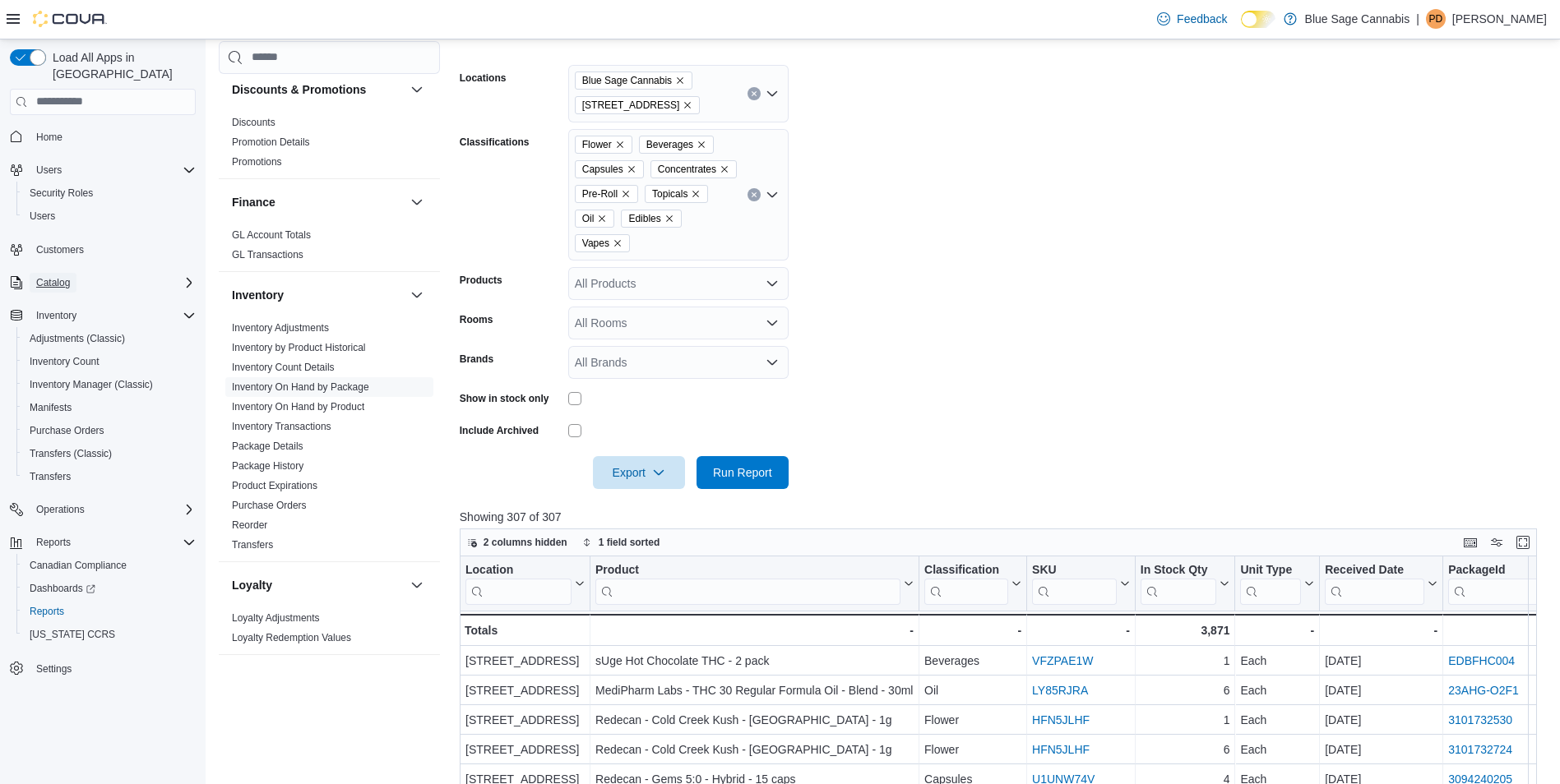
click at [43, 276] on span "Catalog" at bounding box center [53, 282] width 34 height 13
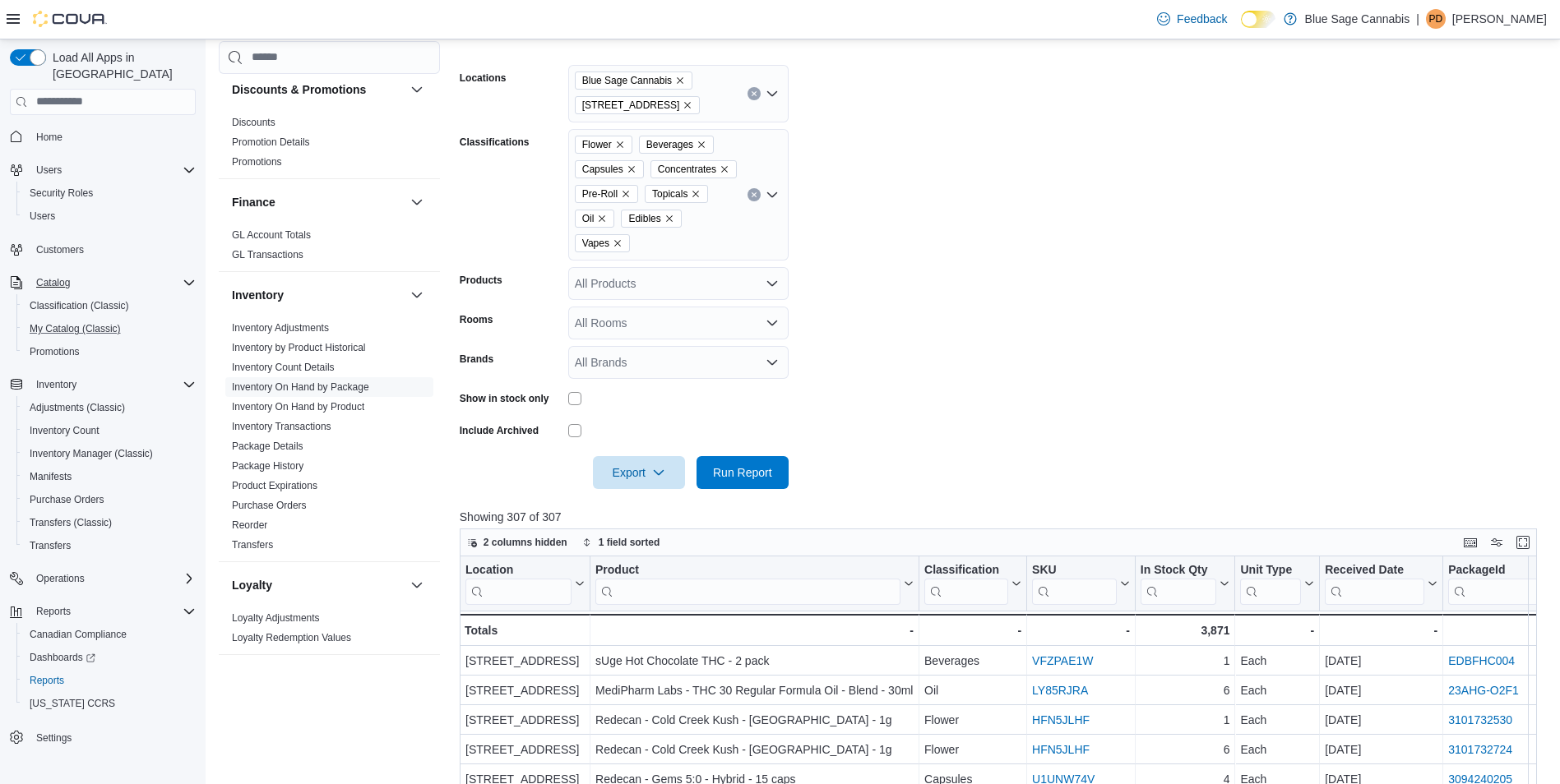
click at [59, 318] on button "My Catalog (Classic)" at bounding box center [109, 329] width 186 height 23
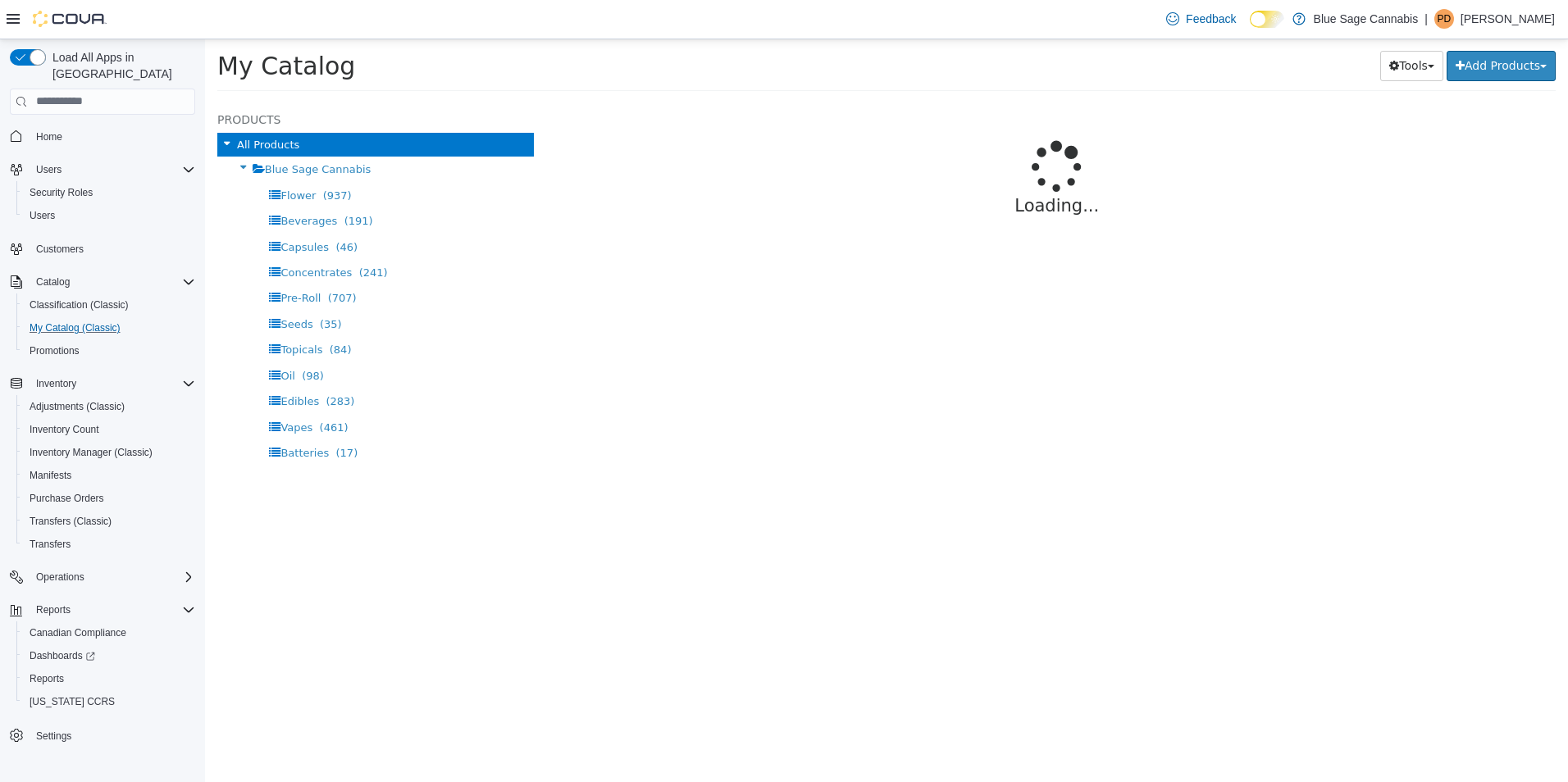
select select "**********"
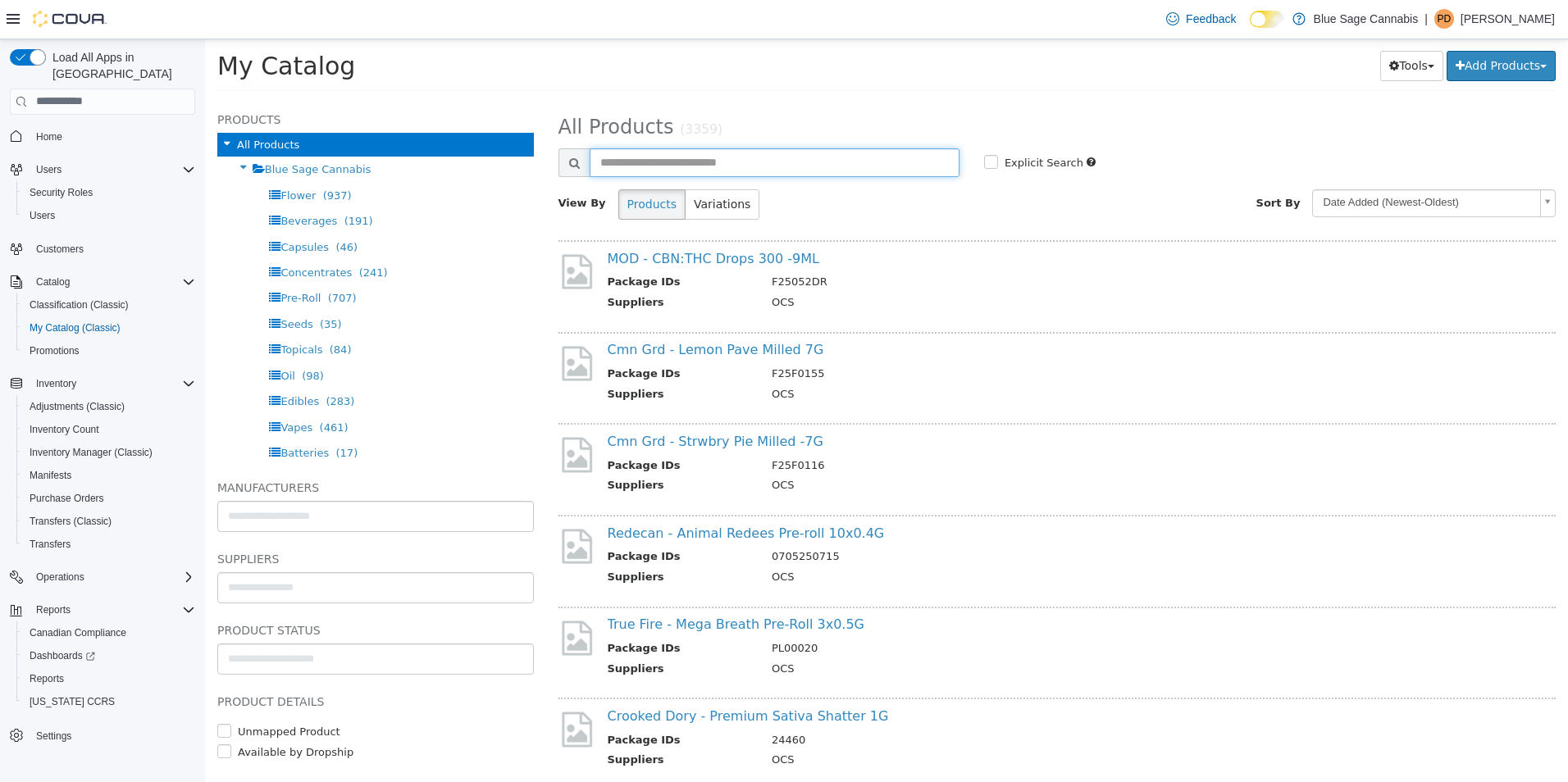
click at [674, 153] on input "text" at bounding box center [774, 161] width 369 height 28
type input "****"
select select "**********"
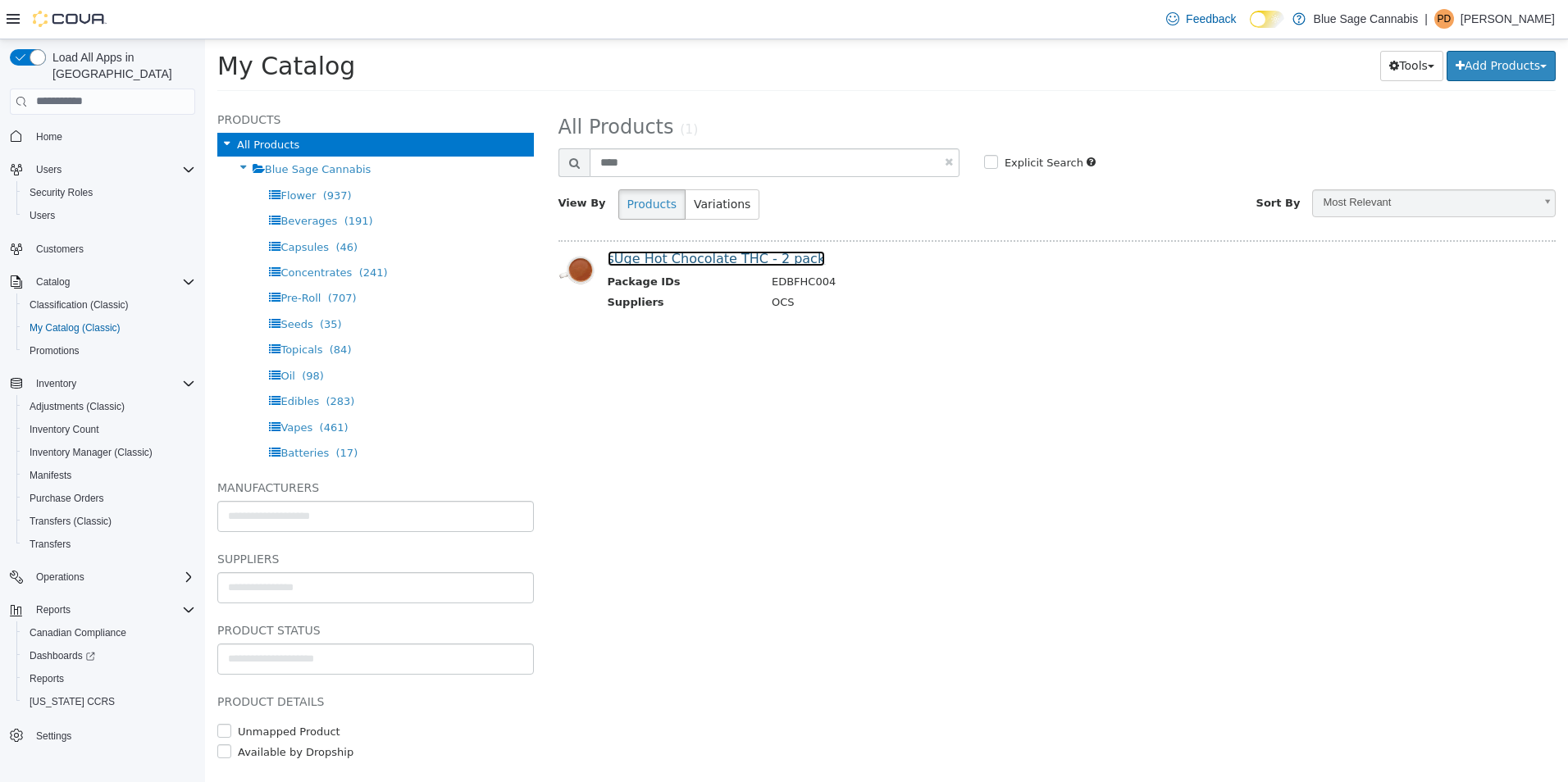
drag, startPoint x: 723, startPoint y: 258, endPoint x: 759, endPoint y: 293, distance: 50.2
click at [723, 257] on link "sUge Hot Chocolate THC - 2 pack" at bounding box center [716, 258] width 218 height 16
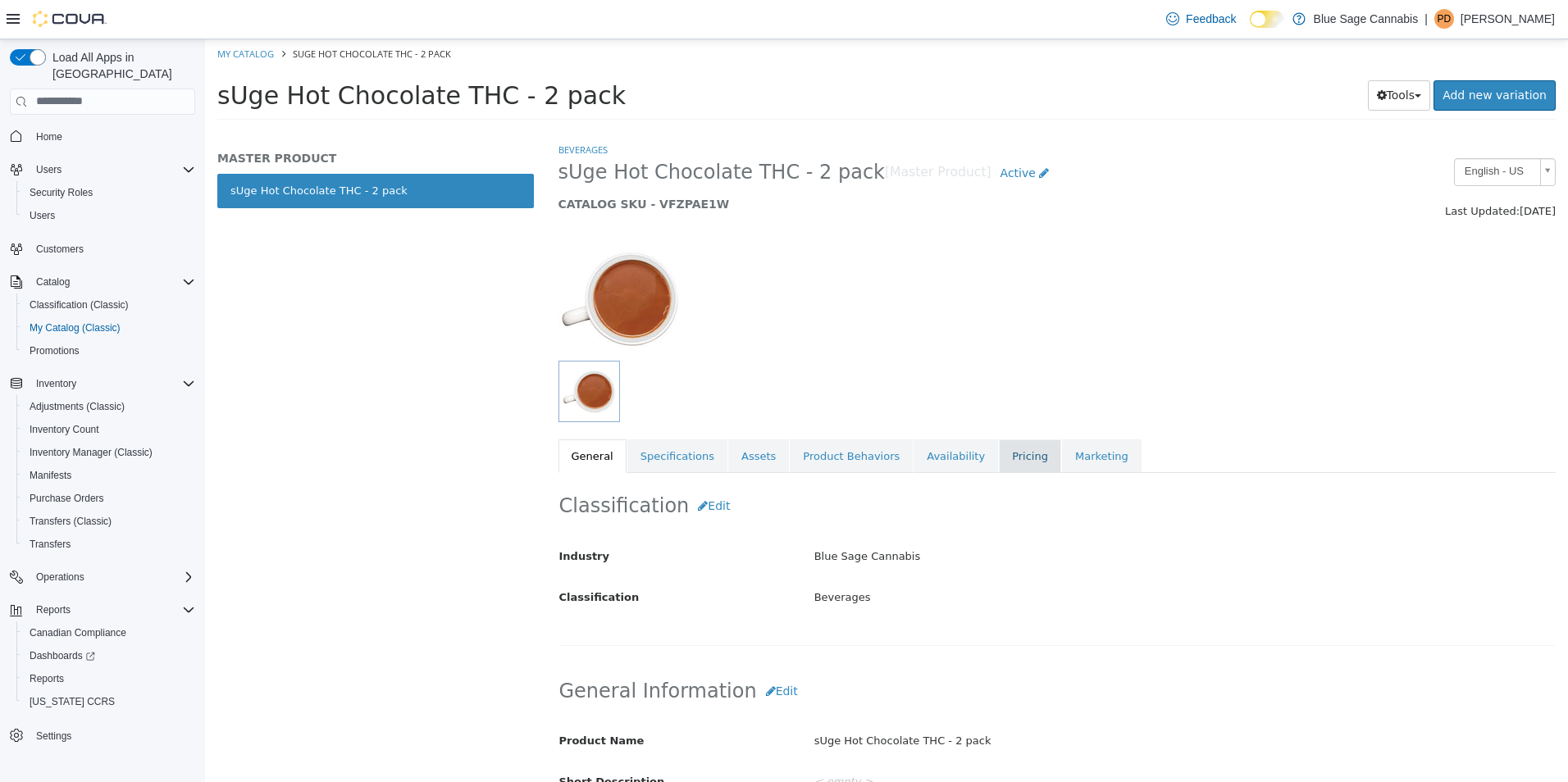
click at [999, 458] on link "Pricing" at bounding box center [1030, 456] width 62 height 34
